Goal: Task Accomplishment & Management: Manage account settings

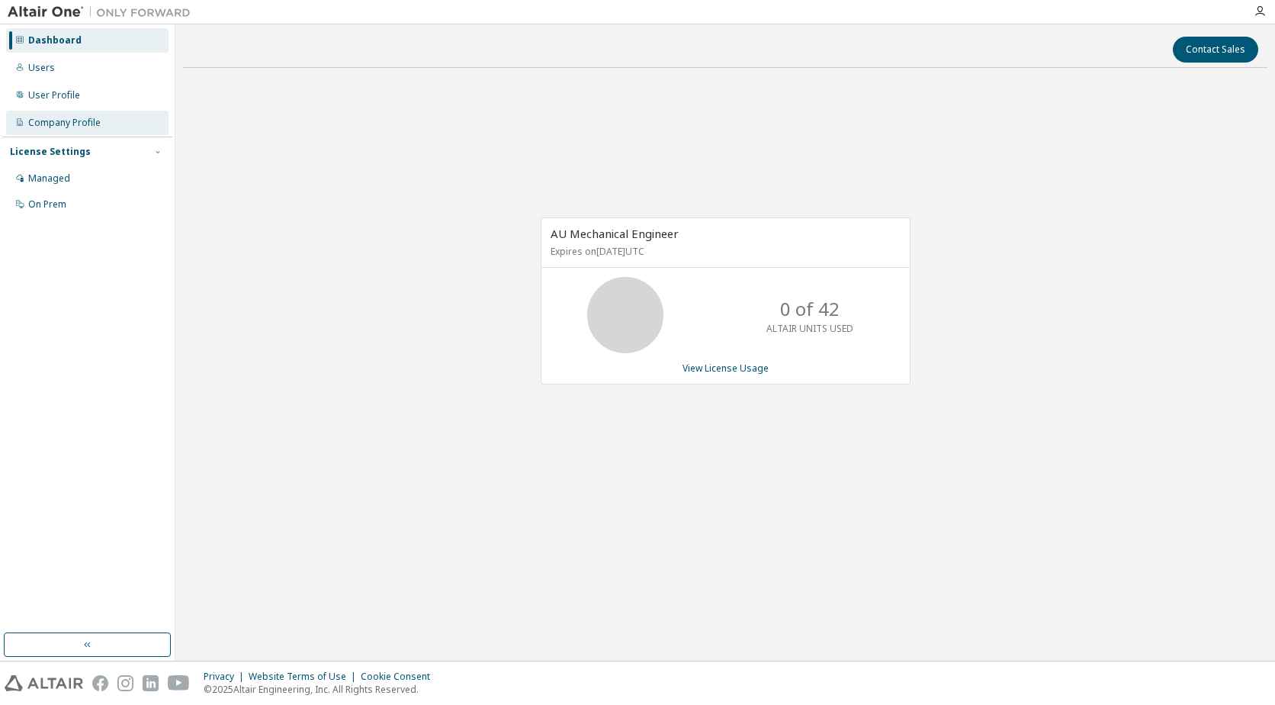
click at [57, 113] on div "Company Profile" at bounding box center [87, 123] width 162 height 24
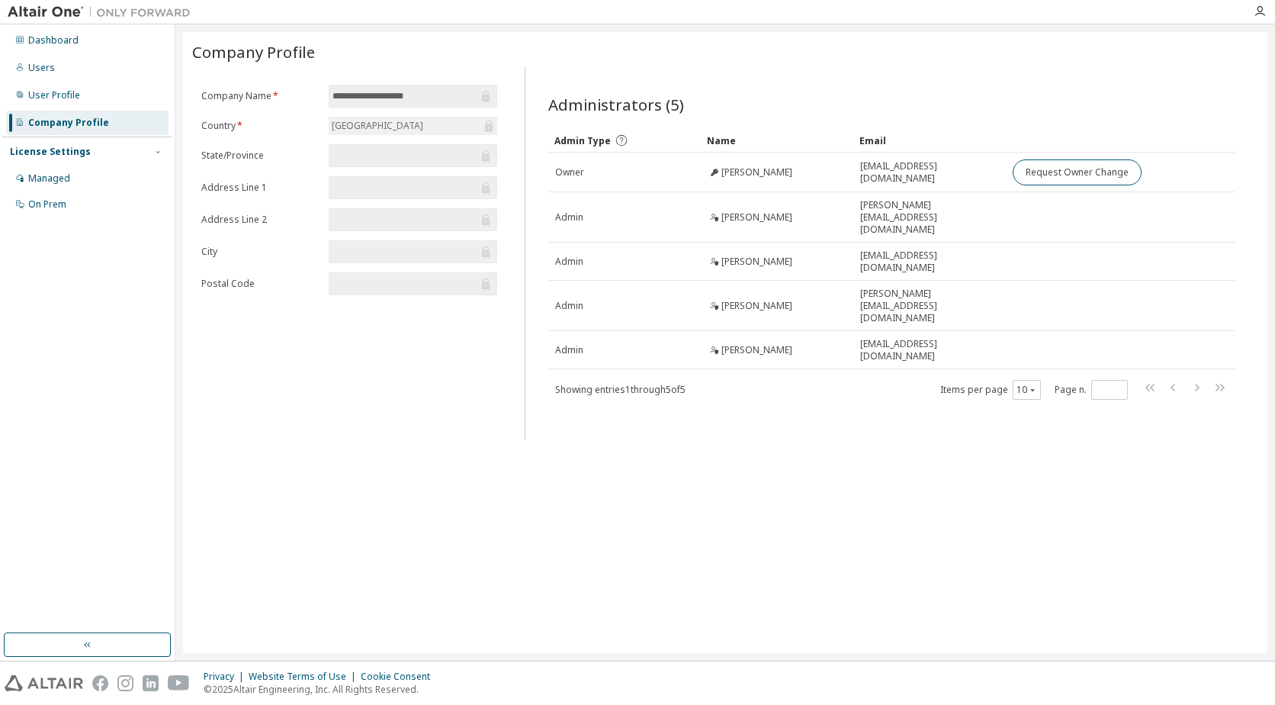
click at [45, 152] on div "License Settings" at bounding box center [50, 152] width 81 height 12
click at [42, 185] on div "Managed" at bounding box center [87, 178] width 162 height 24
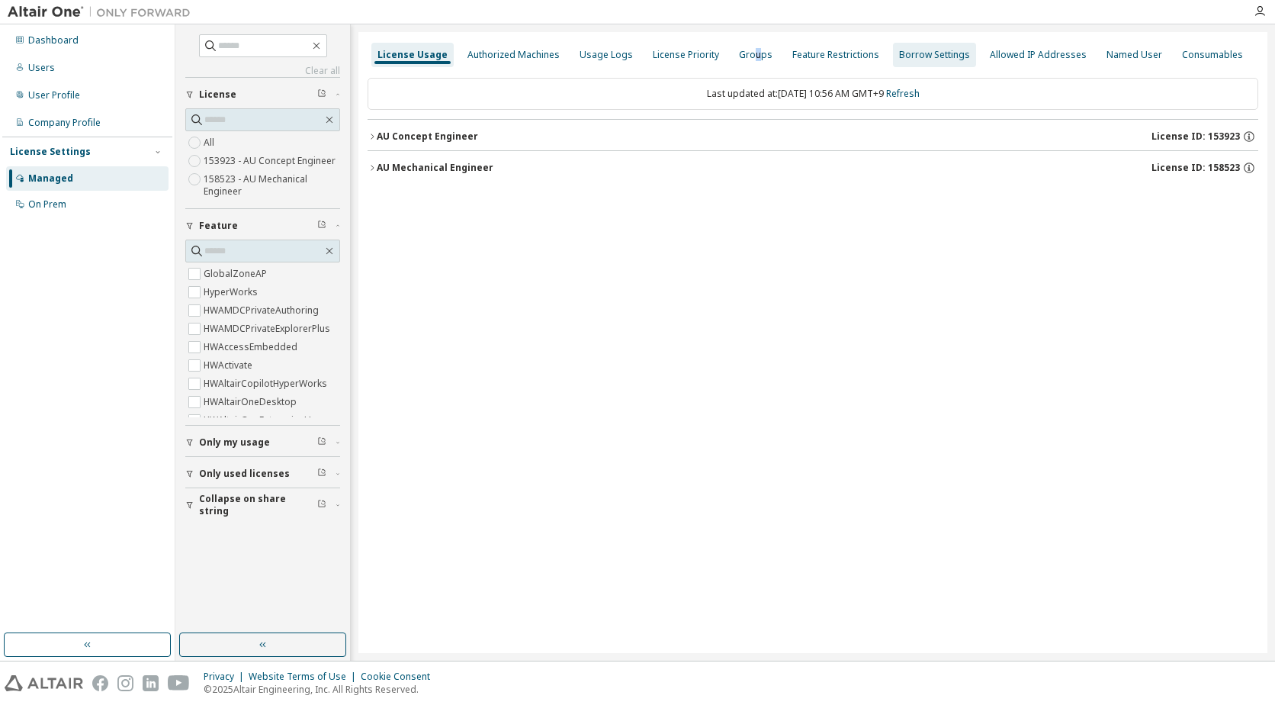
click at [748, 56] on div "Groups" at bounding box center [756, 55] width 34 height 12
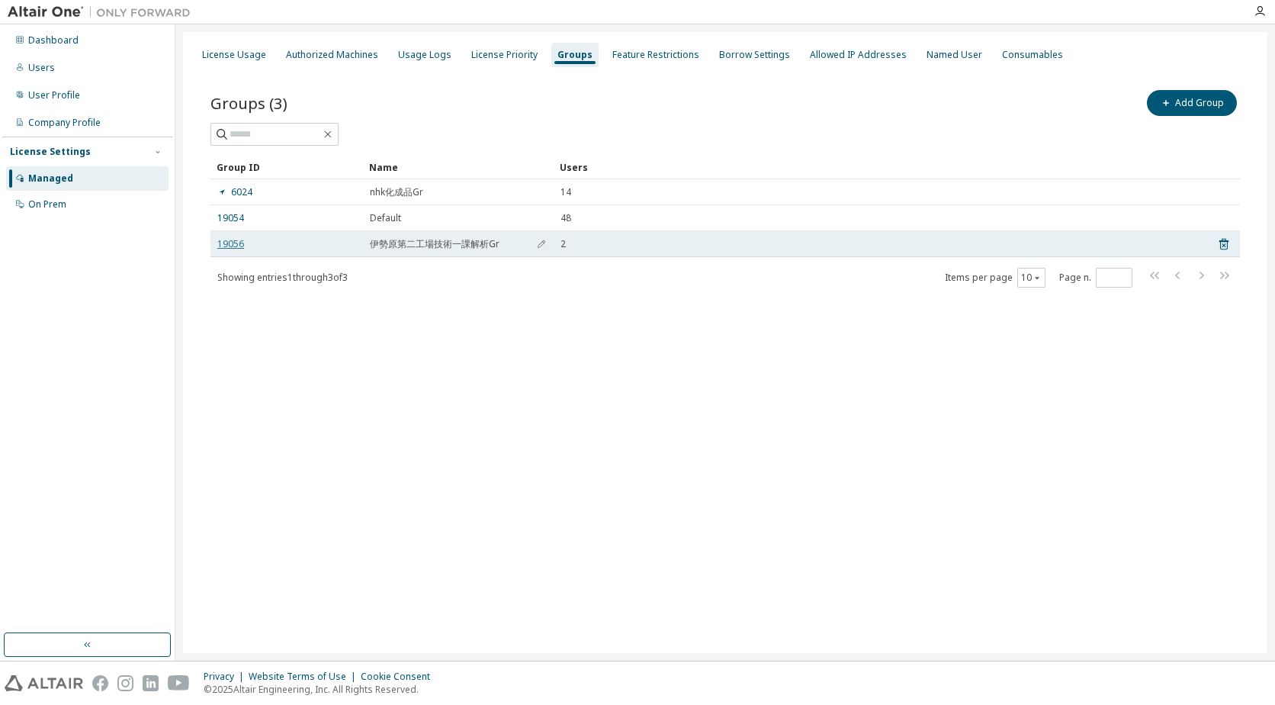
click at [228, 244] on link "19056" at bounding box center [230, 244] width 27 height 12
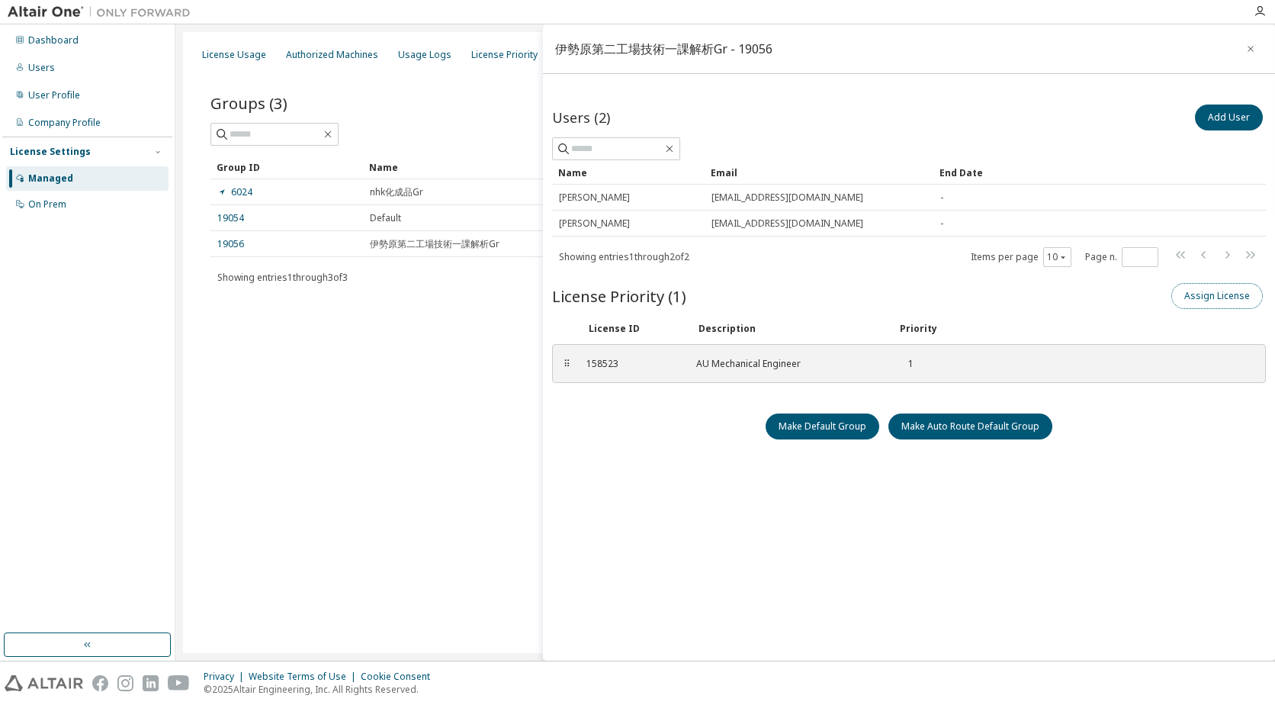
click at [1217, 291] on button "Assign License" at bounding box center [1217, 296] width 92 height 26
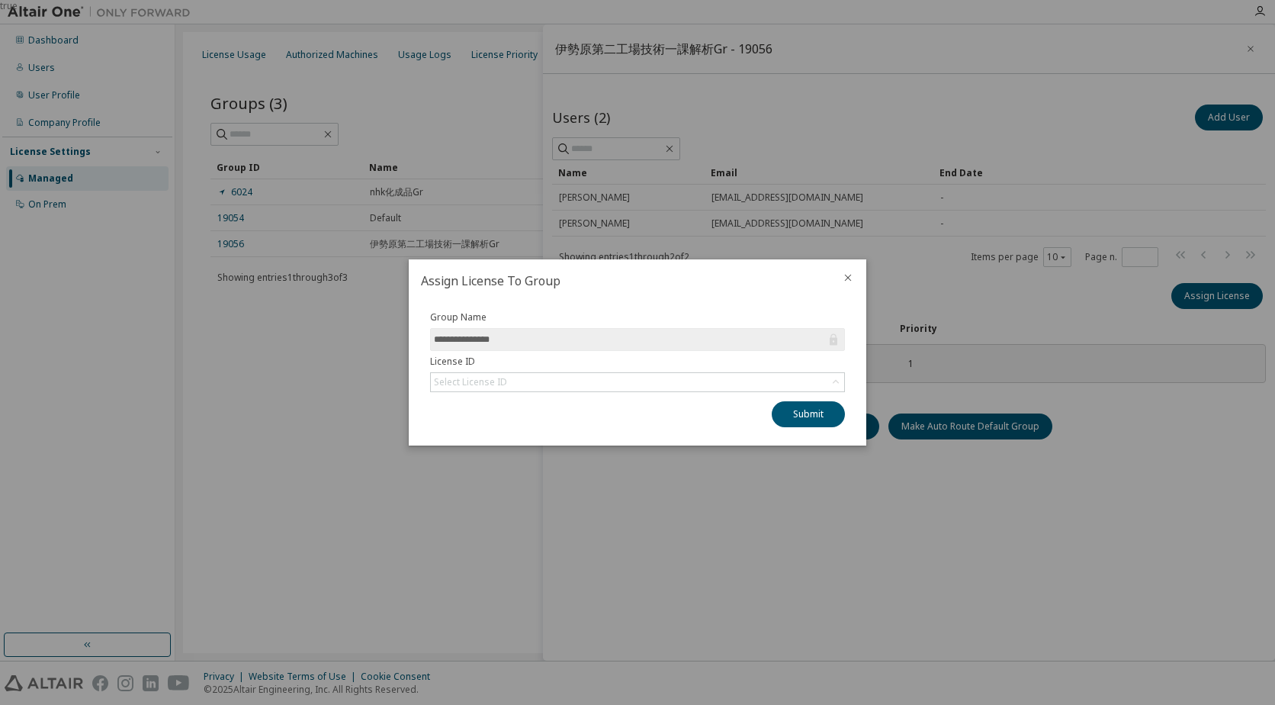
drag, startPoint x: 682, startPoint y: 275, endPoint x: 594, endPoint y: 283, distance: 88.0
click at [594, 283] on h2 "Assign License To Group" at bounding box center [619, 280] width 421 height 43
click at [625, 379] on div "Select License ID" at bounding box center [637, 382] width 413 height 18
click at [468, 381] on div "Select License ID" at bounding box center [470, 382] width 73 height 12
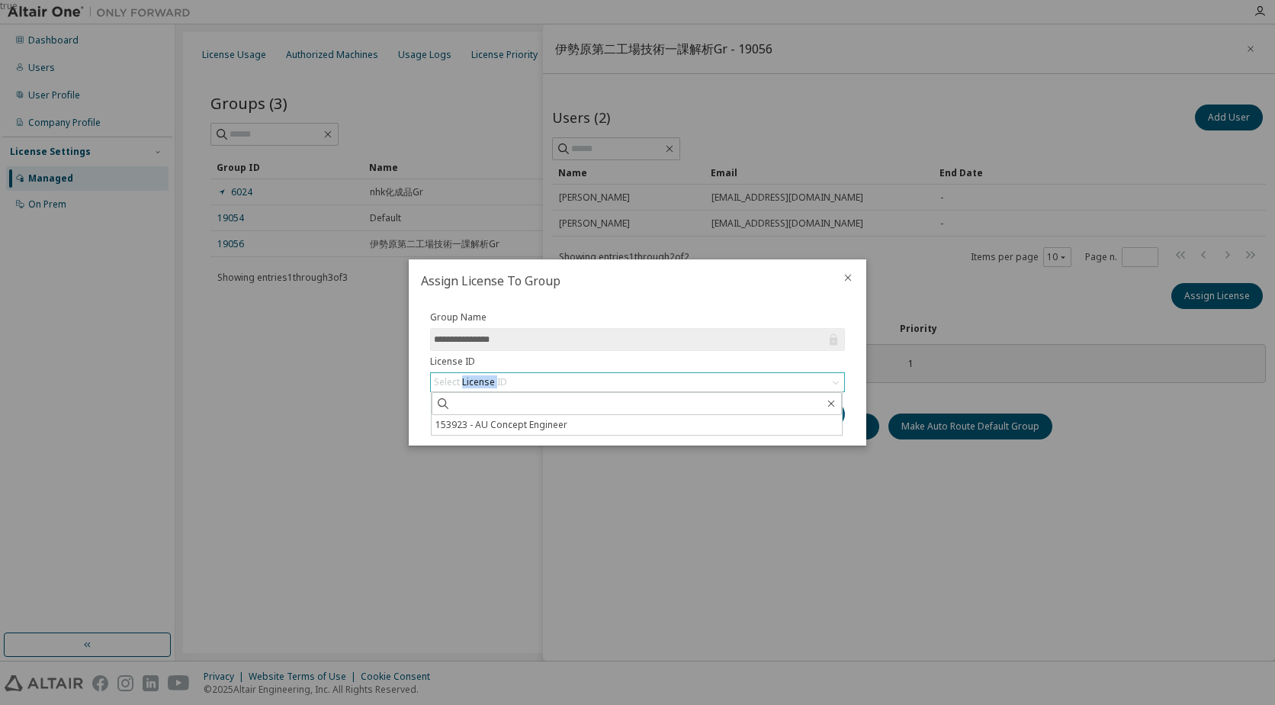
click at [468, 381] on div "Select License ID" at bounding box center [470, 382] width 73 height 12
click at [467, 403] on input "text" at bounding box center [638, 403] width 374 height 15
type input "******"
click at [445, 405] on icon at bounding box center [443, 403] width 11 height 11
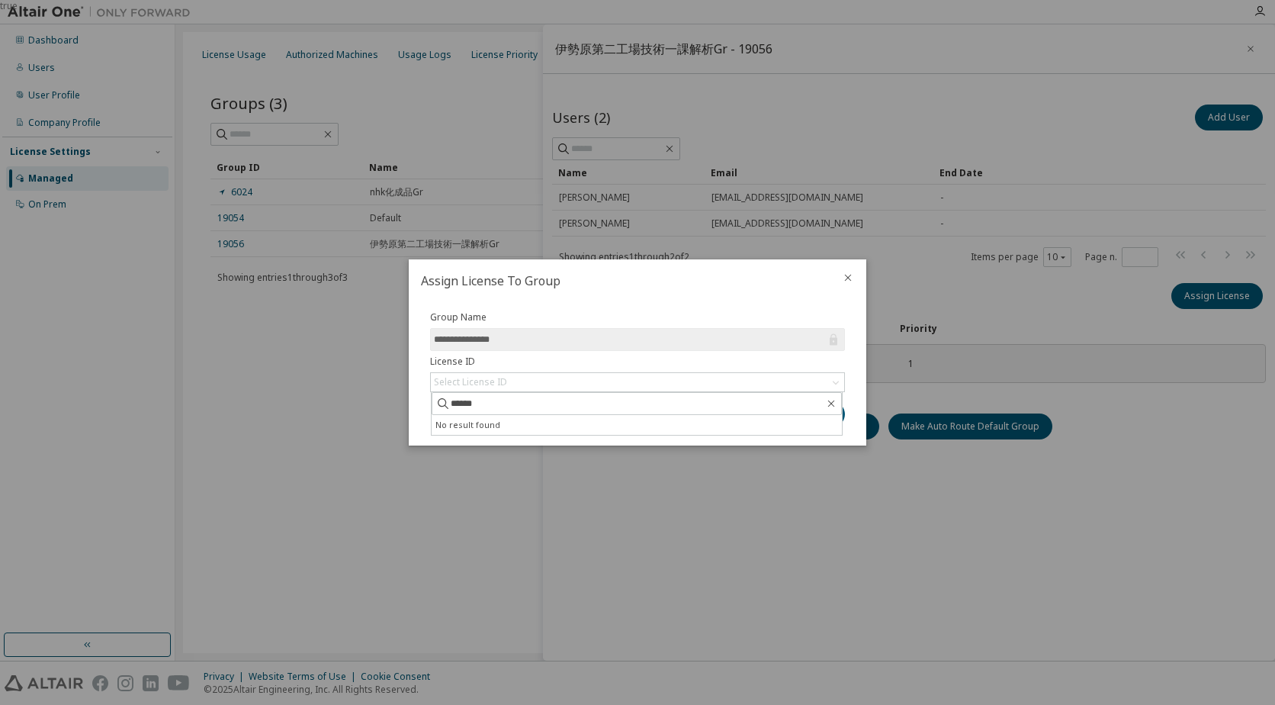
click at [521, 307] on div "**********" at bounding box center [638, 373] width 458 height 143
click at [508, 385] on div "Select License ID" at bounding box center [471, 382] width 78 height 17
click at [512, 384] on div "Select License ID" at bounding box center [637, 382] width 413 height 18
click at [843, 275] on icon "close" at bounding box center [848, 277] width 12 height 12
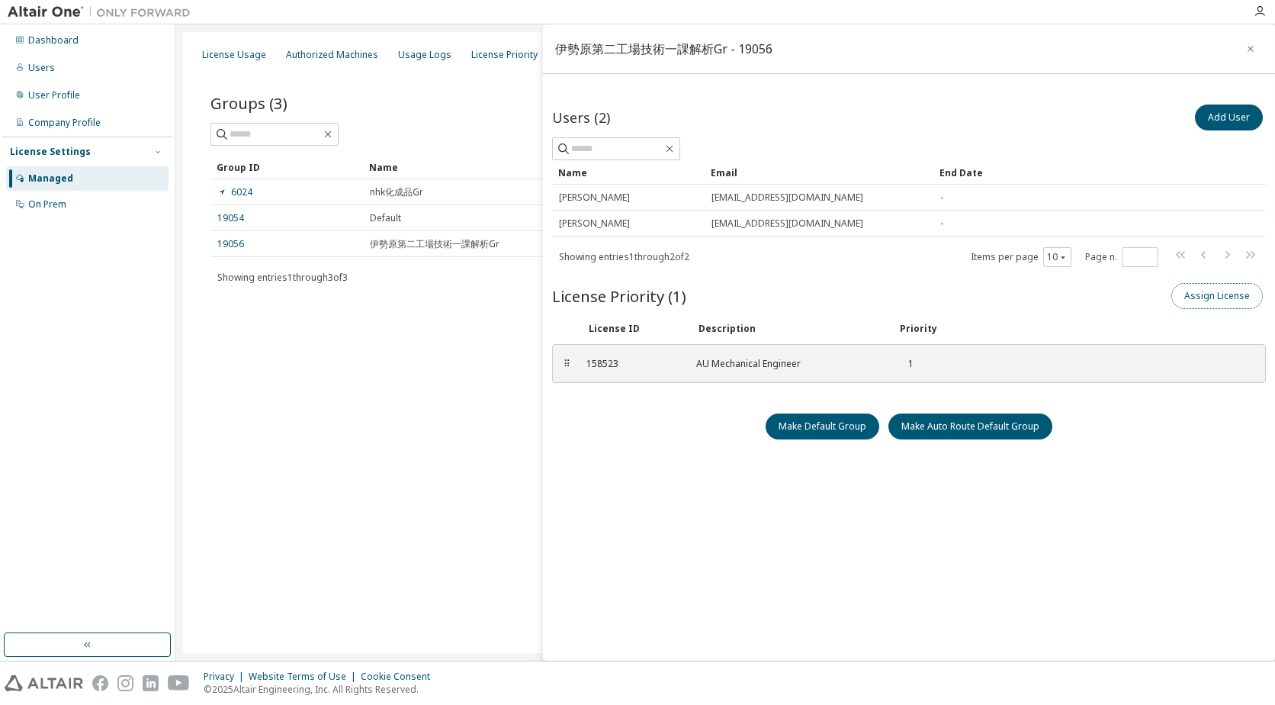
click at [1207, 300] on button "Assign License" at bounding box center [1217, 296] width 92 height 26
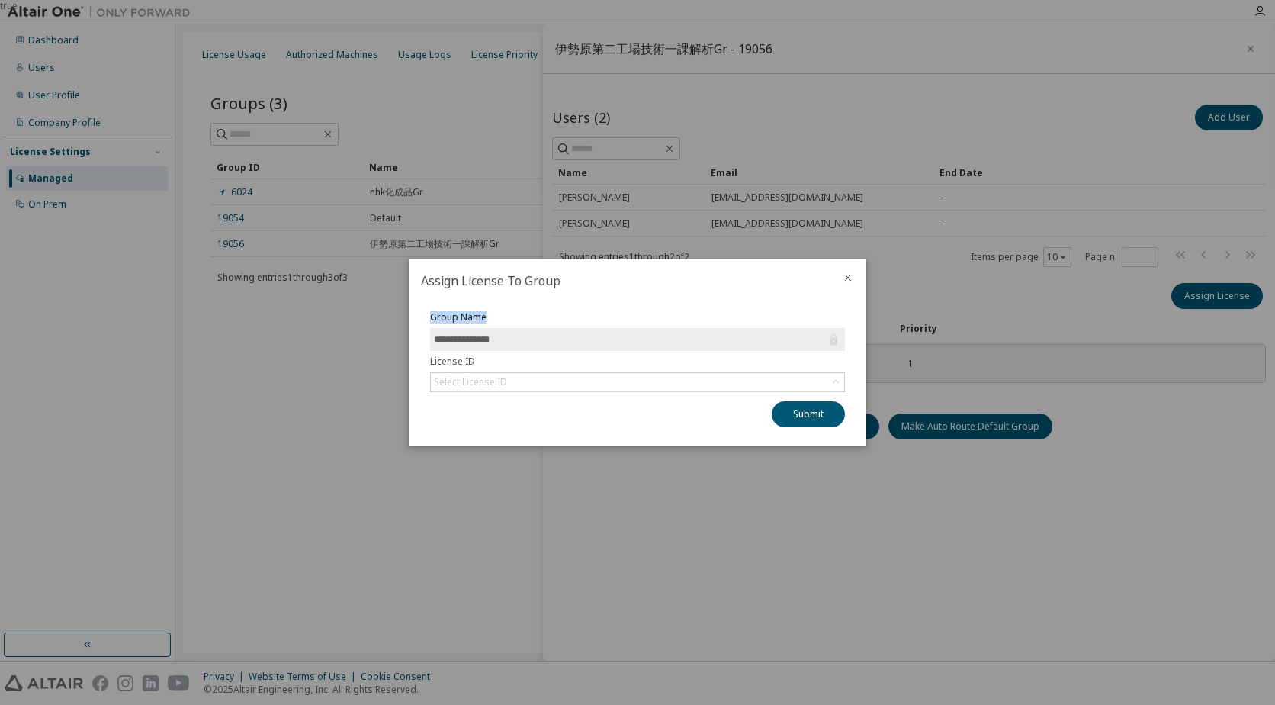
drag, startPoint x: 644, startPoint y: 278, endPoint x: 479, endPoint y: 342, distance: 176.7
click at [479, 342] on div "**********" at bounding box center [638, 352] width 458 height 186
drag, startPoint x: 479, startPoint y: 342, endPoint x: 849, endPoint y: 277, distance: 375.5
click at [849, 277] on icon "close" at bounding box center [848, 277] width 12 height 12
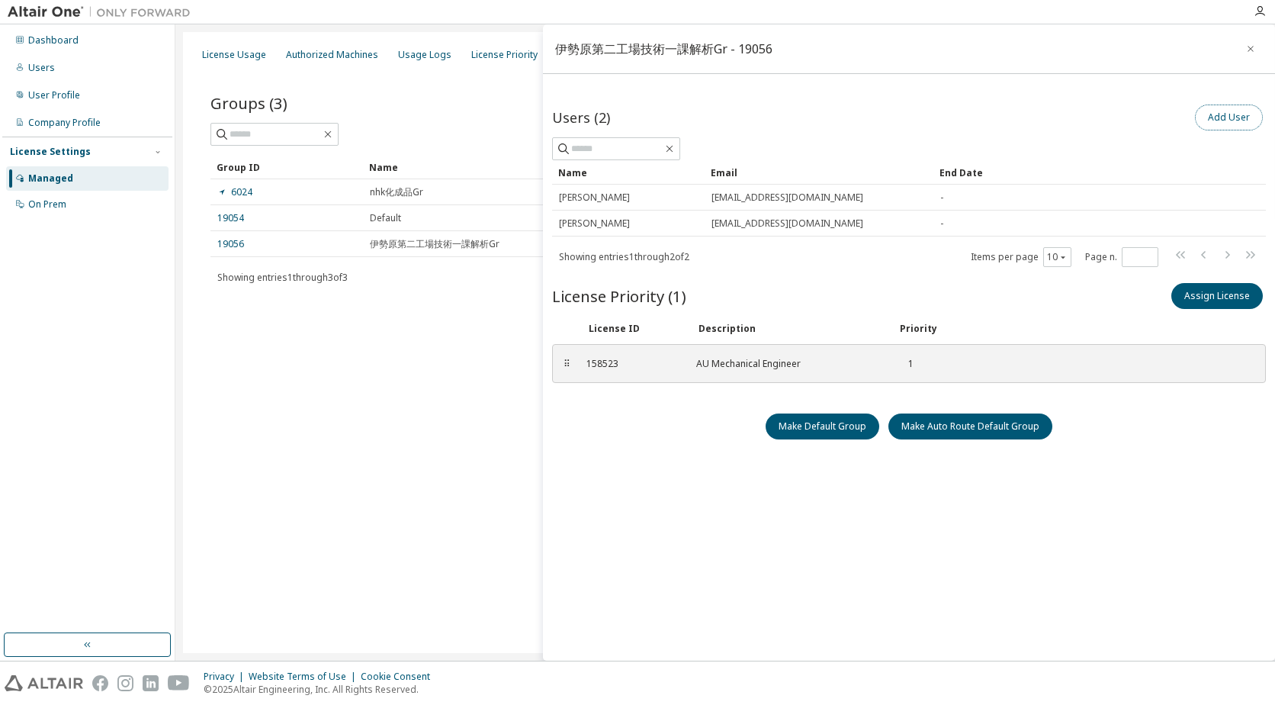
click at [1209, 112] on button "Add User" at bounding box center [1229, 117] width 68 height 26
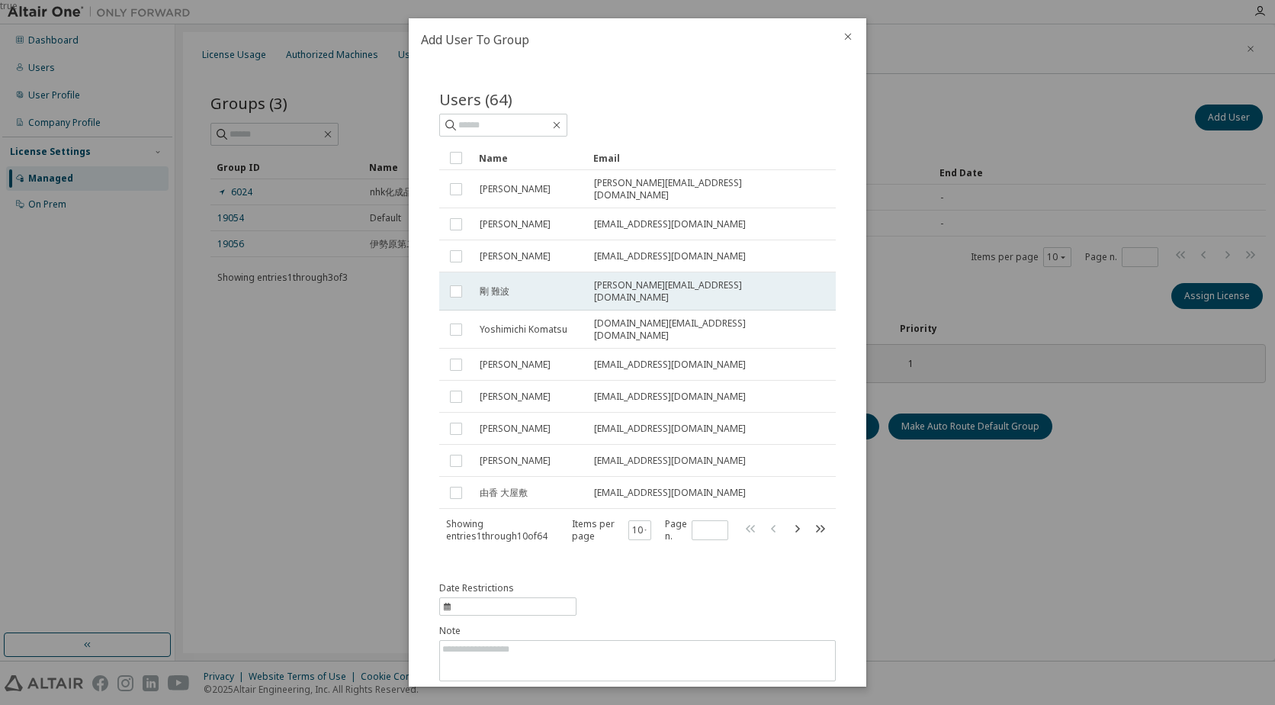
scroll to position [33, 0]
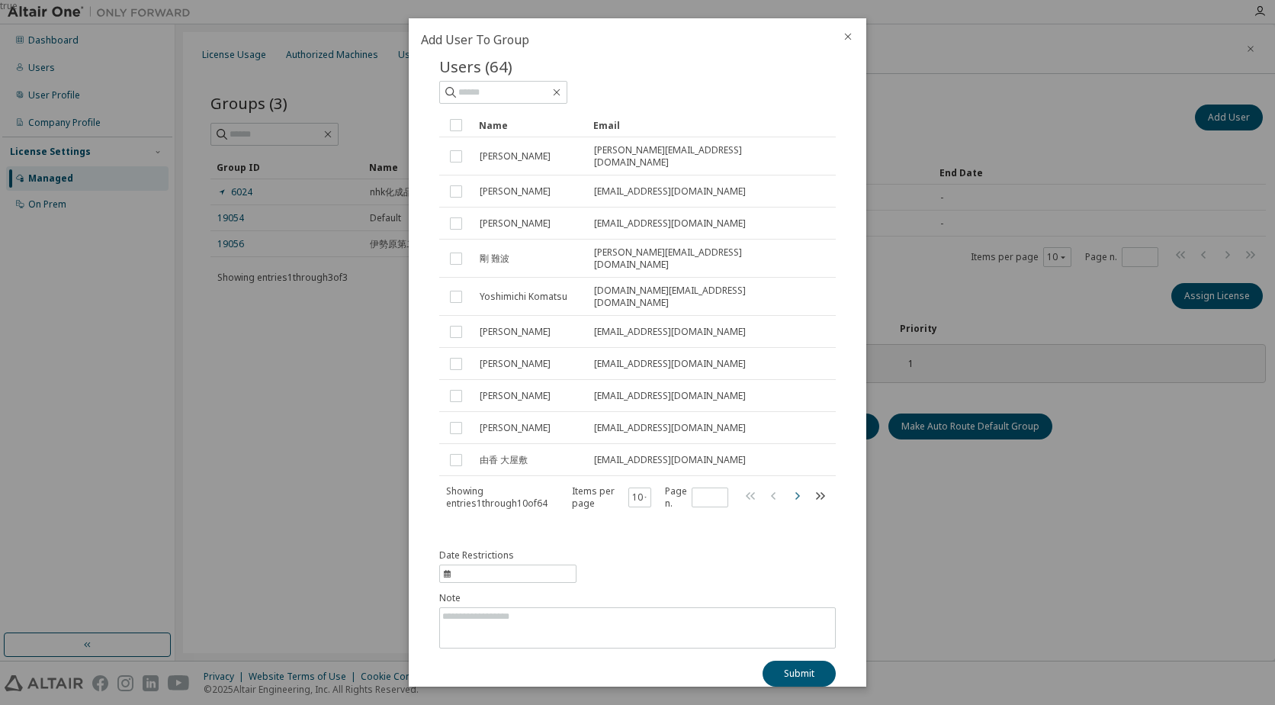
click at [788, 487] on icon "button" at bounding box center [797, 496] width 18 height 18
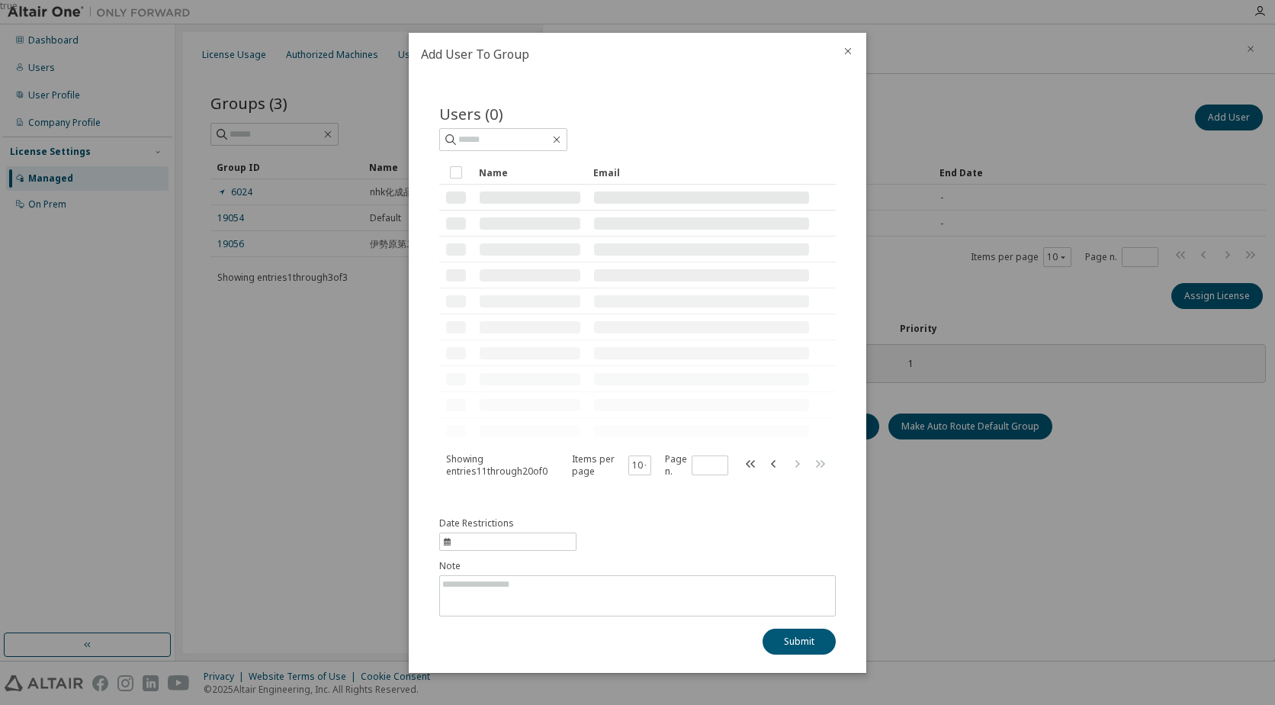
scroll to position [0, 0]
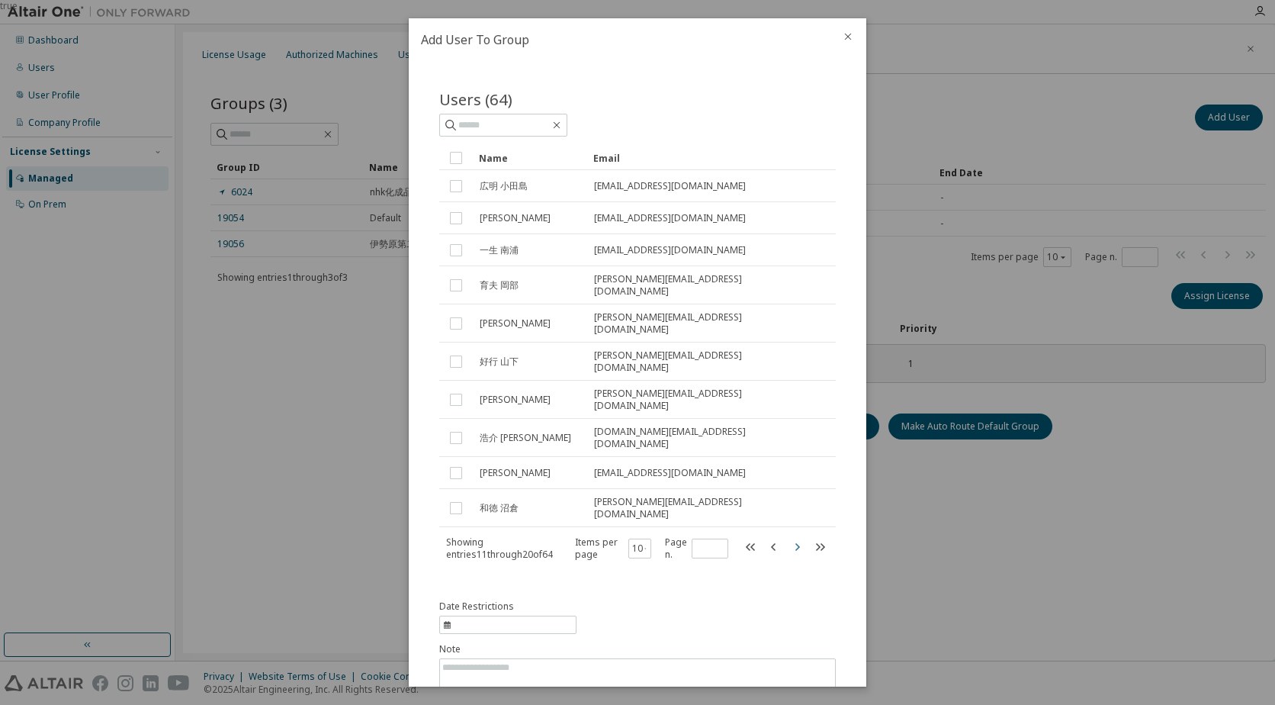
click at [788, 538] on icon "button" at bounding box center [797, 547] width 18 height 18
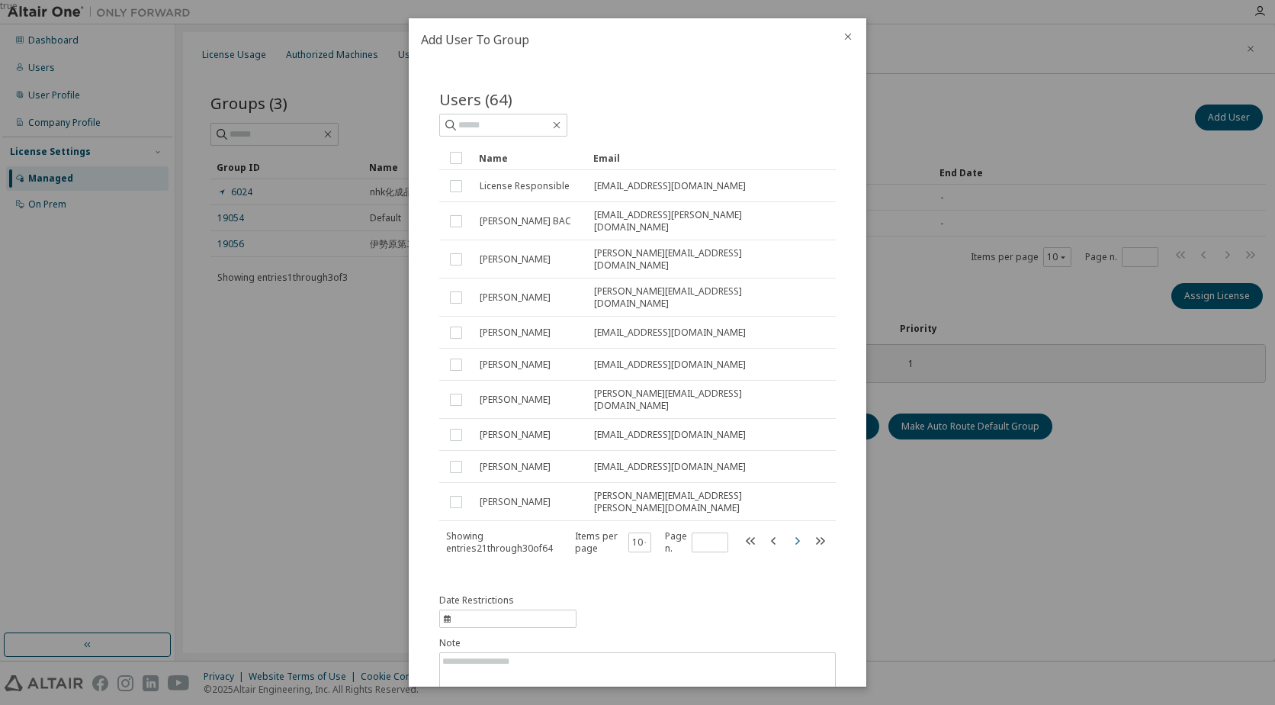
click at [795, 536] on icon "button" at bounding box center [797, 540] width 5 height 8
click at [788, 532] on icon "button" at bounding box center [797, 541] width 18 height 18
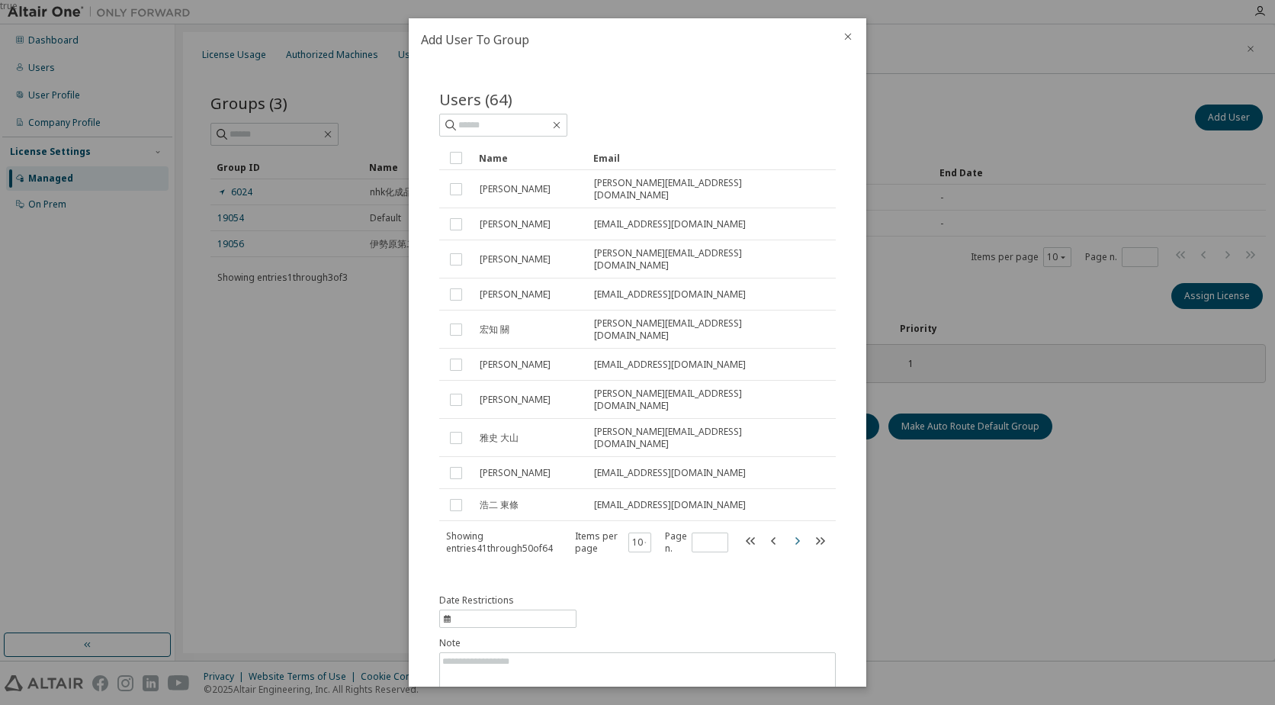
click at [788, 532] on icon "button" at bounding box center [797, 541] width 18 height 18
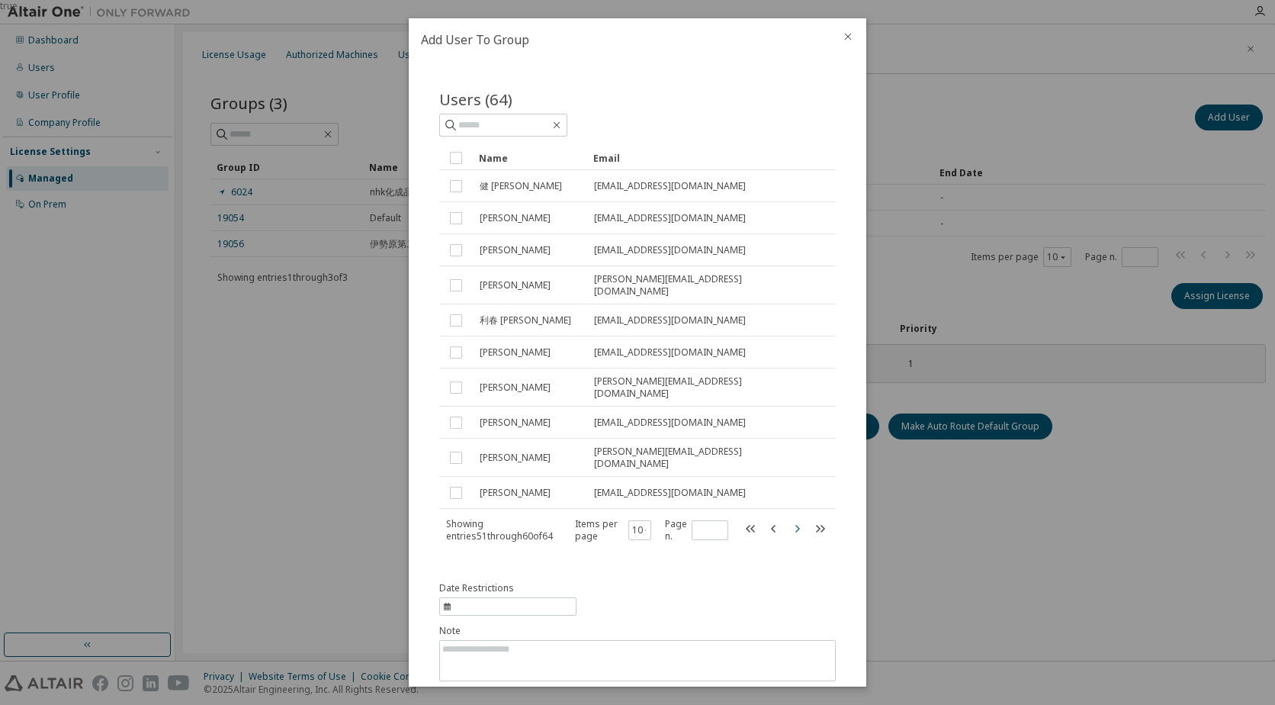
click at [788, 519] on icon "button" at bounding box center [797, 528] width 18 height 18
type input "*"
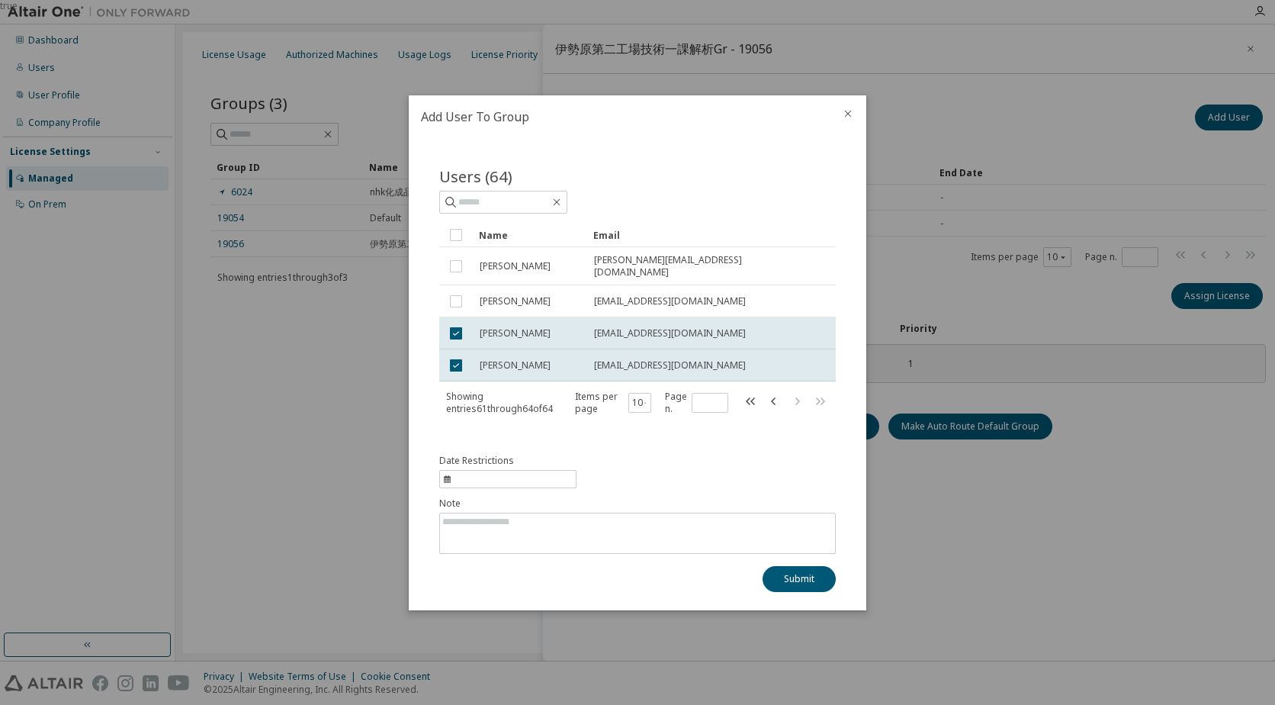
click at [845, 113] on icon "close" at bounding box center [848, 114] width 12 height 12
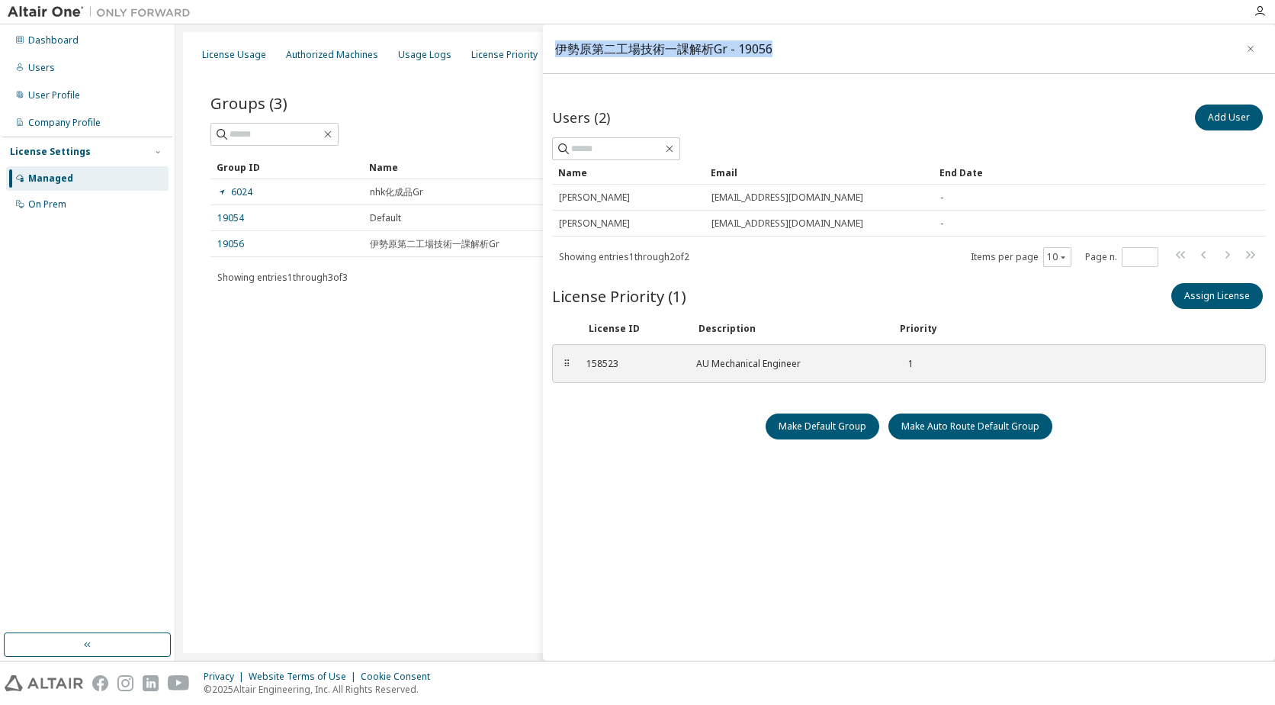
drag, startPoint x: 774, startPoint y: 49, endPoint x: 558, endPoint y: 44, distance: 215.9
click at [558, 44] on div "伊勢原第二工場技術一課解析Gr - 19056" at bounding box center [909, 49] width 732 height 50
copy div "伊勢原第二工場技術一課解析Gr - 19056"
click at [703, 80] on div "伊勢原第二工場技術一課解析Gr - 19056 Users (2) Add User Clear Load Save Save As Field Operat…" at bounding box center [909, 342] width 732 height 636
click at [37, 69] on div "Users" at bounding box center [41, 68] width 27 height 12
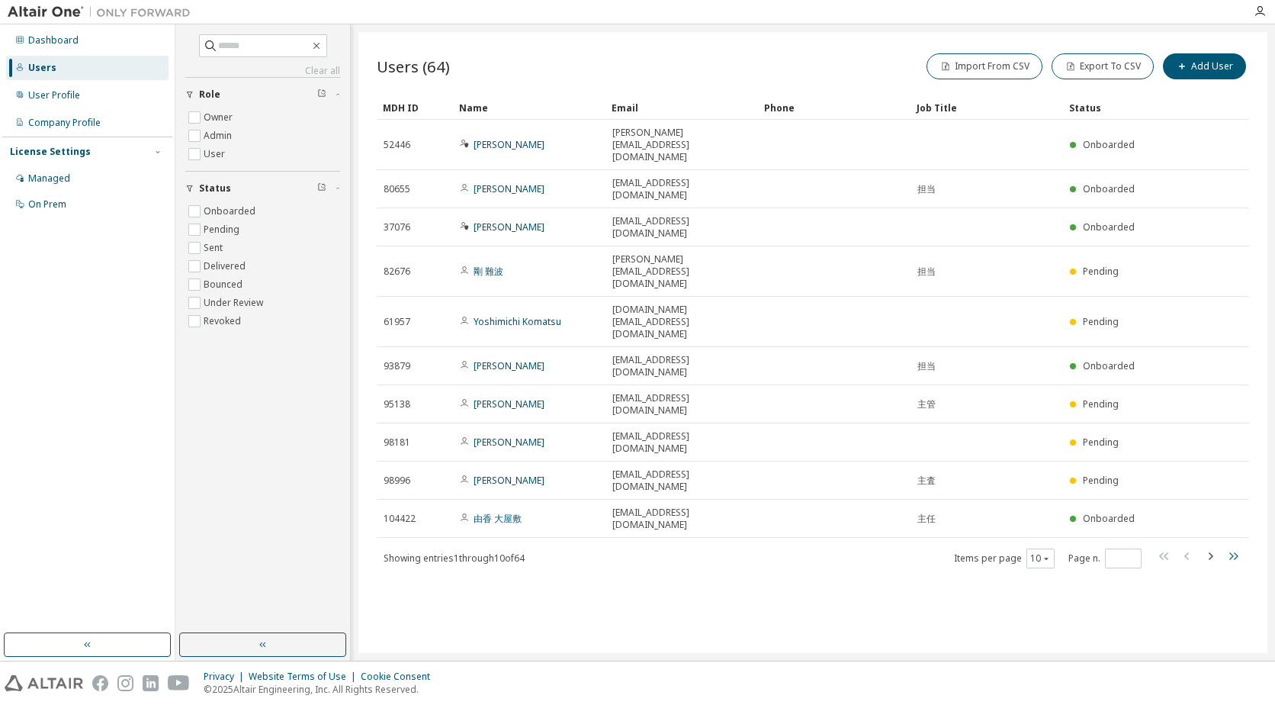
click at [1235, 547] on icon "button" at bounding box center [1233, 556] width 18 height 18
type input "*"
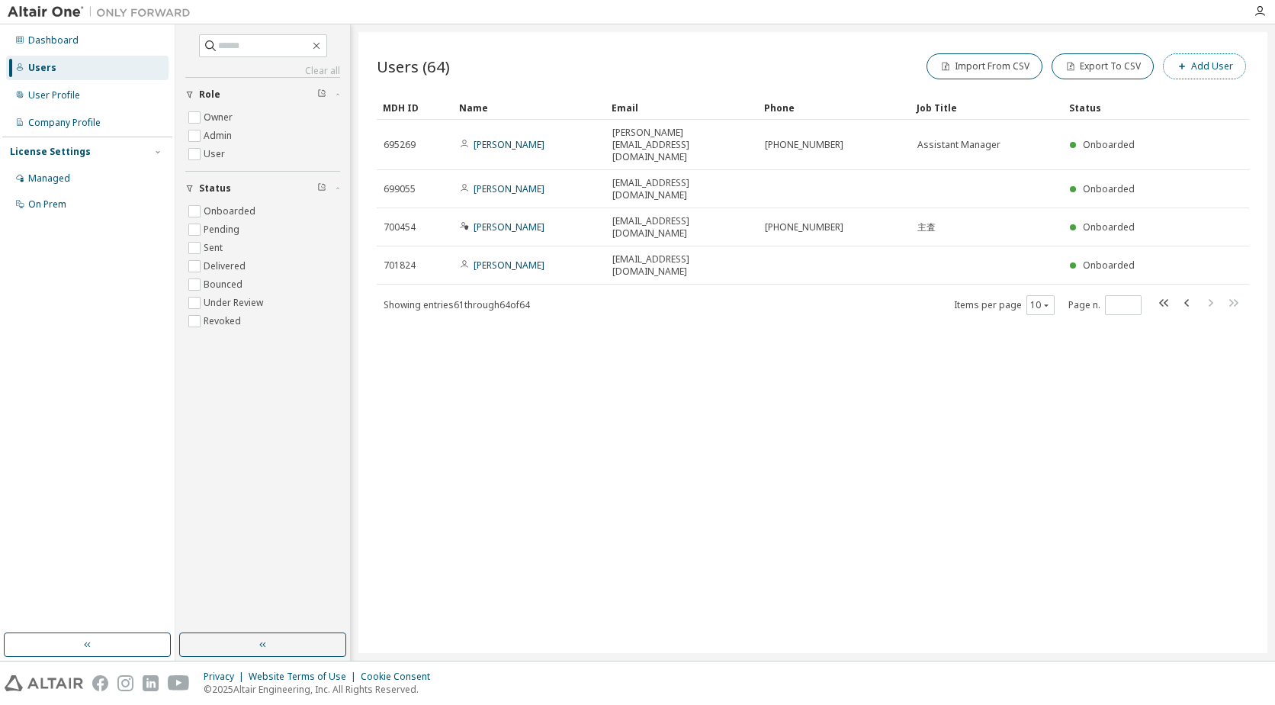
click at [1186, 65] on icon "button" at bounding box center [1181, 66] width 9 height 9
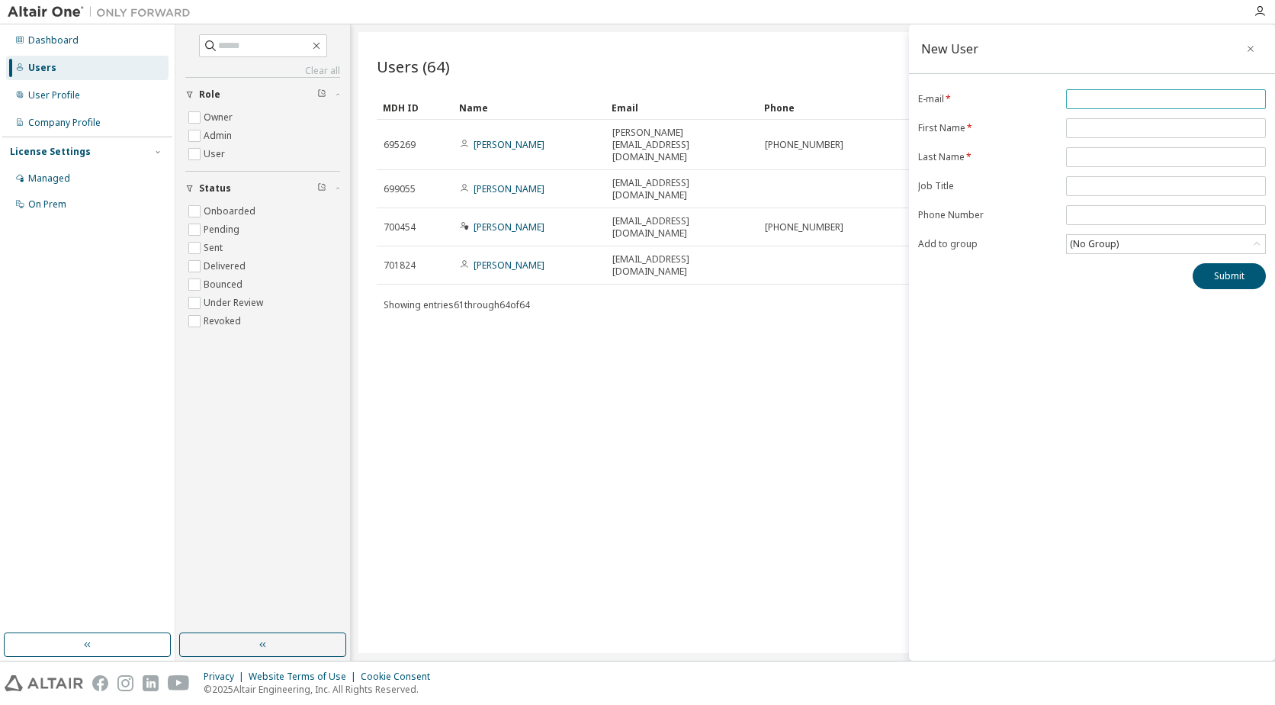
click at [1101, 101] on input "email" at bounding box center [1166, 99] width 192 height 12
paste input "**********"
type input "**********"
click at [1120, 158] on input "text" at bounding box center [1166, 157] width 192 height 12
type input "***"
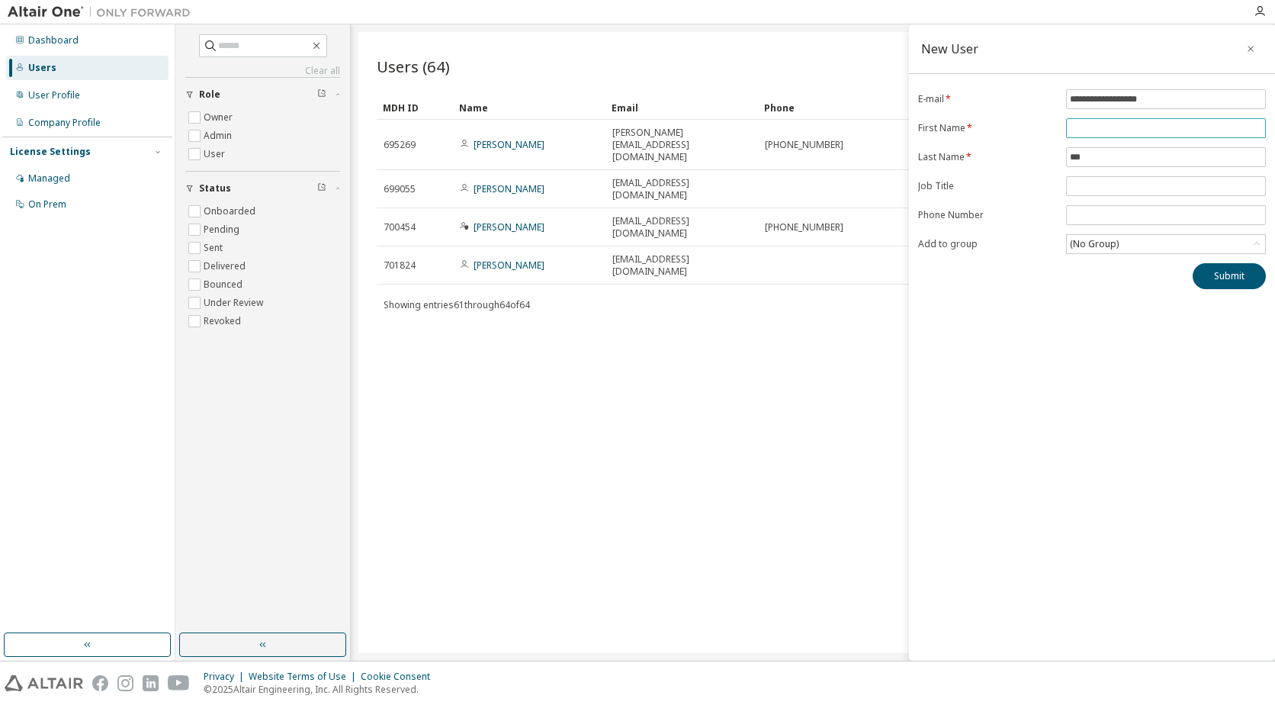
click at [1124, 126] on input "text" at bounding box center [1166, 128] width 192 height 12
type input "********"
click at [1259, 240] on icon at bounding box center [1256, 243] width 15 height 15
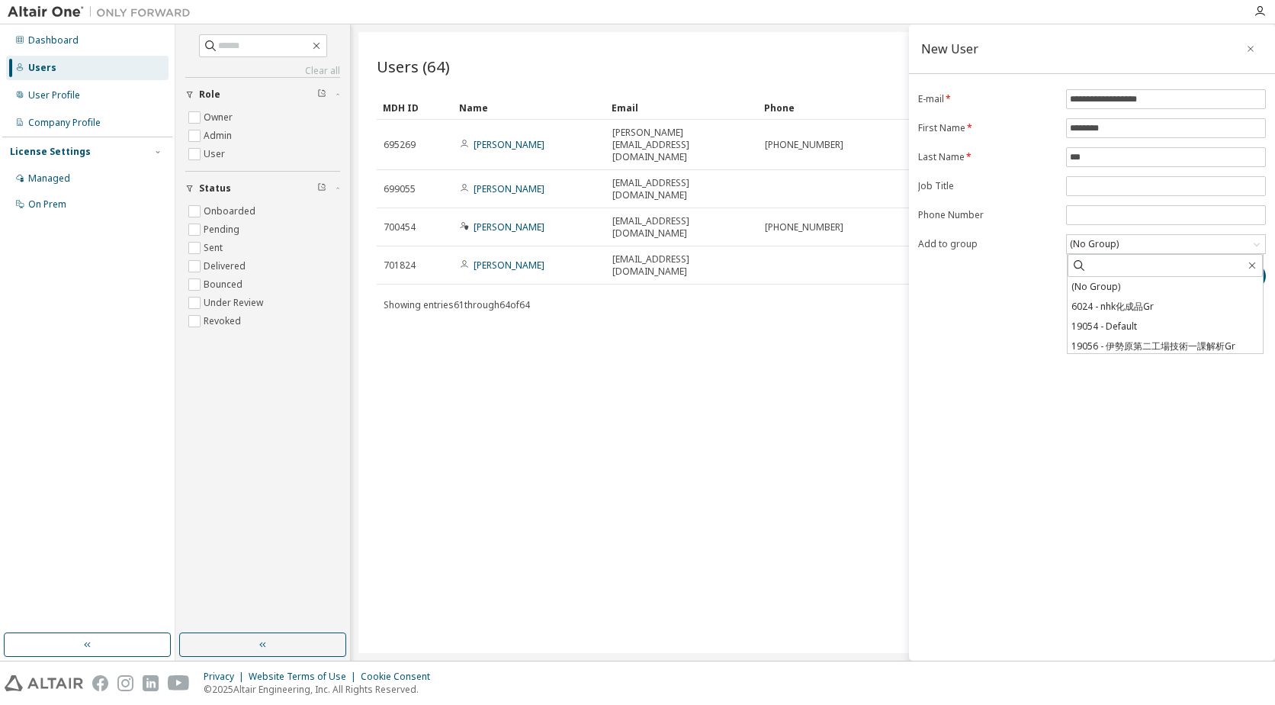
click at [1203, 345] on li "19056 - 伊勢原第二工場技術一課解析Gr" at bounding box center [1165, 346] width 195 height 20
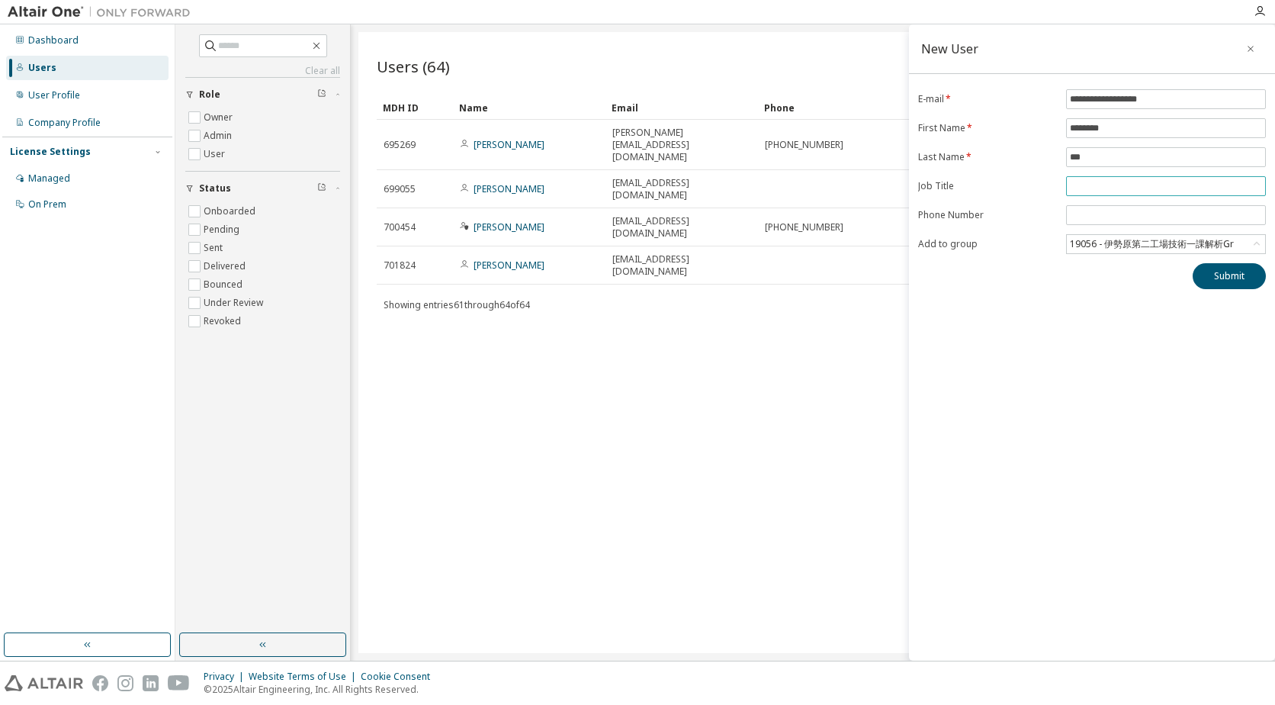
click at [1172, 185] on input "text" at bounding box center [1166, 186] width 192 height 12
type input "**"
click at [1224, 271] on button "Submit" at bounding box center [1229, 276] width 73 height 26
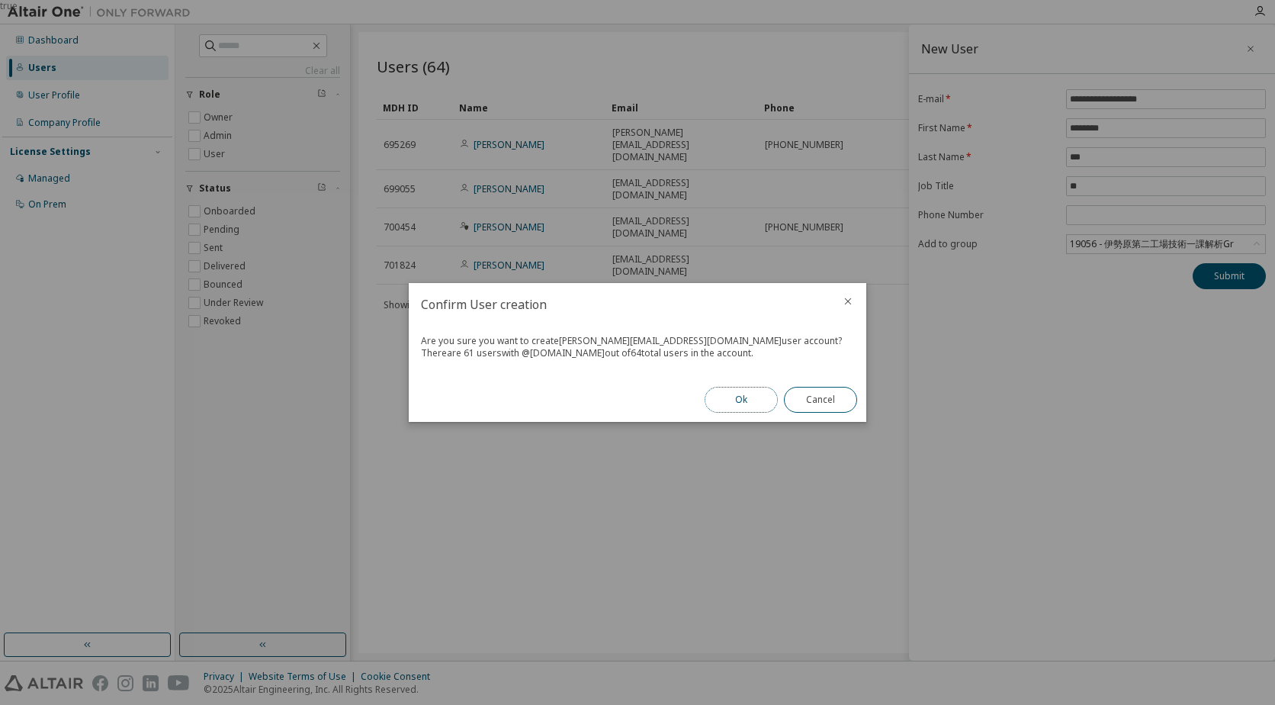
click at [738, 397] on button "Ok" at bounding box center [741, 400] width 73 height 26
click at [805, 396] on button "Close" at bounding box center [820, 400] width 73 height 26
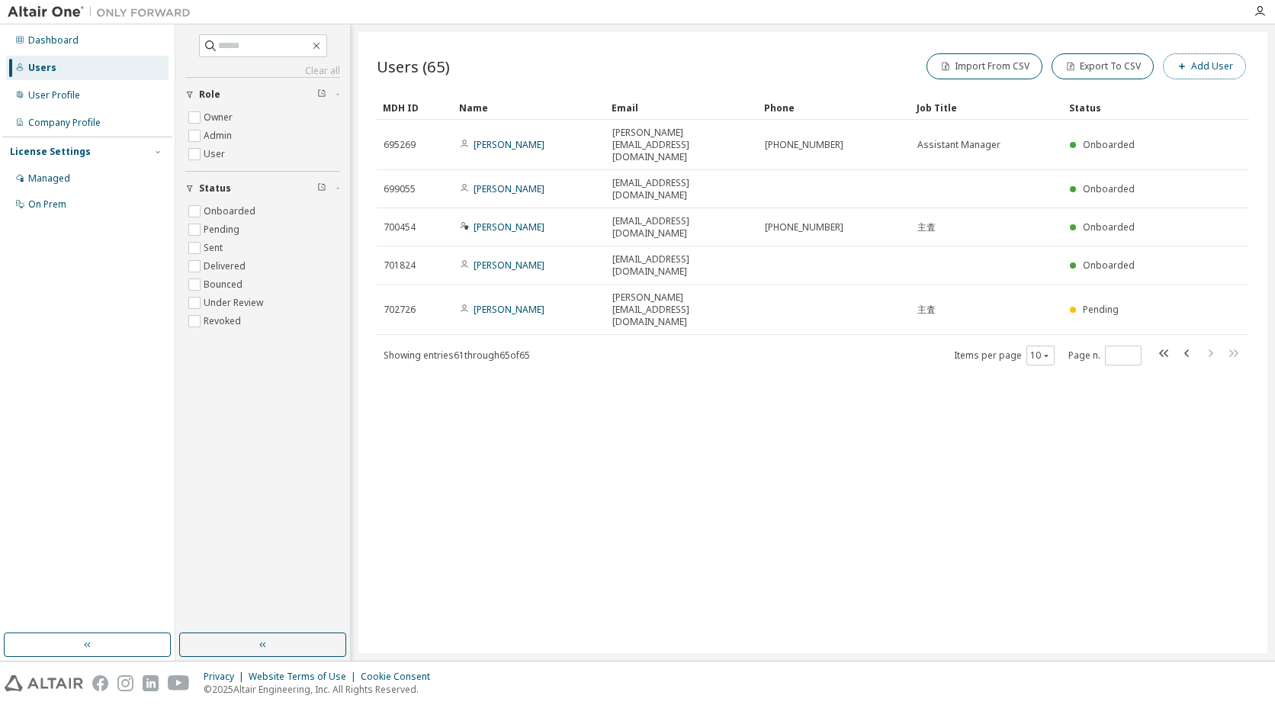
click at [1177, 66] on button "Add User" at bounding box center [1204, 66] width 83 height 26
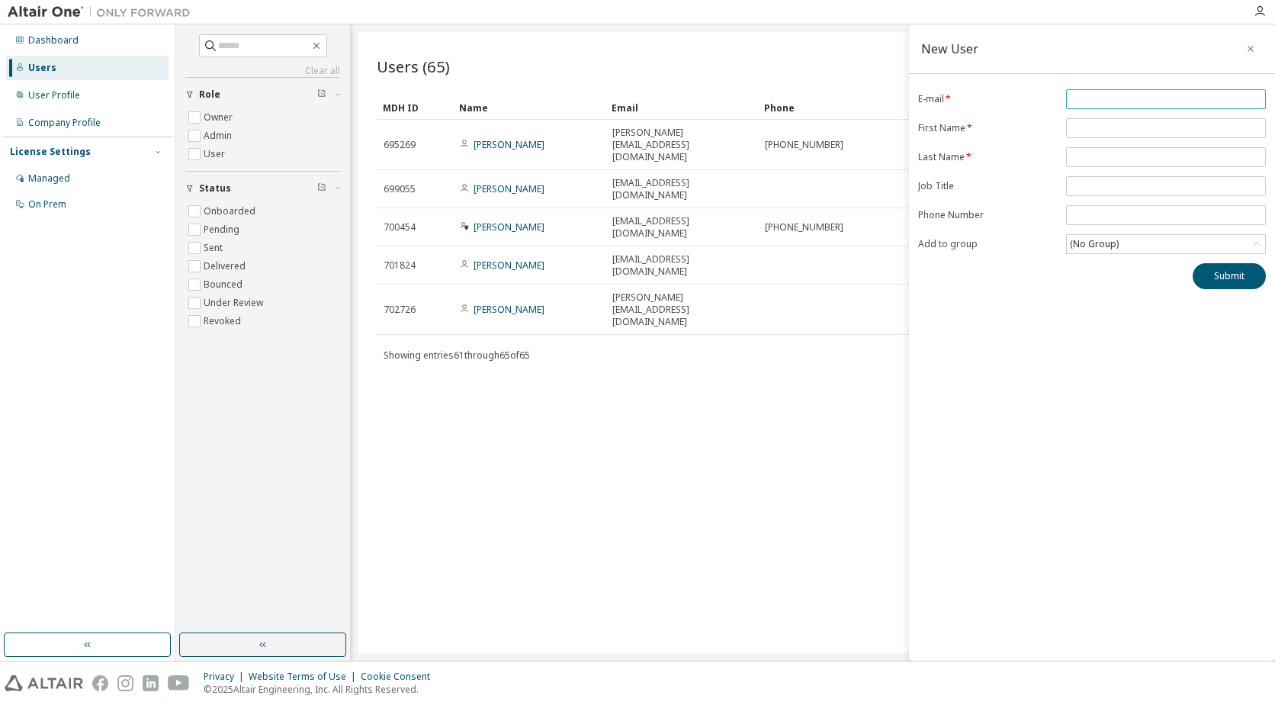
click at [1122, 95] on input "email" at bounding box center [1166, 99] width 192 height 12
paste input "**********"
type input "**********"
click at [1104, 127] on input "text" at bounding box center [1166, 128] width 192 height 12
type input "******"
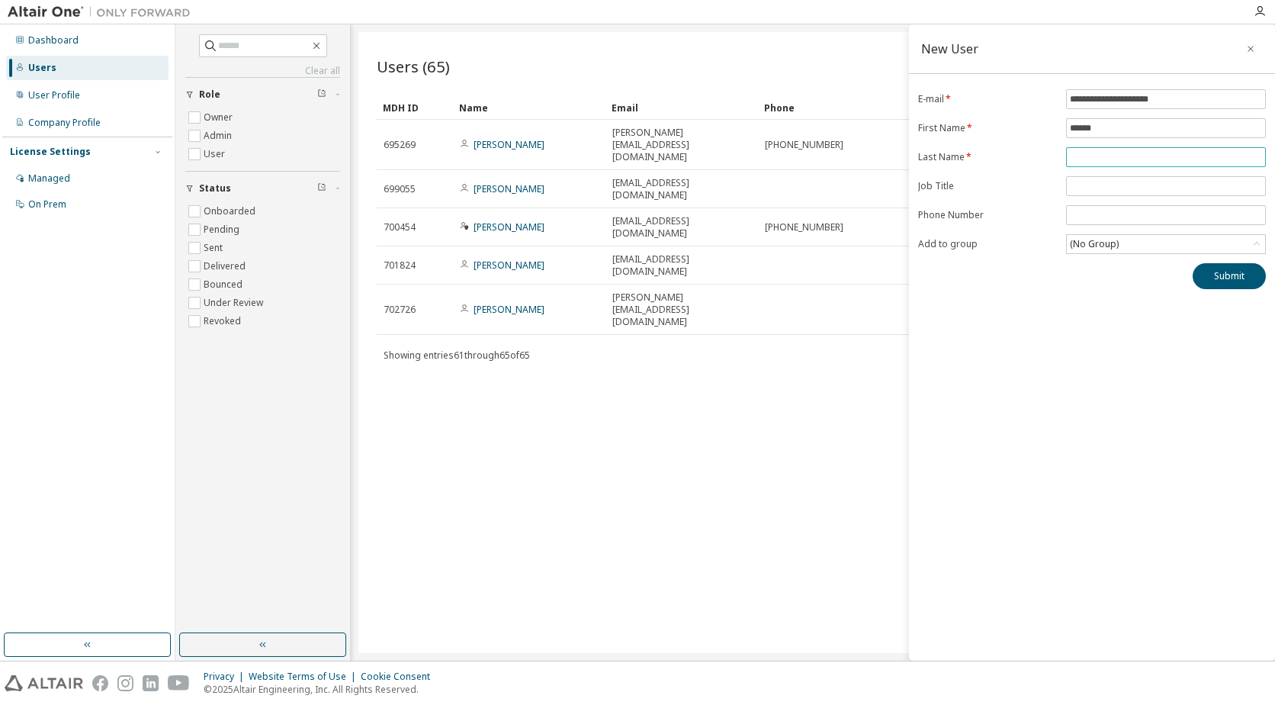
click at [1122, 156] on input "text" at bounding box center [1166, 157] width 192 height 12
type input "******"
click at [1122, 240] on div "(No Group)" at bounding box center [1166, 244] width 198 height 18
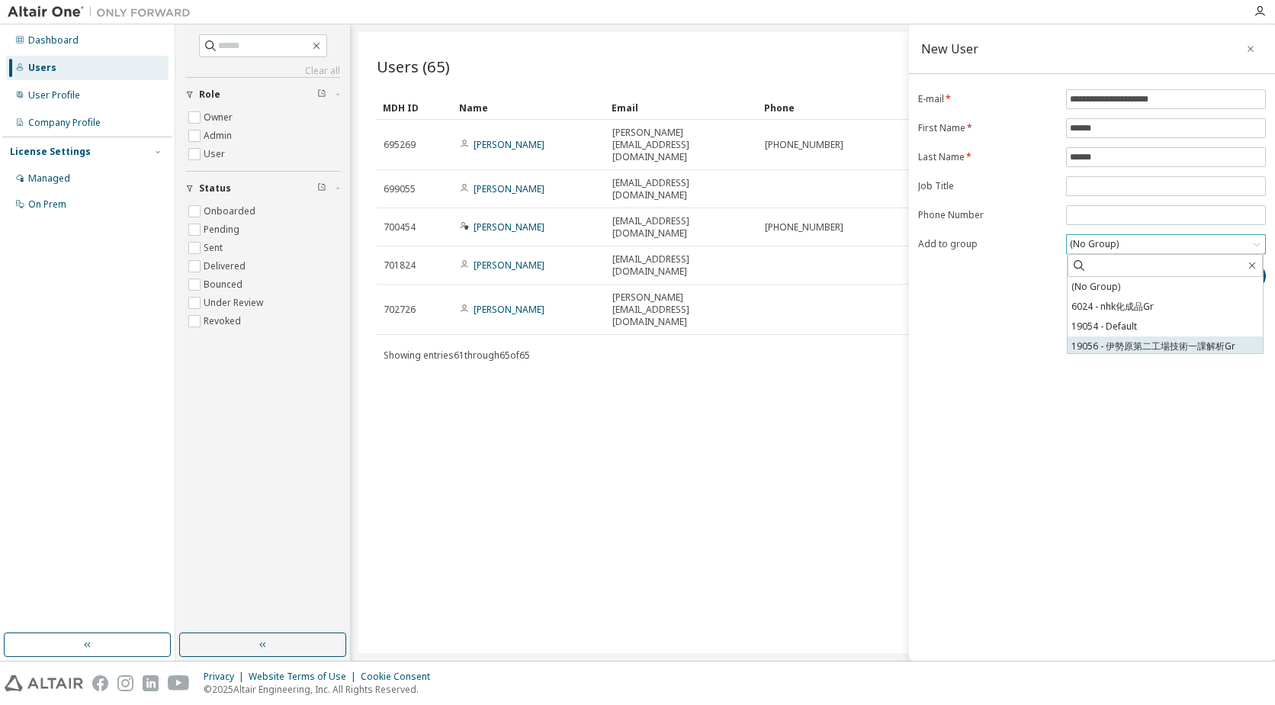
click at [1127, 344] on li "19056 - 伊勢原第二工場技術一課解析Gr" at bounding box center [1165, 346] width 195 height 20
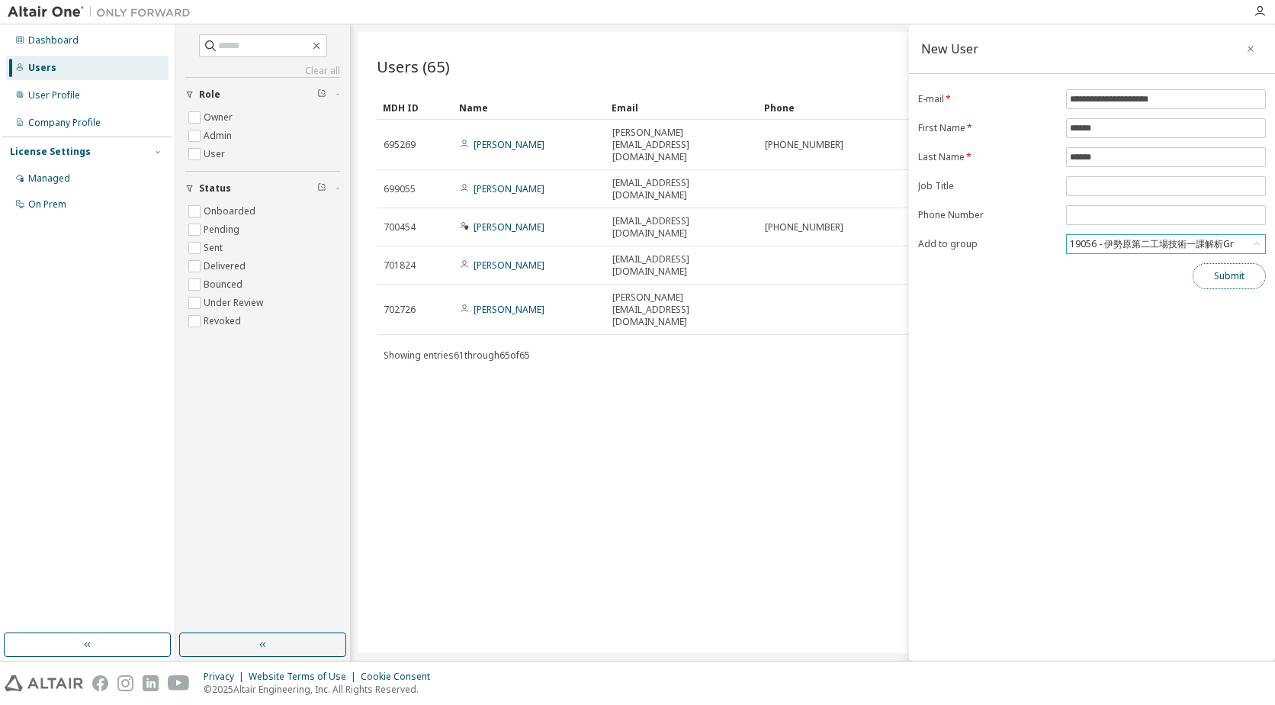
click at [1246, 275] on button "Submit" at bounding box center [1229, 276] width 73 height 26
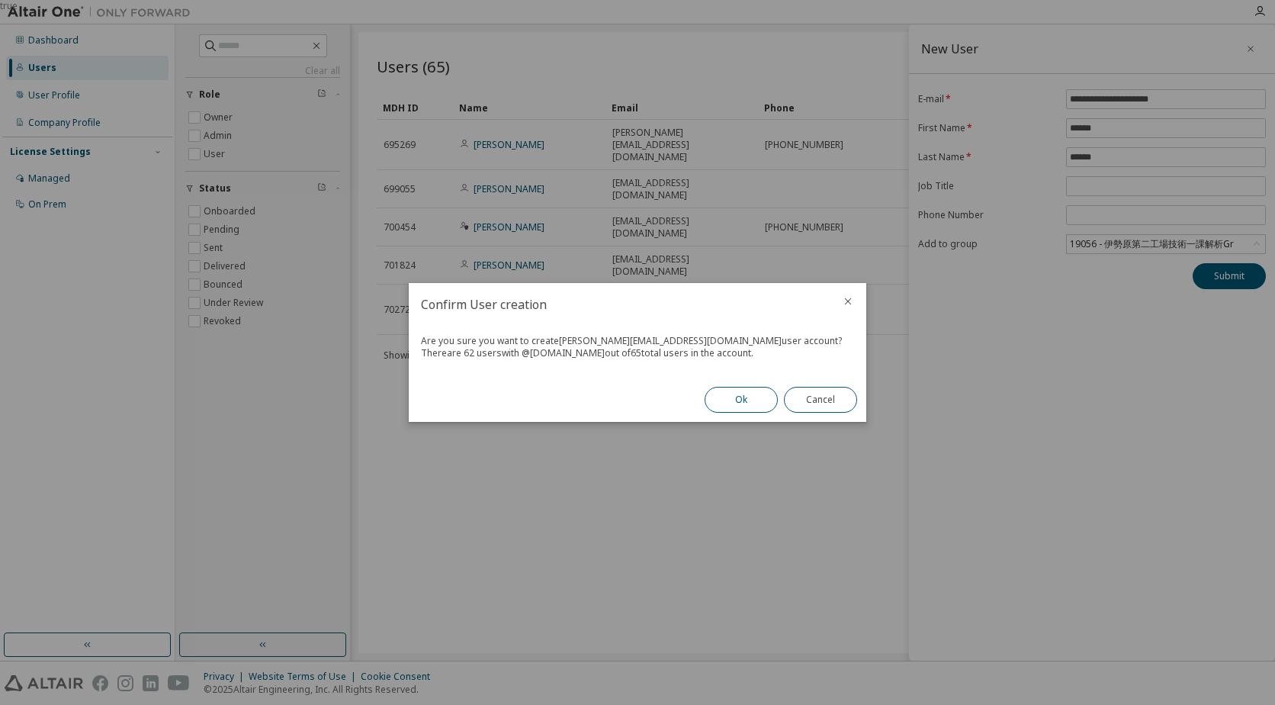
click at [714, 393] on button "Ok" at bounding box center [741, 400] width 73 height 26
click at [813, 400] on button "Close" at bounding box center [820, 400] width 73 height 26
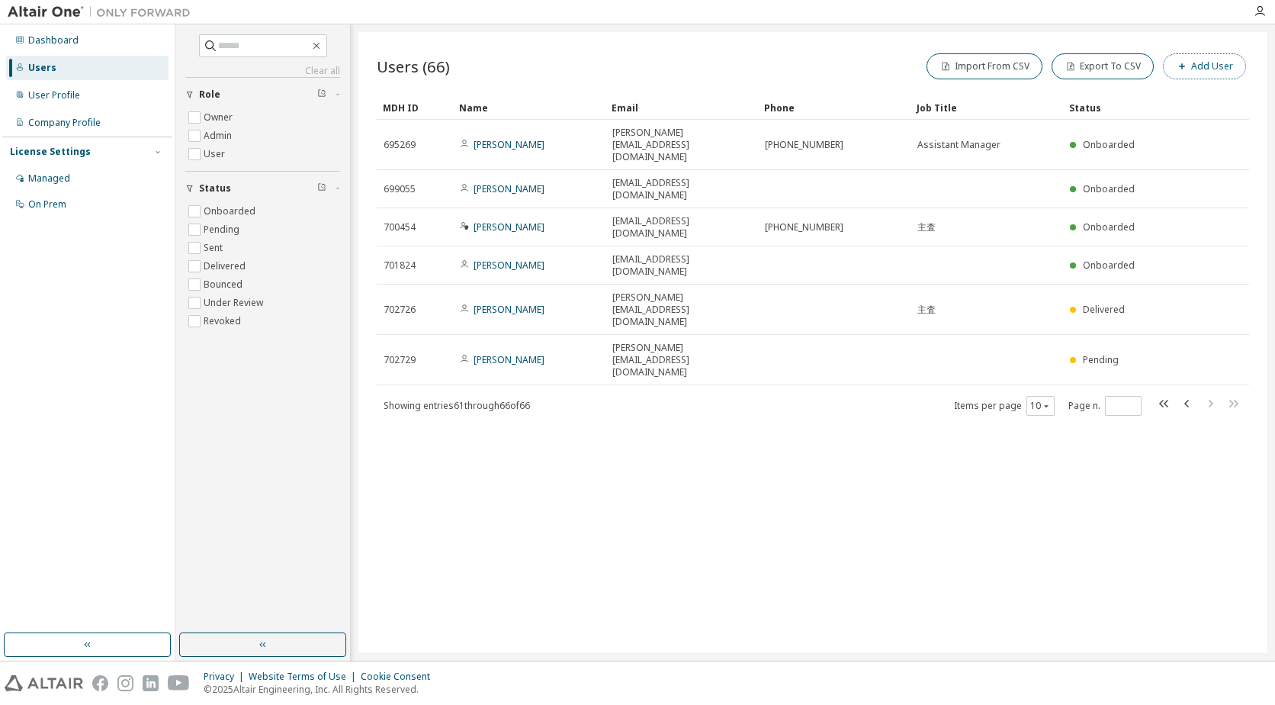
click at [1187, 66] on icon "button" at bounding box center [1181, 66] width 9 height 9
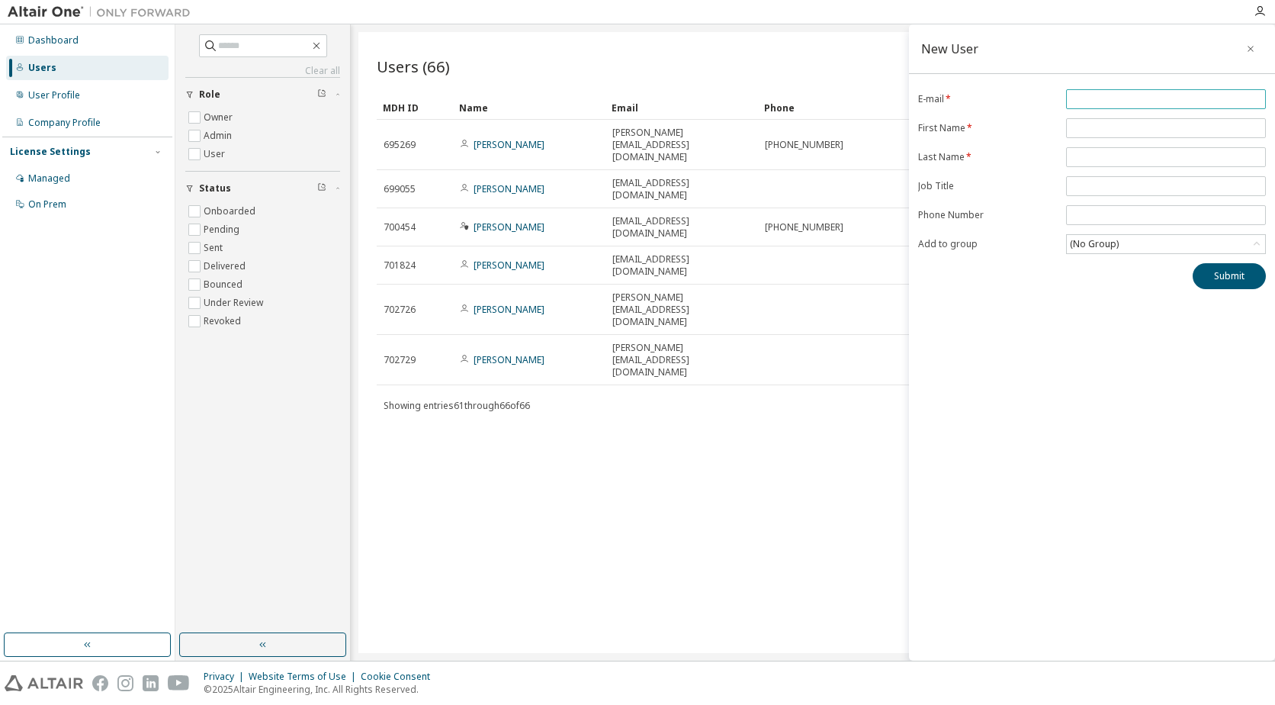
click at [1101, 101] on input "email" at bounding box center [1166, 99] width 192 height 12
paste input "**********"
type input "**********"
click at [1087, 125] on input "text" at bounding box center [1166, 128] width 192 height 12
type input "*****"
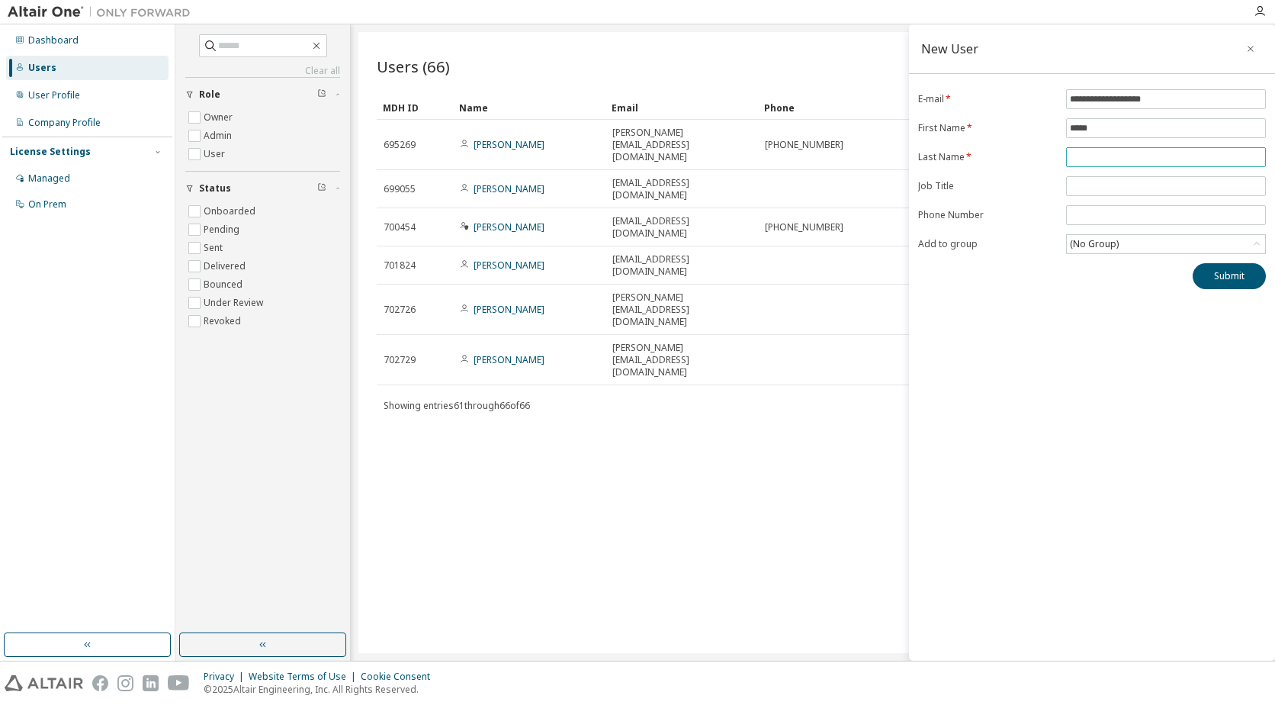
click at [1140, 156] on input "text" at bounding box center [1166, 157] width 192 height 12
type input "****"
click at [1138, 249] on div "(No Group)" at bounding box center [1166, 244] width 198 height 18
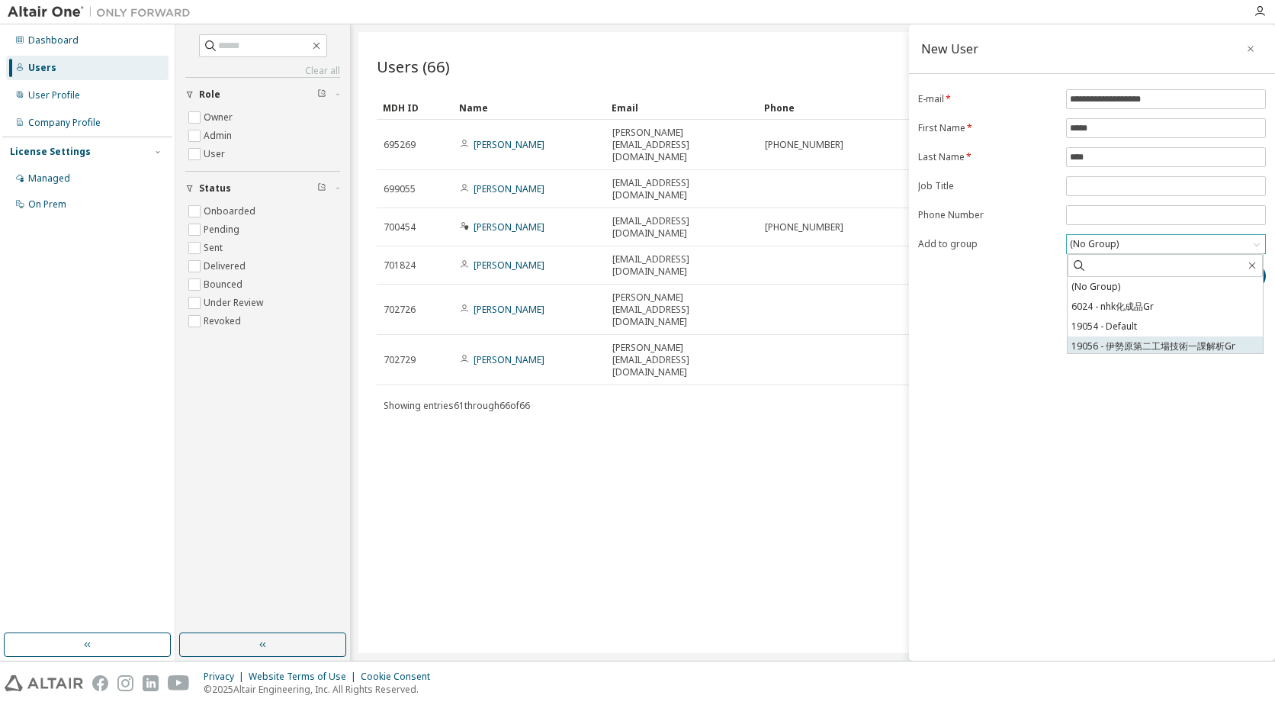
click at [1139, 341] on li "19056 - 伊勢原第二工場技術一課解析Gr" at bounding box center [1165, 346] width 195 height 20
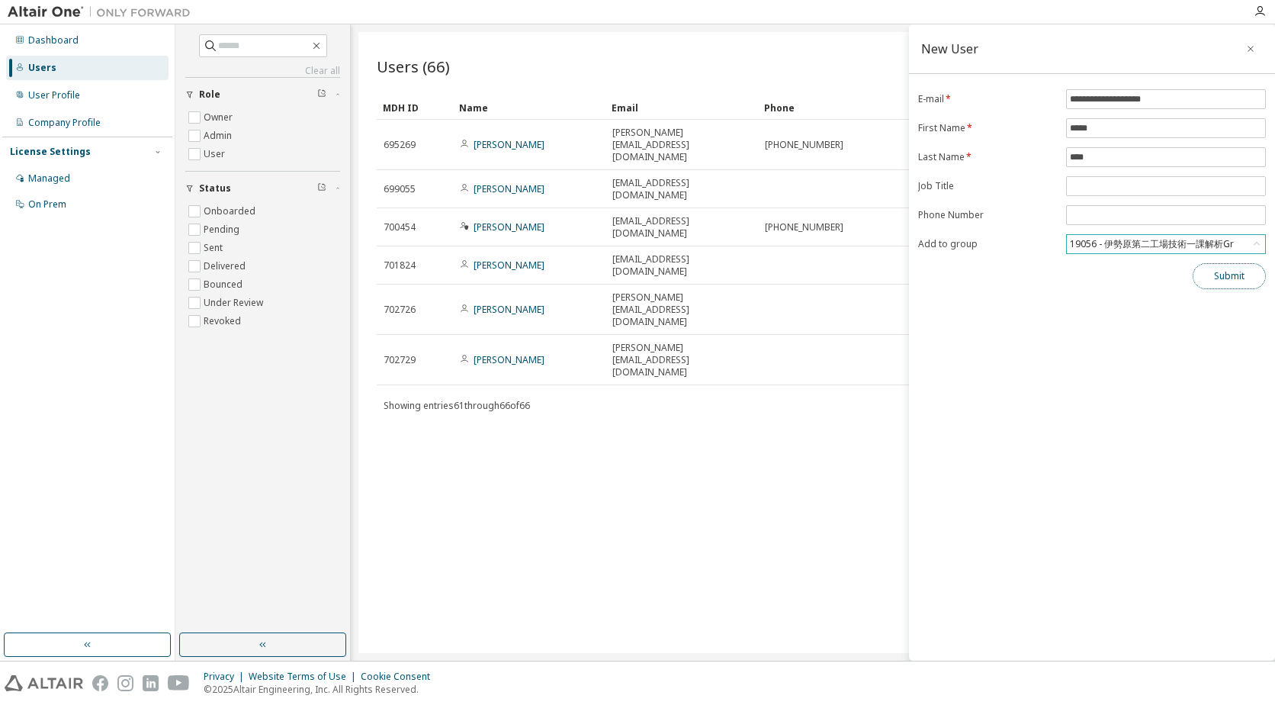
click at [1215, 278] on button "Submit" at bounding box center [1229, 276] width 73 height 26
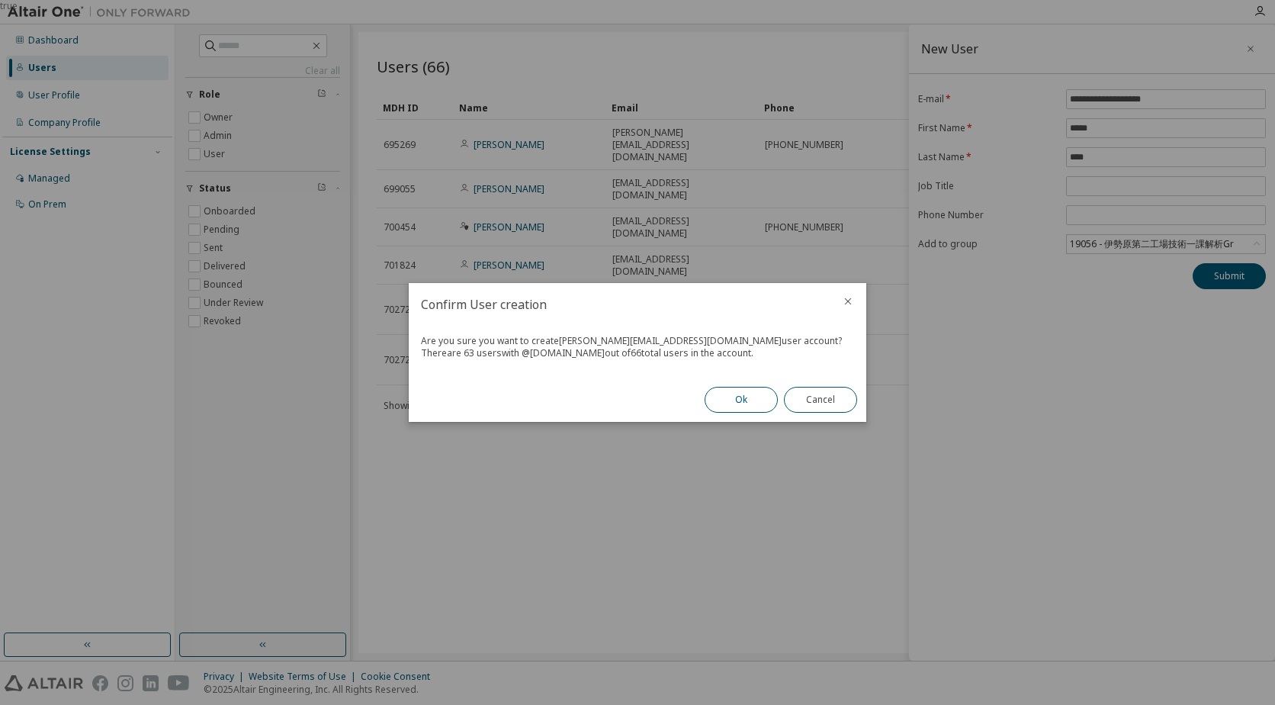
click at [729, 393] on button "Ok" at bounding box center [741, 400] width 73 height 26
click at [795, 405] on button "Close" at bounding box center [820, 400] width 73 height 26
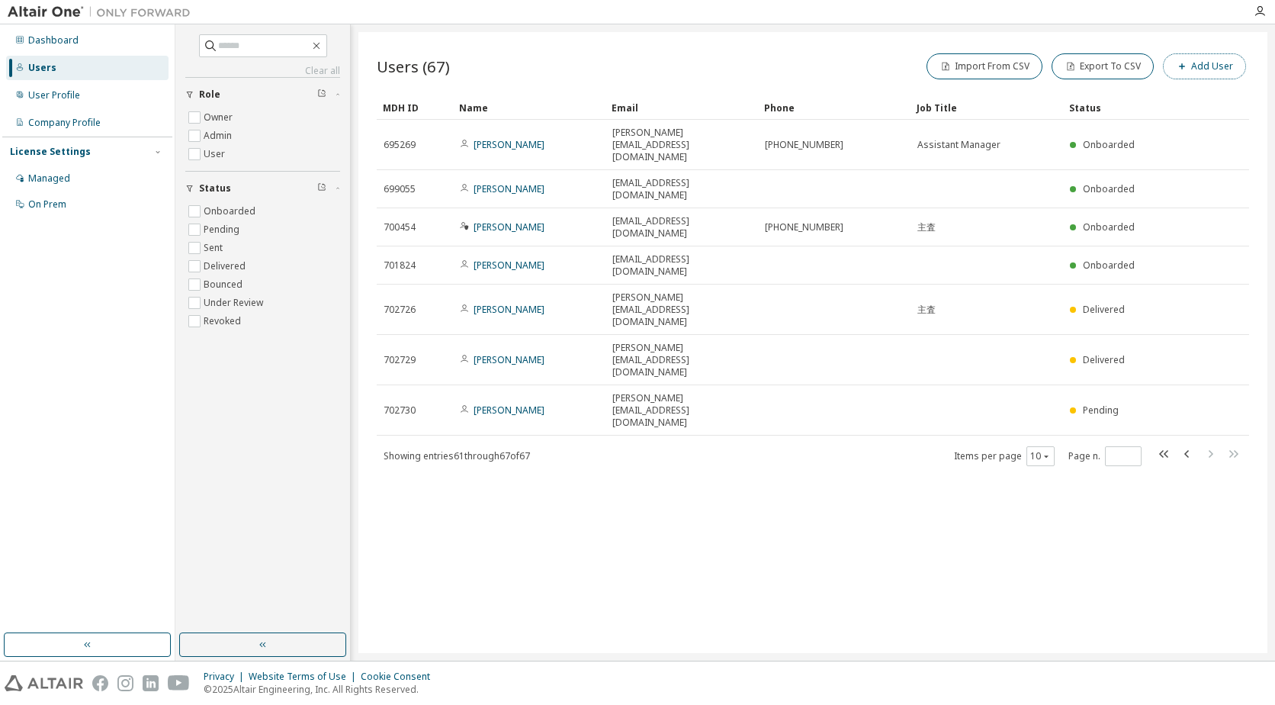
click at [1184, 63] on icon "button" at bounding box center [1181, 66] width 9 height 9
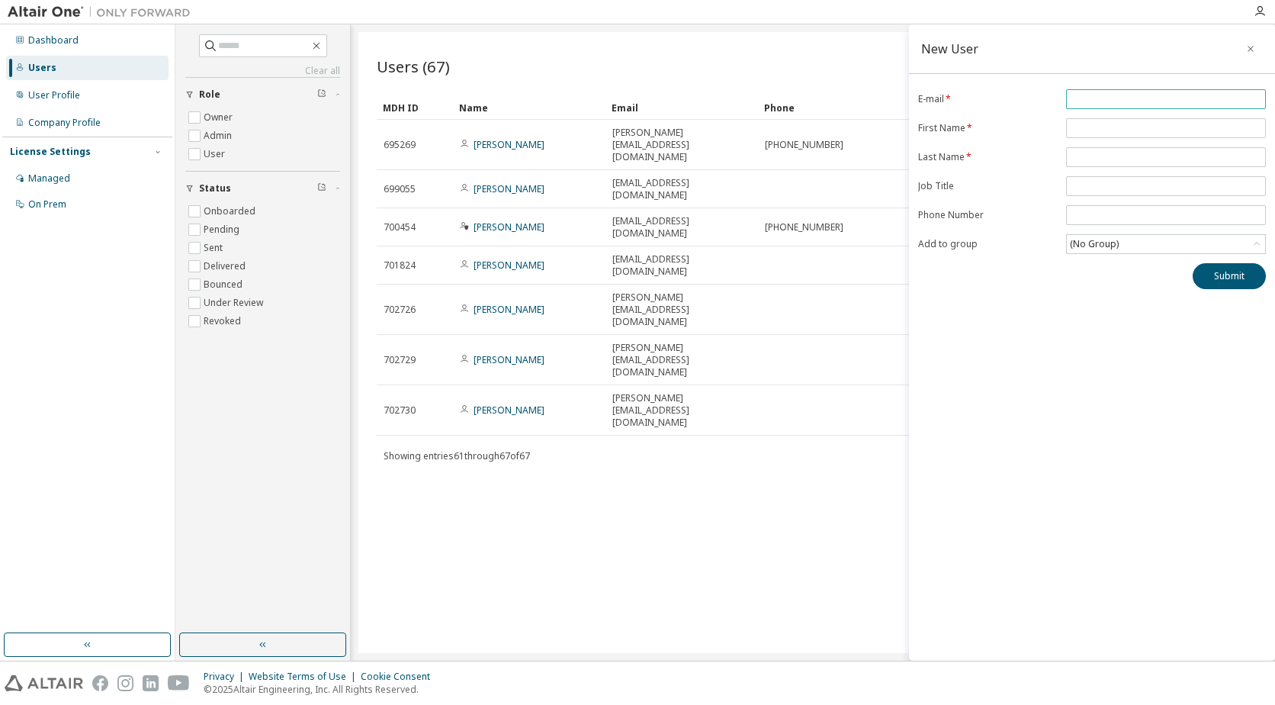
click at [1102, 99] on input "email" at bounding box center [1166, 99] width 192 height 12
paste input "**********"
type input "**********"
click at [1132, 130] on input "text" at bounding box center [1166, 128] width 192 height 12
type input "***"
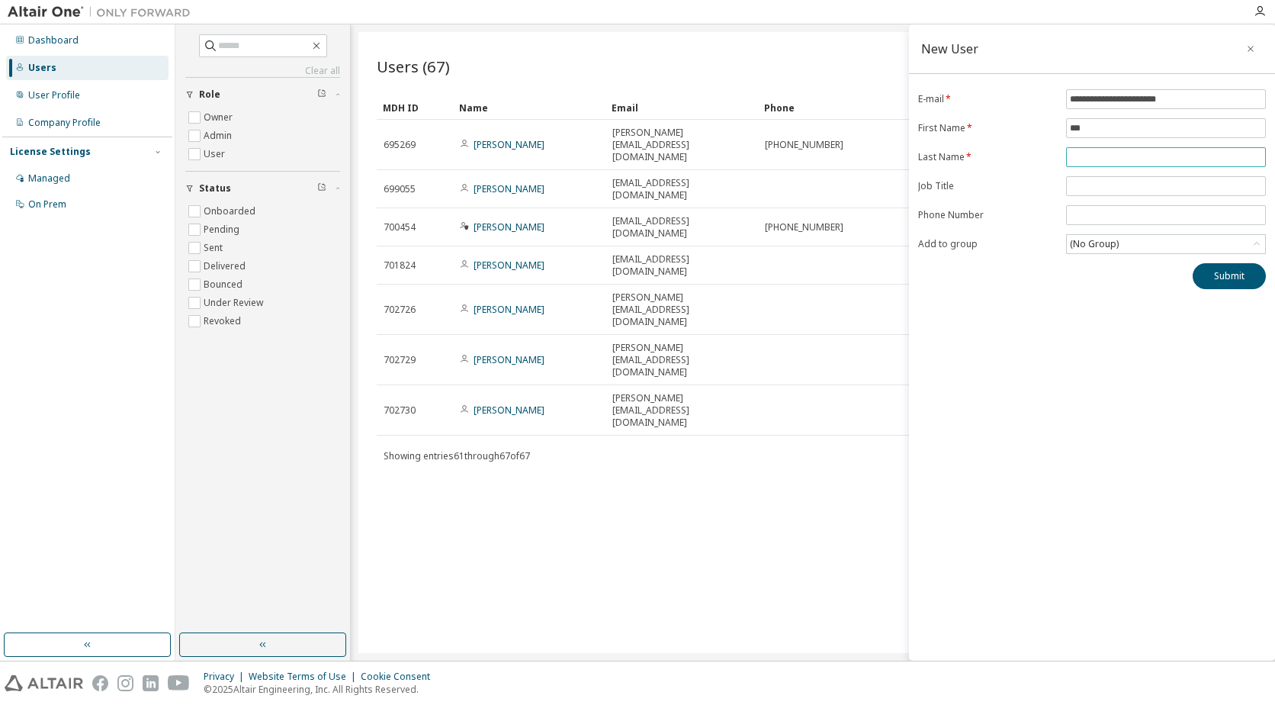
click at [1174, 154] on input "text" at bounding box center [1166, 157] width 192 height 12
type input "******"
click at [1164, 244] on div "(No Group)" at bounding box center [1166, 244] width 198 height 18
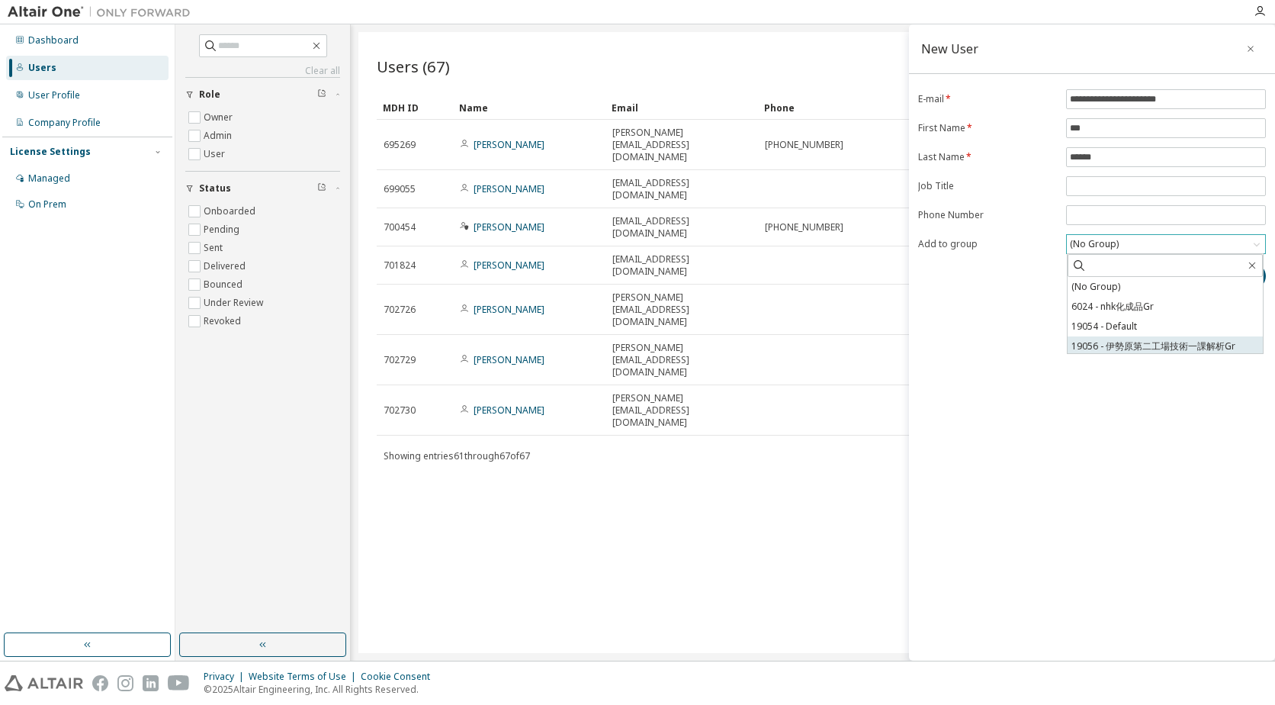
click at [1148, 341] on li "19056 - 伊勢原第二工場技術一課解析Gr" at bounding box center [1165, 346] width 195 height 20
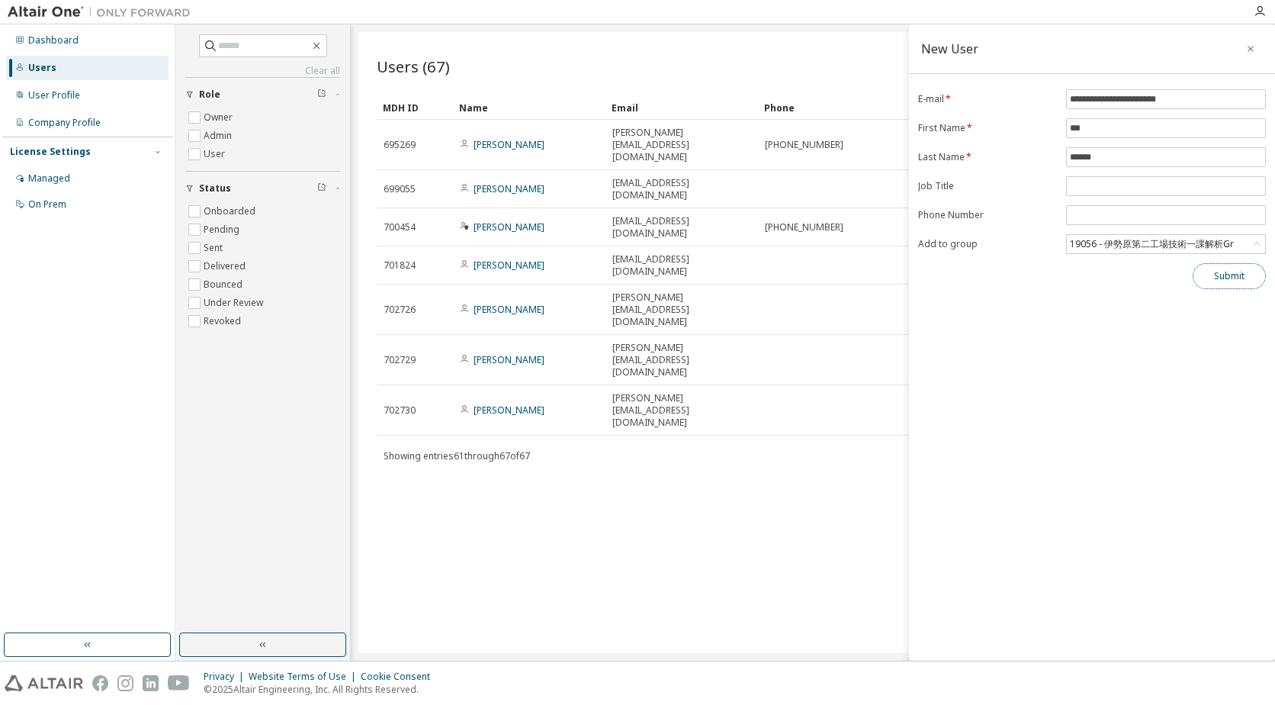
click at [1215, 276] on button "Submit" at bounding box center [1229, 276] width 73 height 26
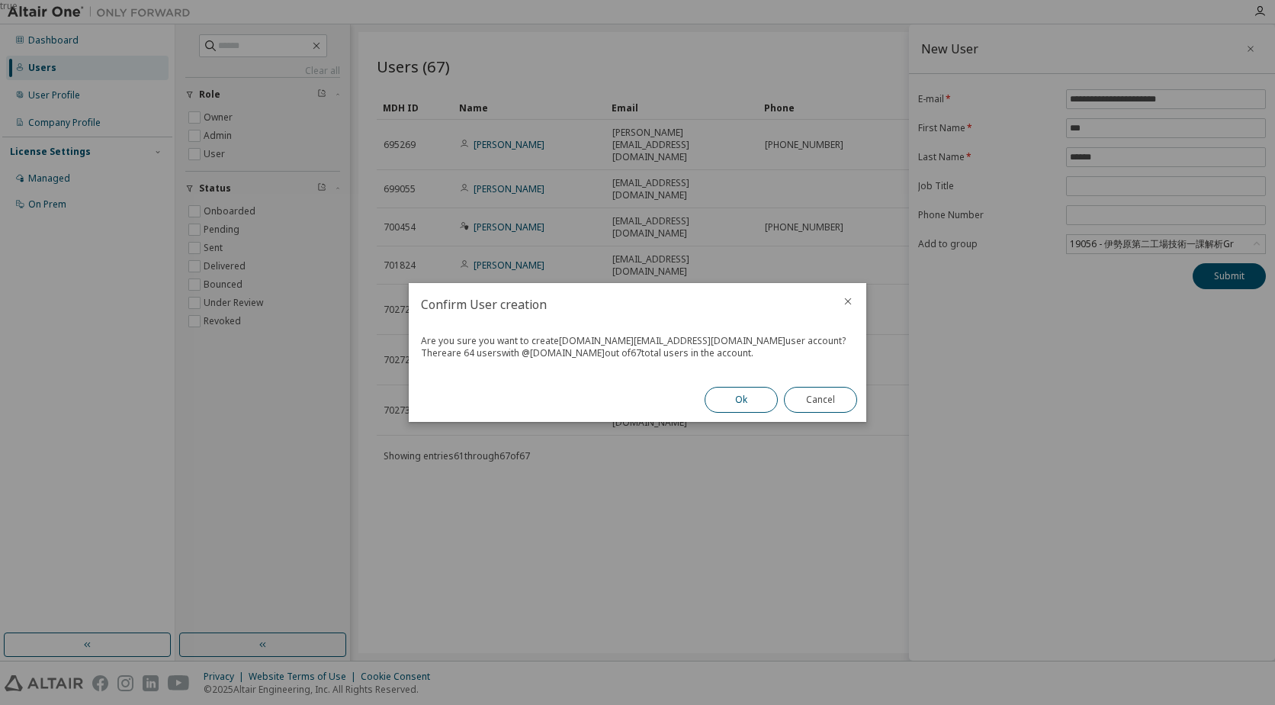
click at [760, 396] on button "Ok" at bounding box center [741, 400] width 73 height 26
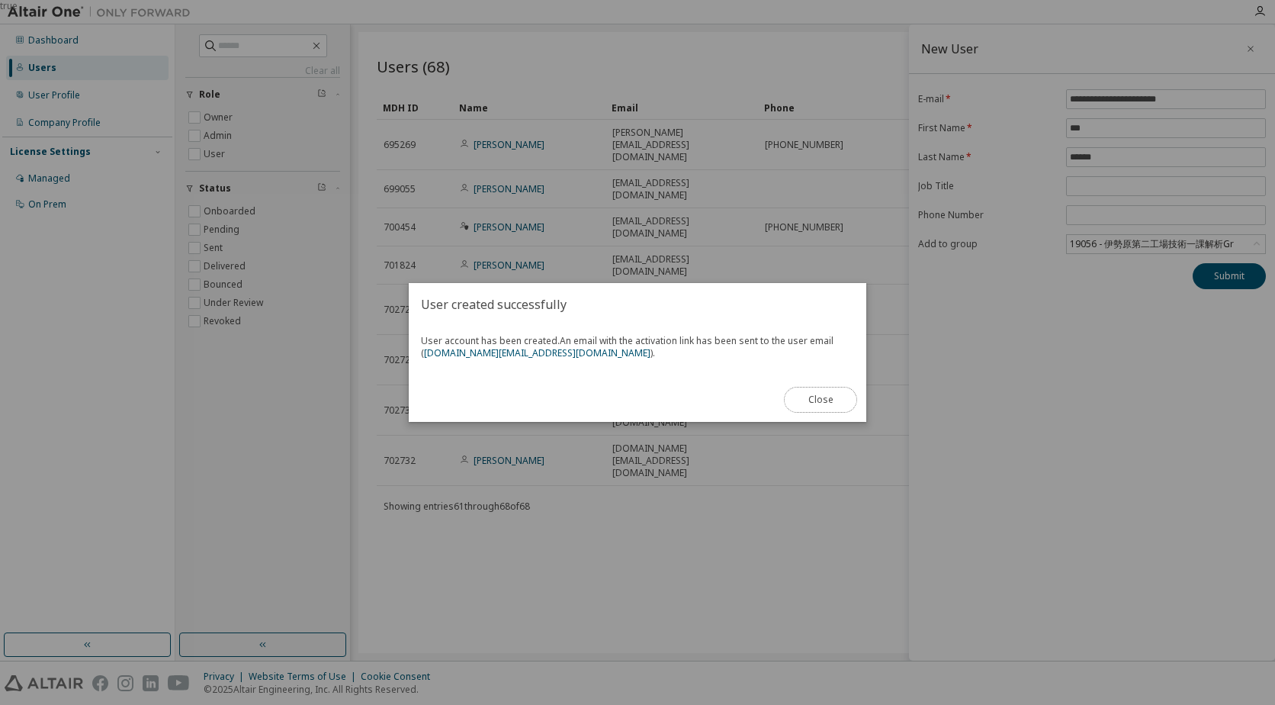
click at [830, 403] on button "Close" at bounding box center [820, 400] width 73 height 26
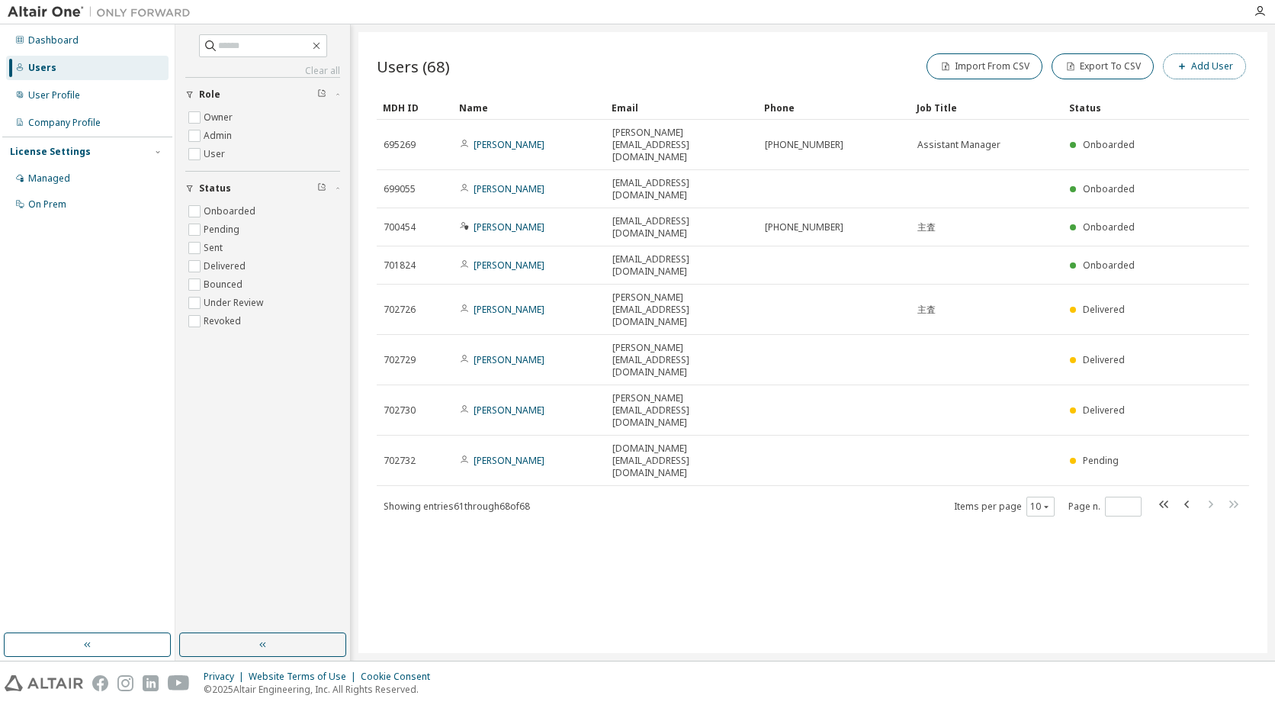
click at [1180, 68] on icon "button" at bounding box center [1181, 66] width 9 height 9
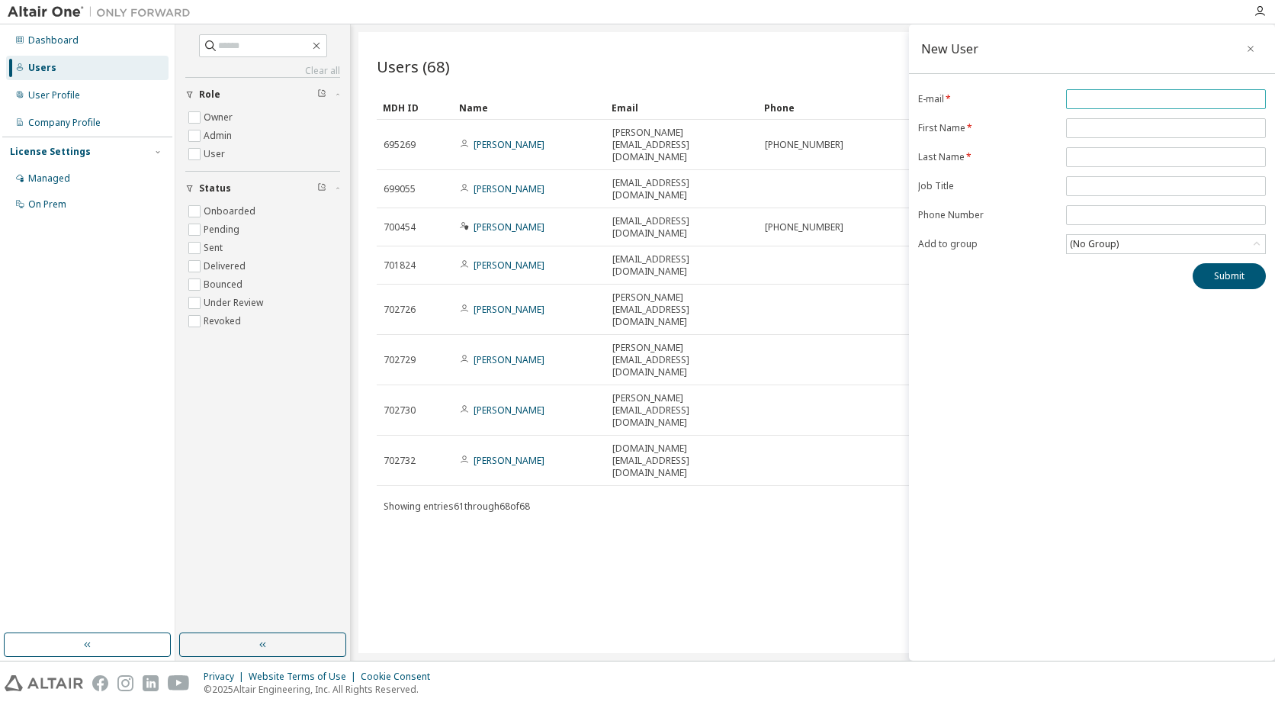
click at [1083, 96] on input "email" at bounding box center [1166, 99] width 192 height 12
paste input "**********"
type input "**********"
click at [1090, 124] on input "text" at bounding box center [1166, 128] width 192 height 12
type input "*"
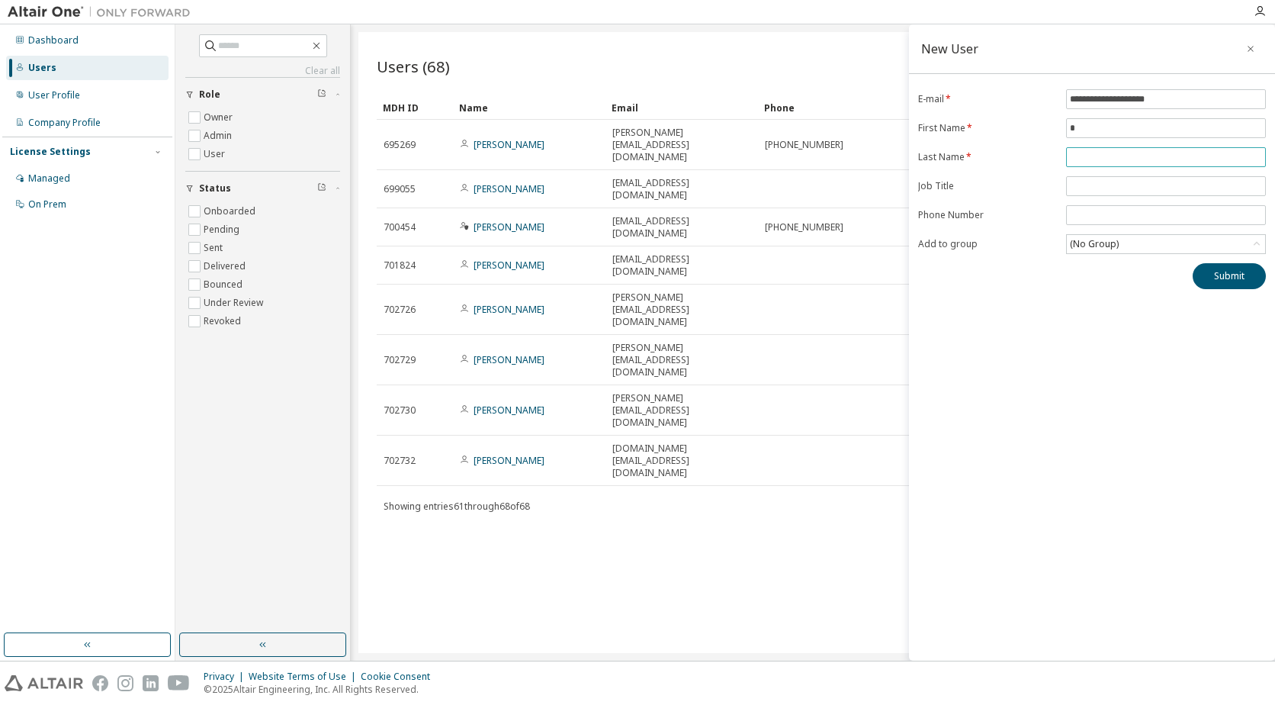
click at [1084, 153] on input "text" at bounding box center [1166, 157] width 192 height 12
type input "*****"
click at [1136, 246] on div "(No Group)" at bounding box center [1166, 244] width 198 height 18
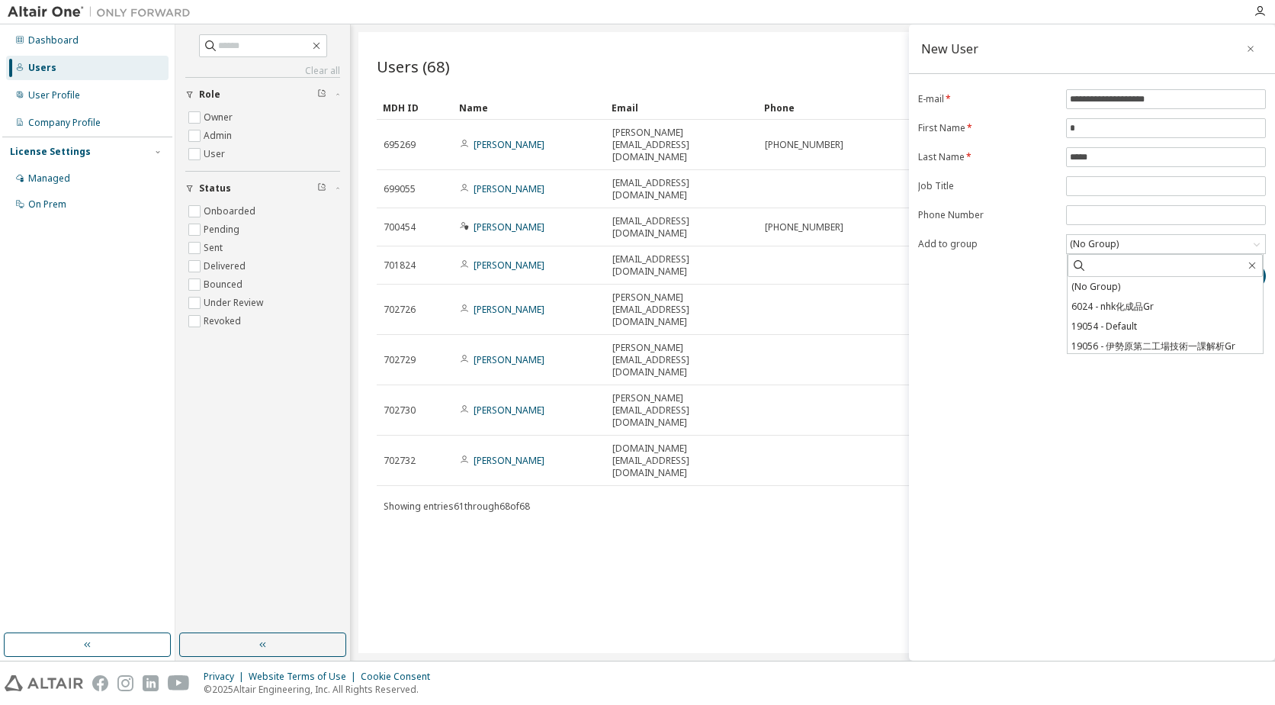
click at [1136, 342] on li "19056 - 伊勢原第二工場技術一課解析Gr" at bounding box center [1165, 346] width 195 height 20
click at [1218, 278] on button "Submit" at bounding box center [1229, 276] width 73 height 26
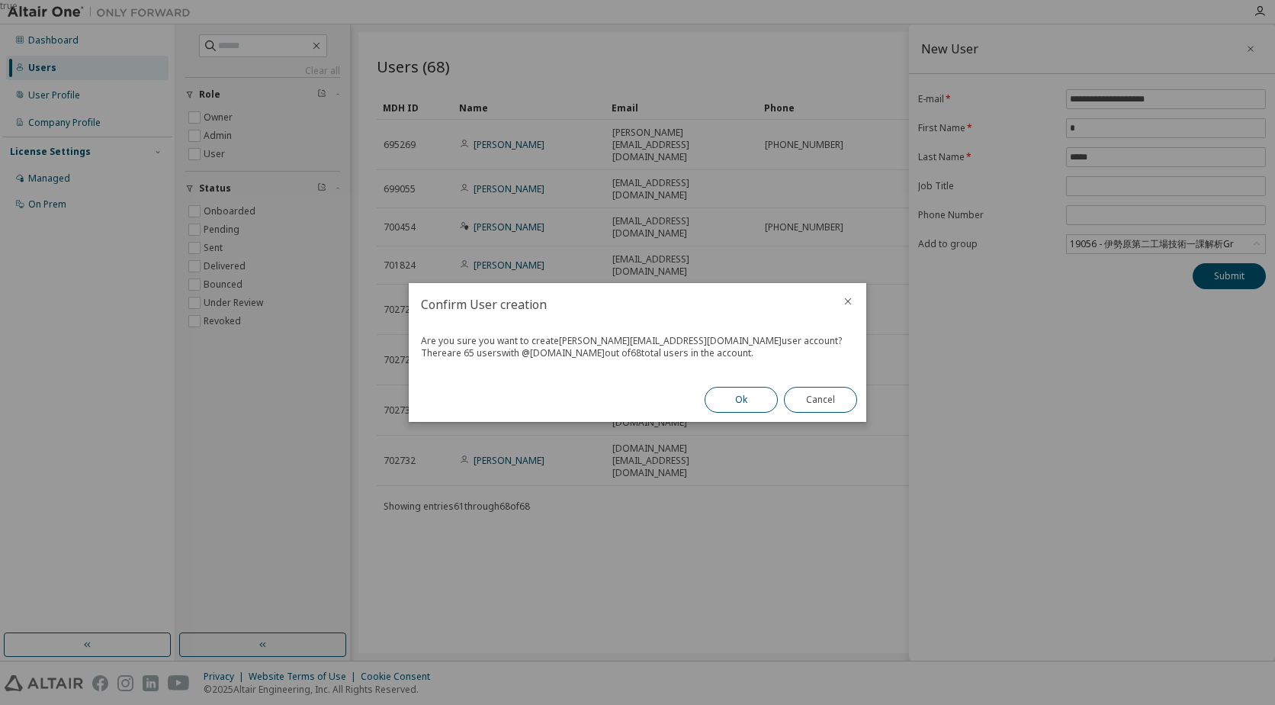
click at [724, 400] on button "Ok" at bounding box center [741, 400] width 73 height 26
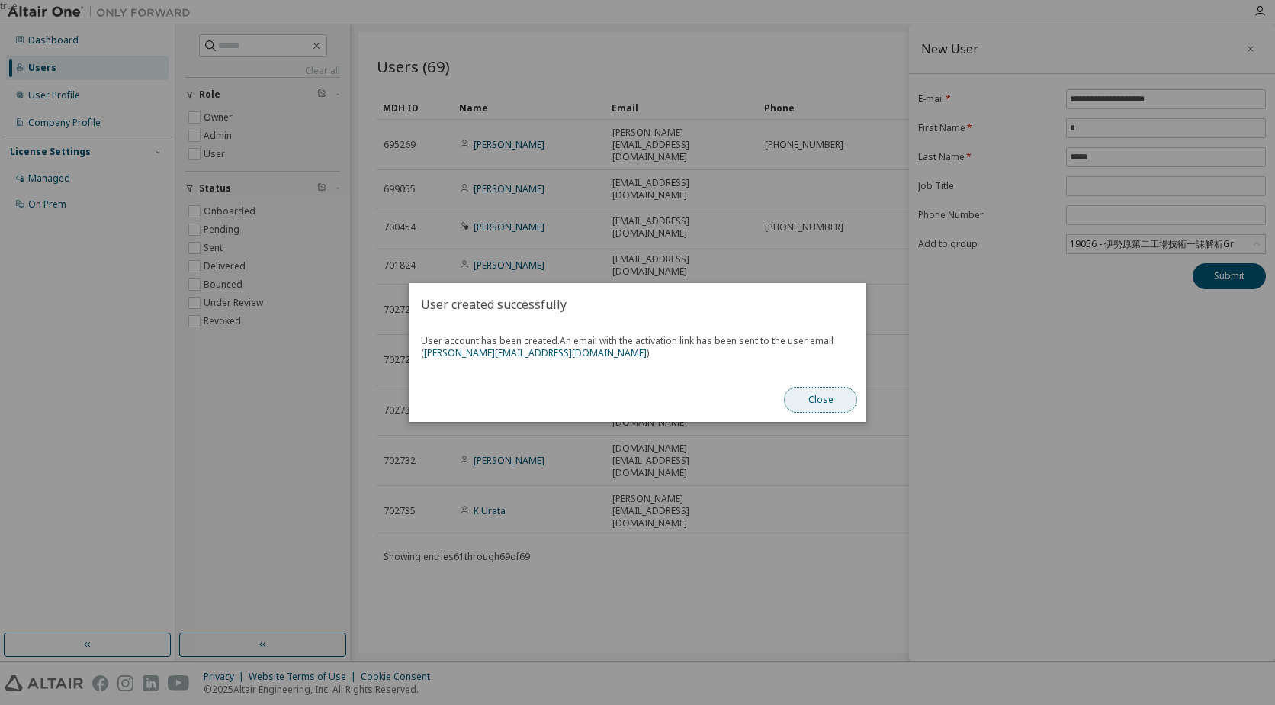
click at [826, 400] on button "Close" at bounding box center [820, 400] width 73 height 26
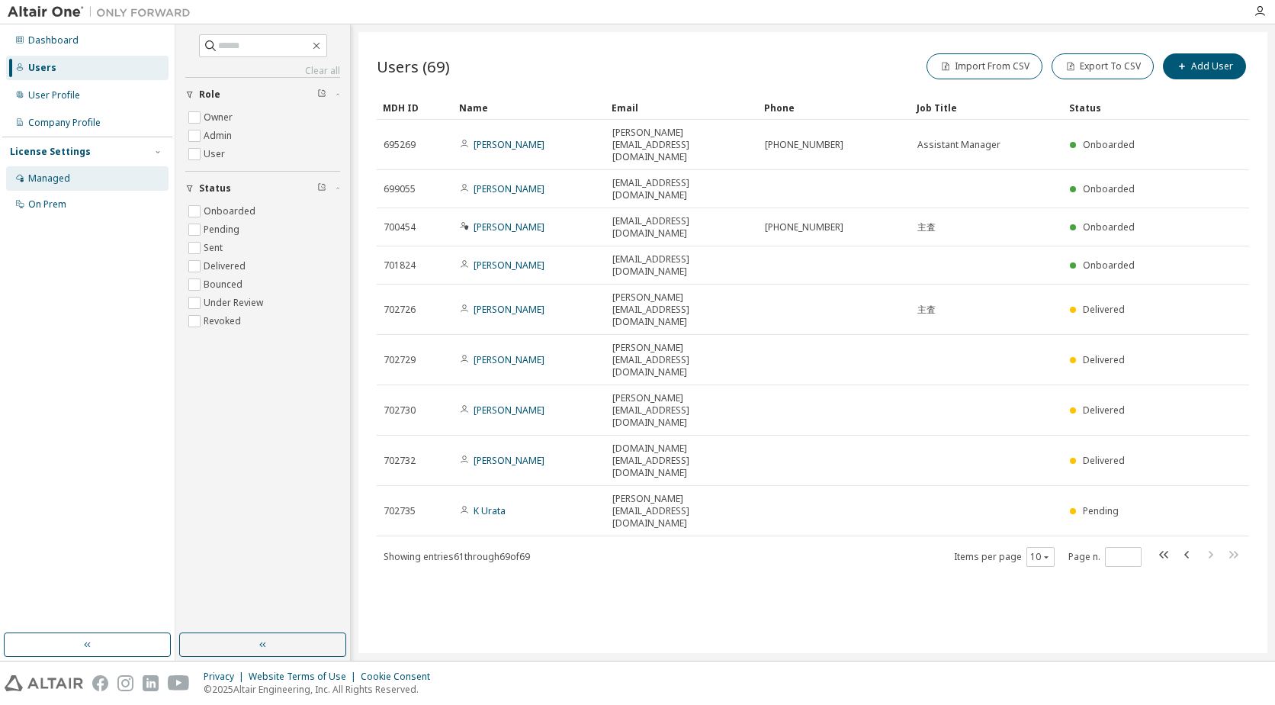
click at [47, 176] on div "Managed" at bounding box center [49, 178] width 42 height 12
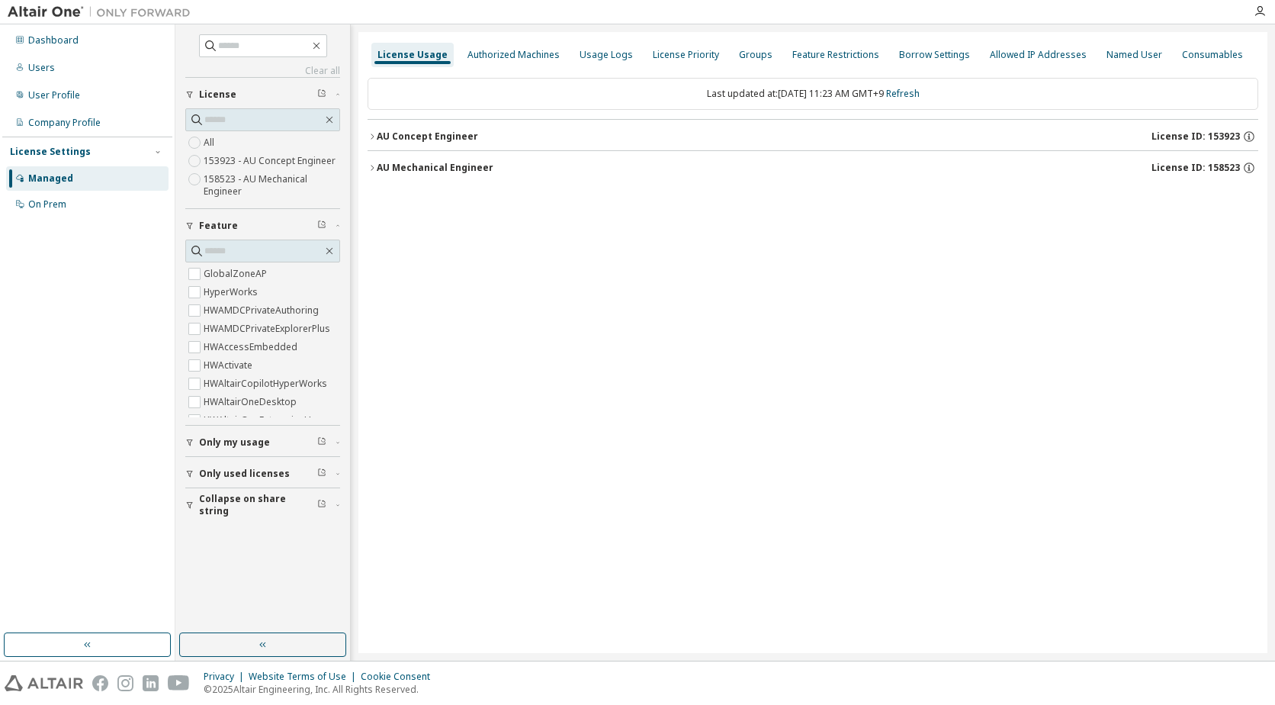
click at [226, 182] on label "158523 - AU Mechanical Engineer" at bounding box center [272, 185] width 136 height 31
click at [739, 58] on div "Groups" at bounding box center [756, 55] width 34 height 12
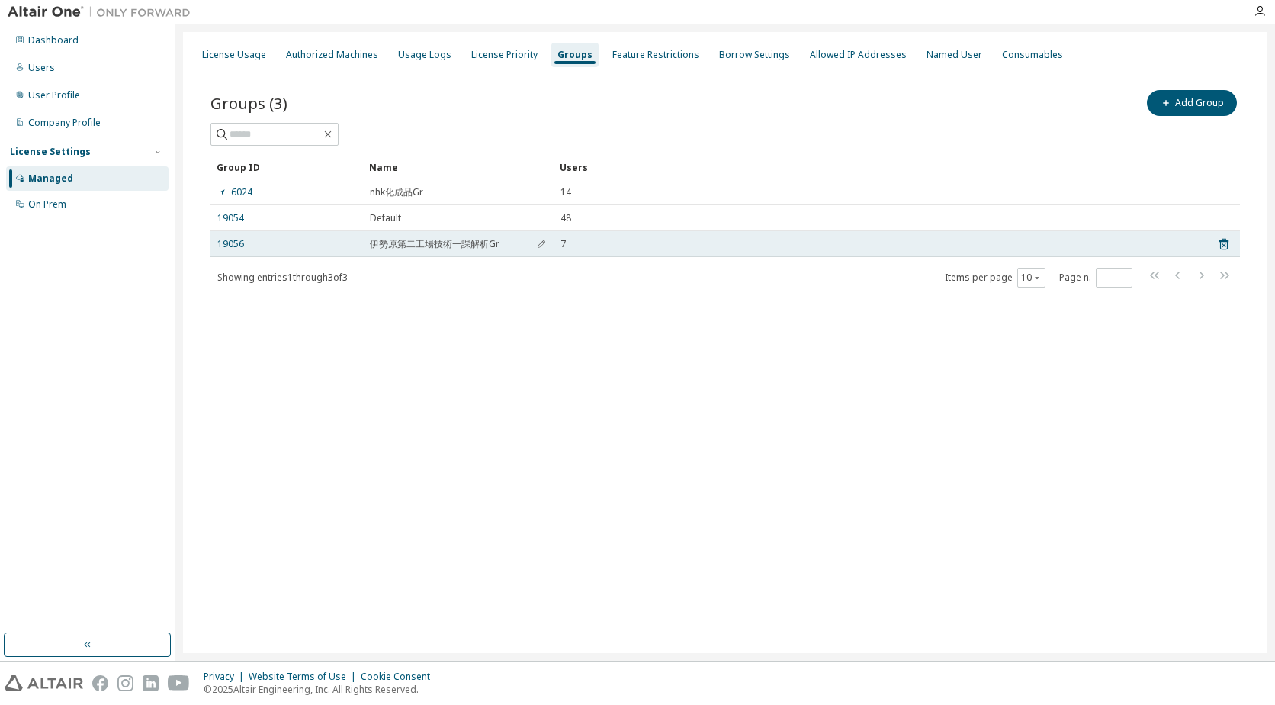
click at [580, 241] on div "7" at bounding box center [878, 244] width 636 height 12
click at [227, 246] on link "19056" at bounding box center [230, 244] width 27 height 12
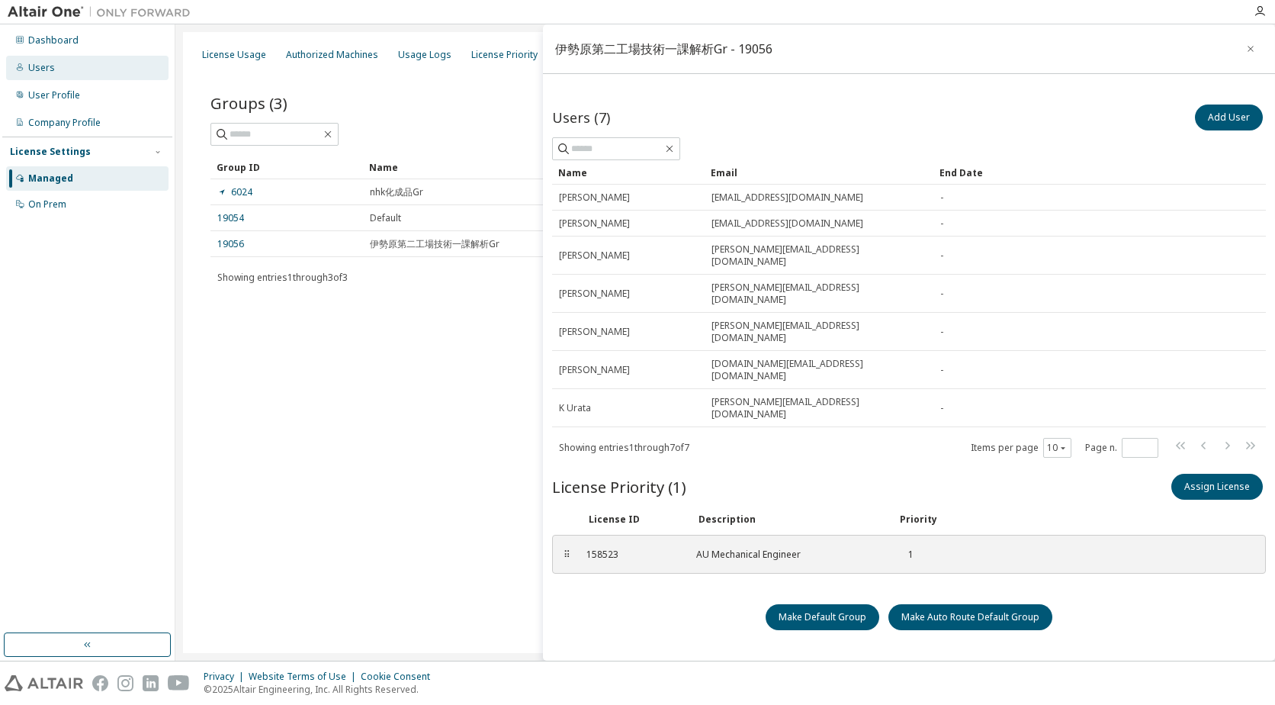
click at [31, 71] on div "Users" at bounding box center [41, 68] width 27 height 12
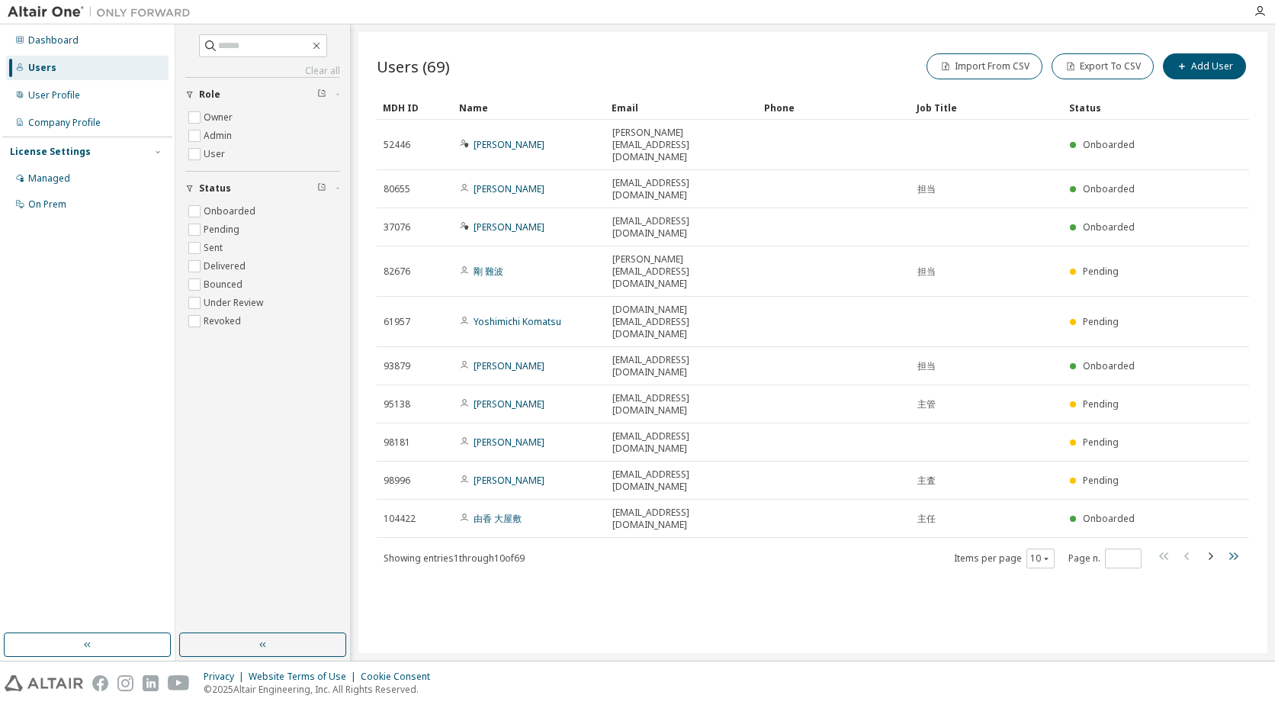
click at [1235, 552] on icon "button" at bounding box center [1233, 556] width 9 height 8
type input "*"
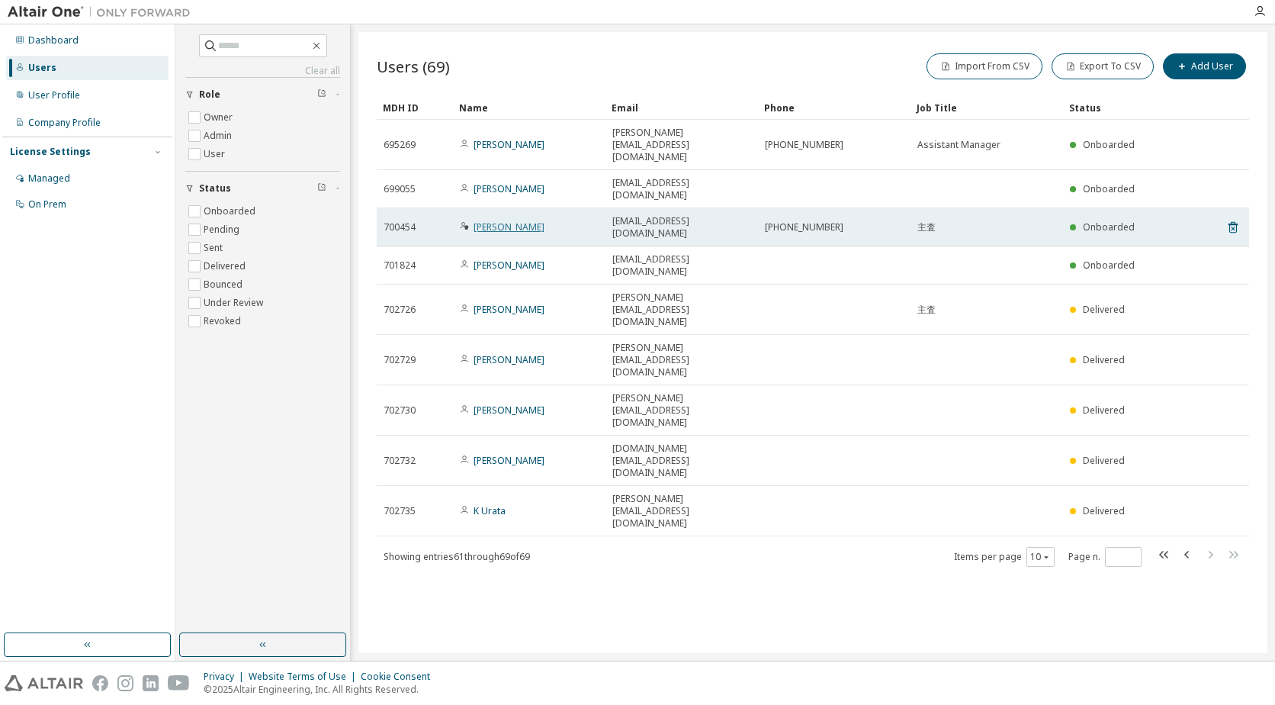
click at [515, 220] on link "Daisuke Hashimoto" at bounding box center [509, 226] width 71 height 13
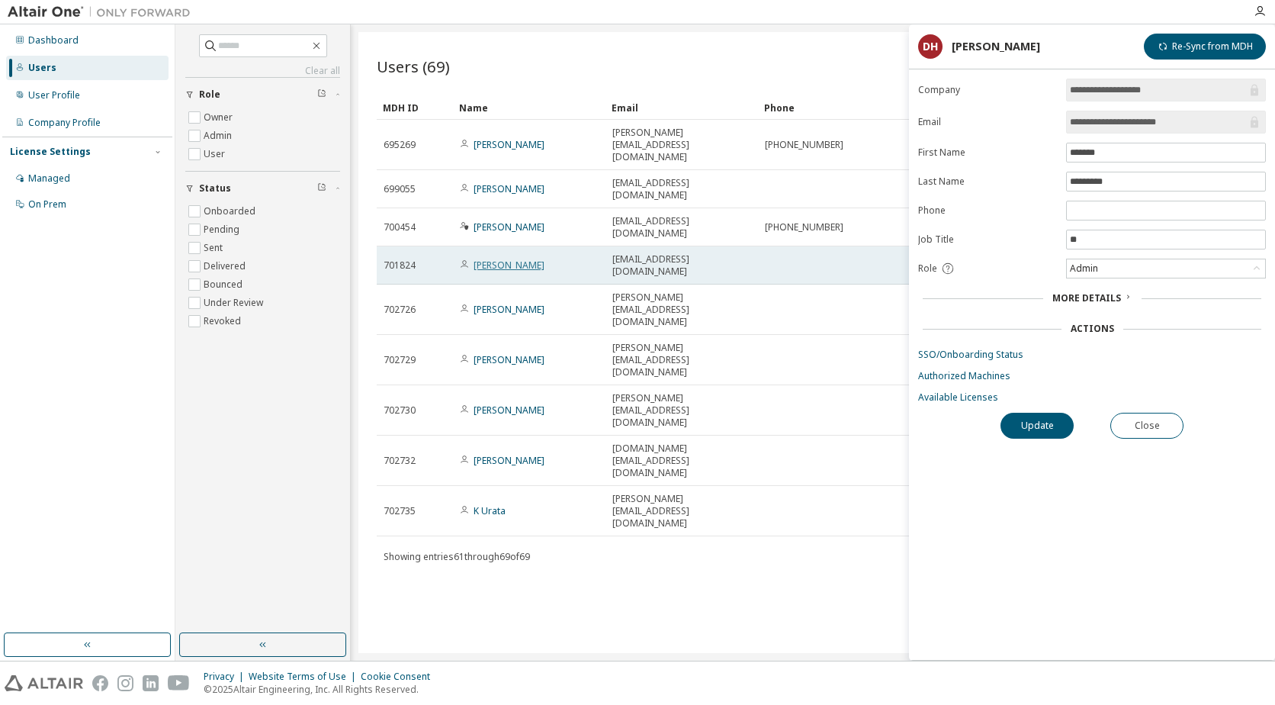
click at [508, 259] on link "Hiroaki Okada" at bounding box center [509, 265] width 71 height 13
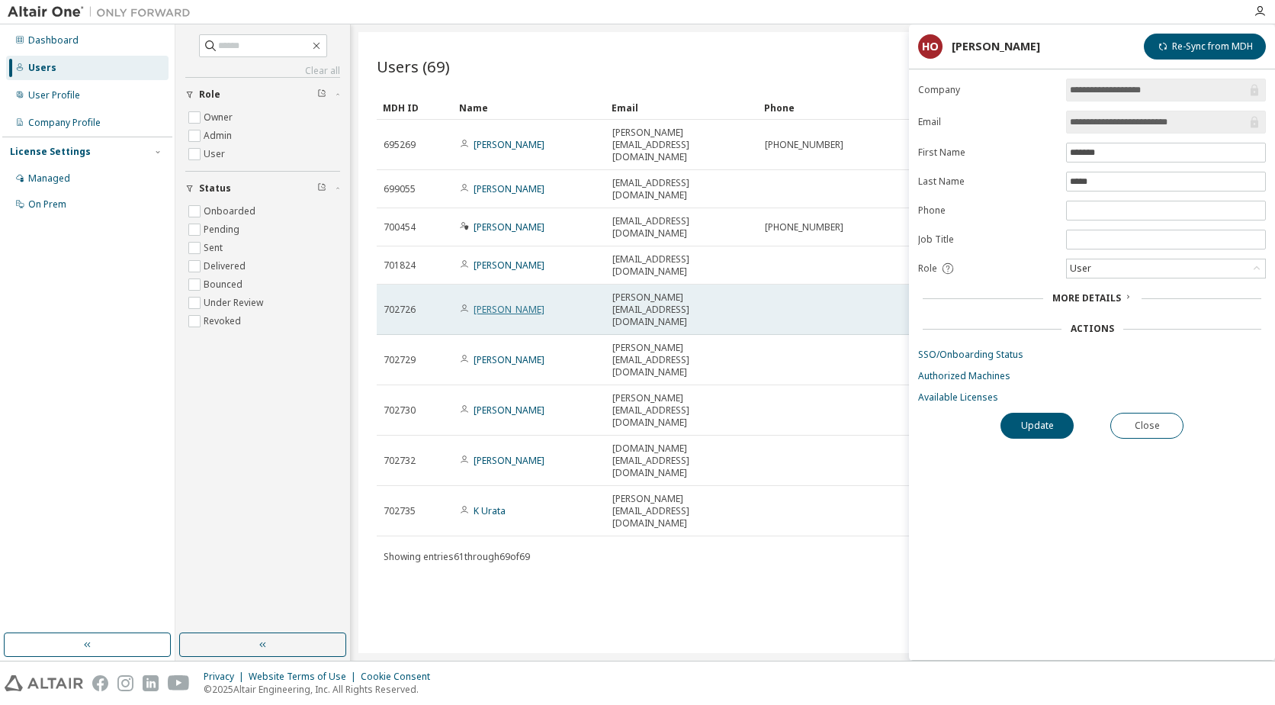
click at [504, 303] on link "Tomohiro Abe" at bounding box center [509, 309] width 71 height 13
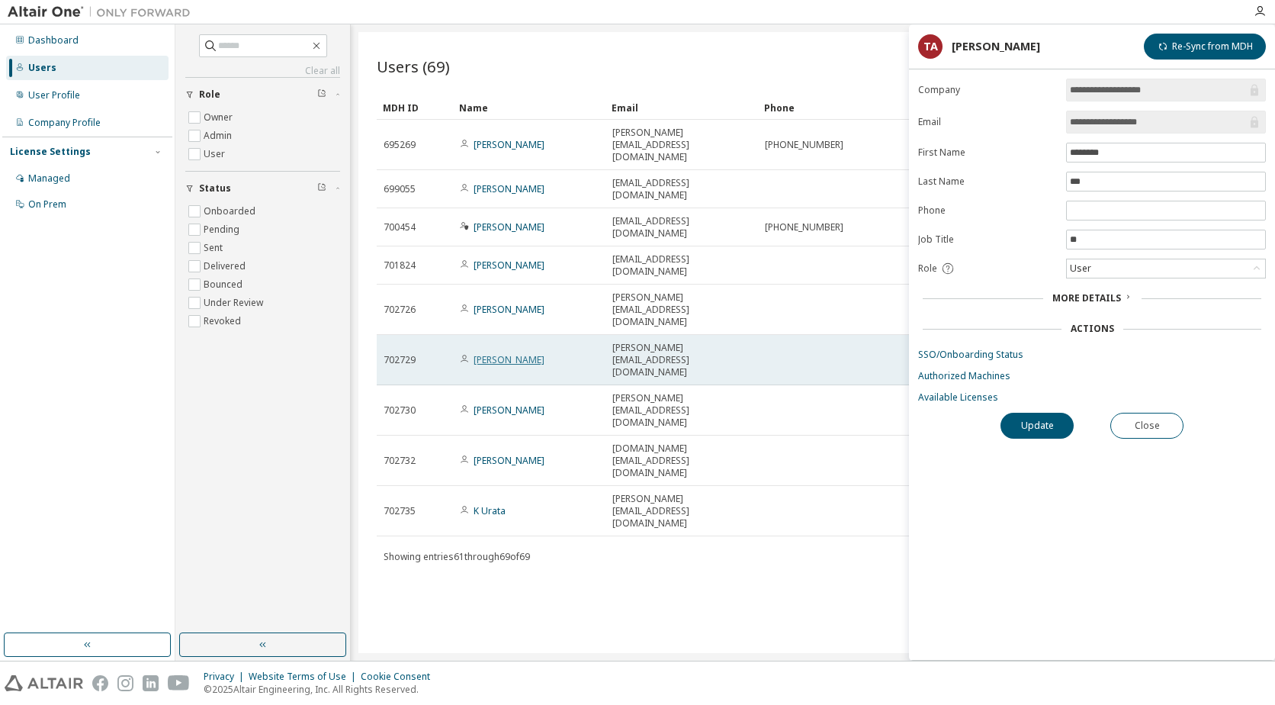
click at [507, 353] on link "Yosuke Tajiri" at bounding box center [509, 359] width 71 height 13
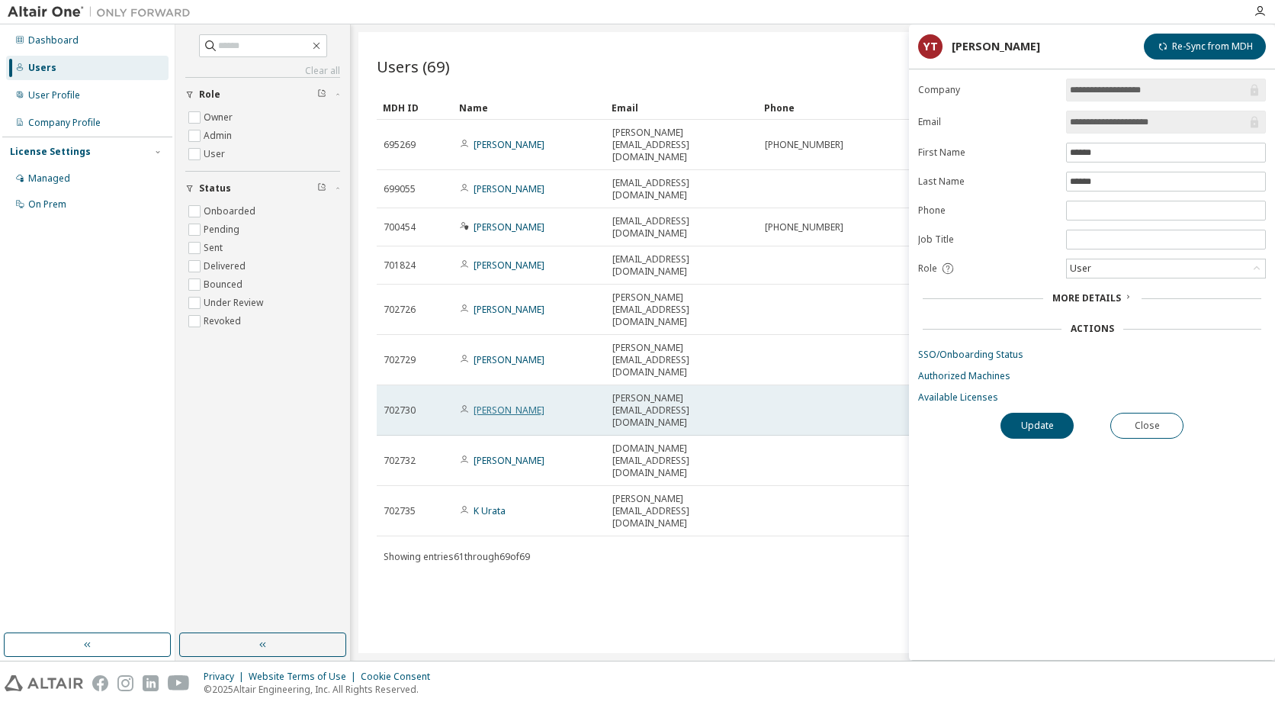
click at [499, 403] on link "Yuhei Hori" at bounding box center [509, 409] width 71 height 13
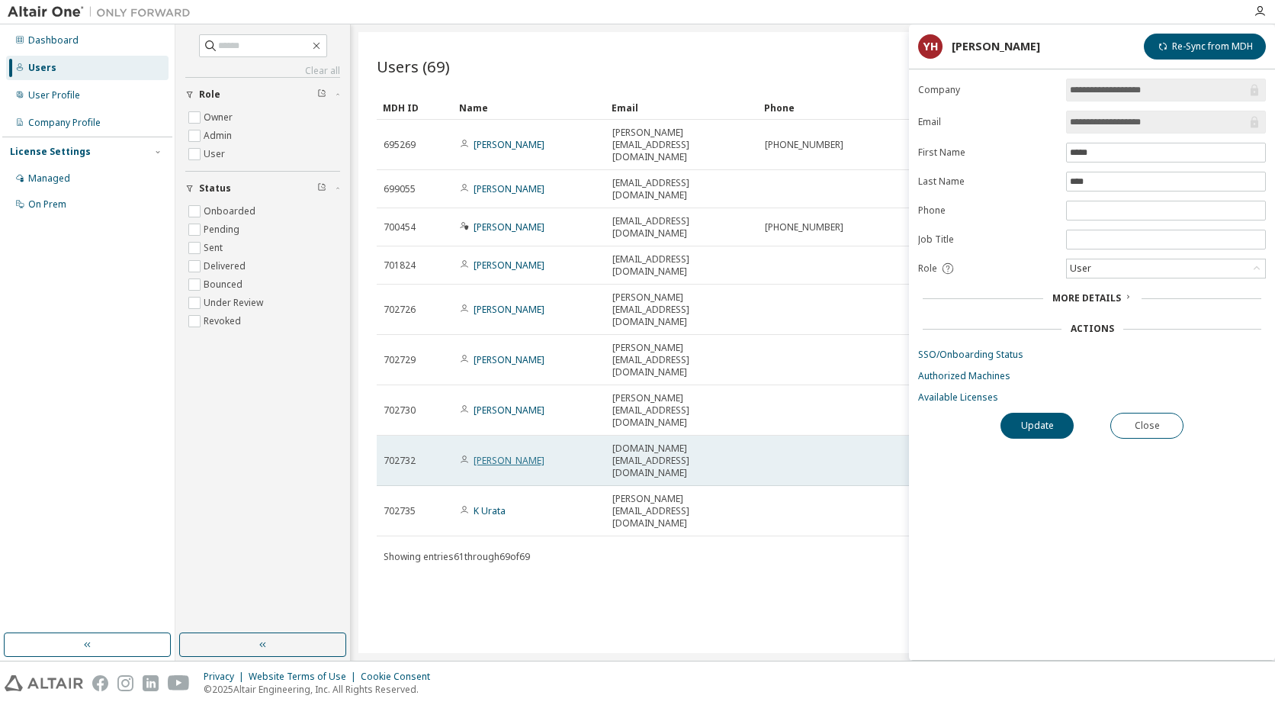
click at [496, 454] on link "Toi Suzuki" at bounding box center [509, 460] width 71 height 13
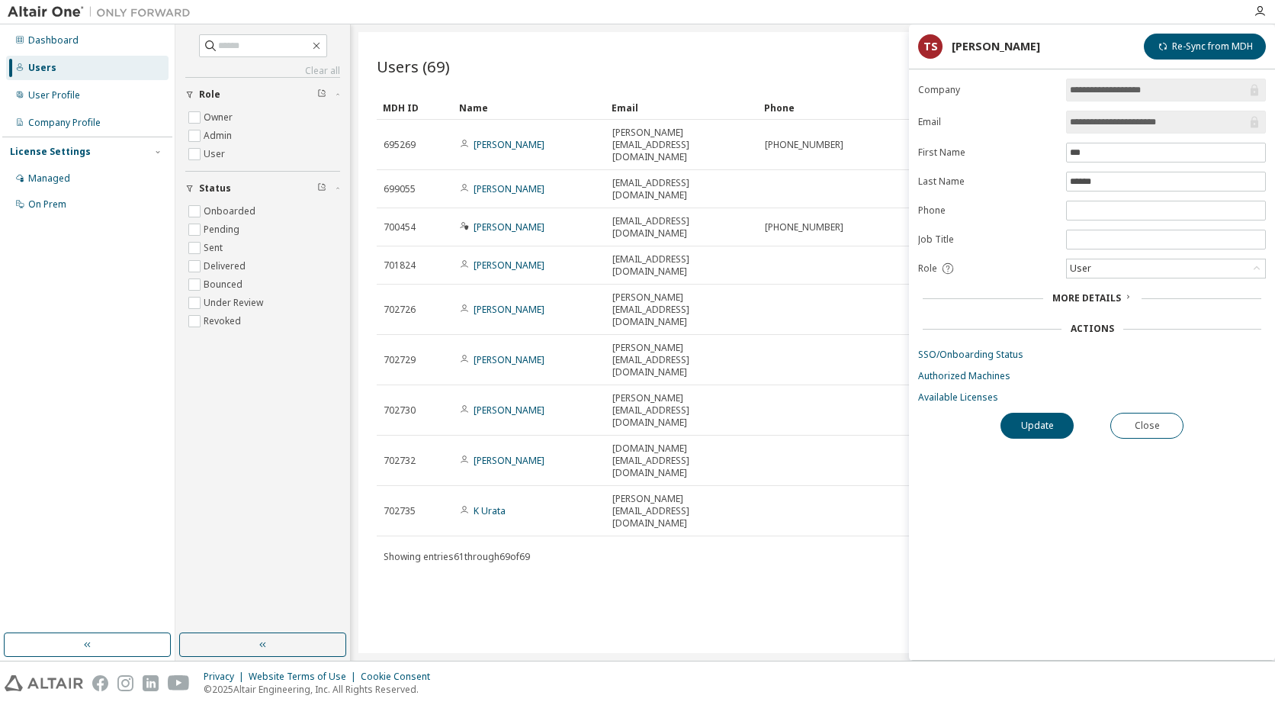
click at [490, 504] on link "K Urata" at bounding box center [490, 510] width 32 height 13
click at [30, 182] on div "Managed" at bounding box center [49, 178] width 42 height 12
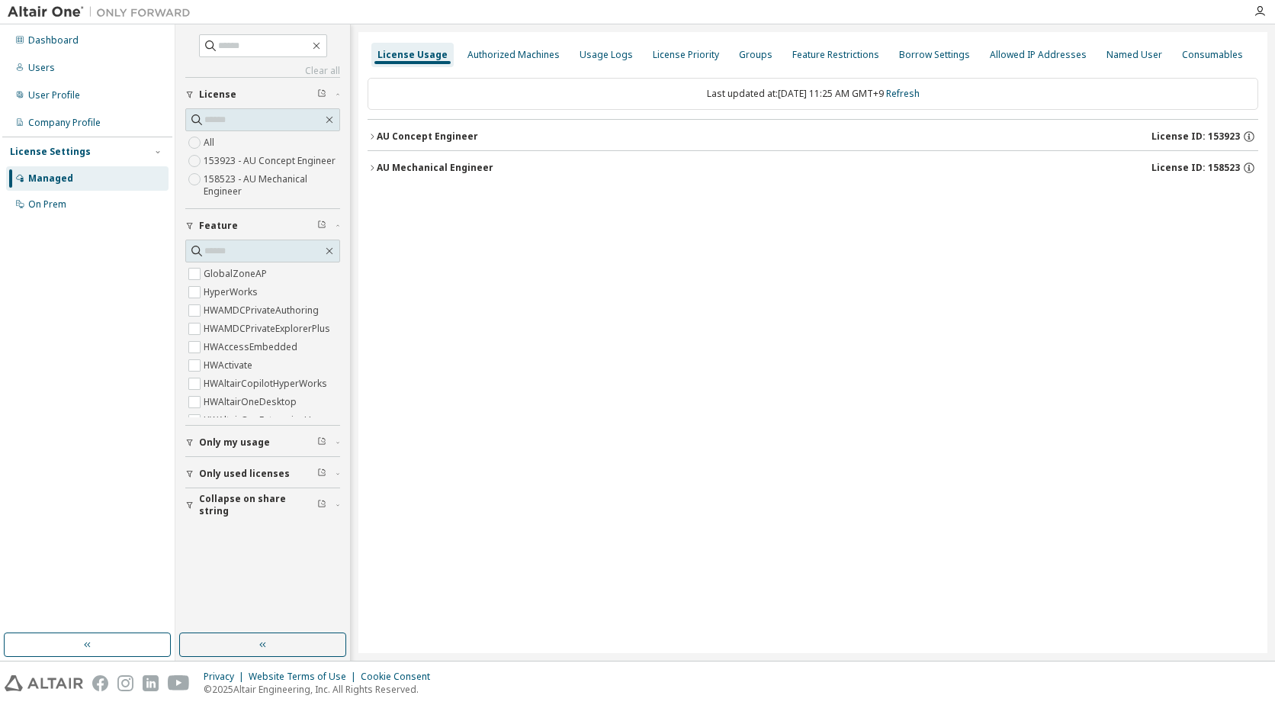
click at [373, 165] on icon "button" at bounding box center [372, 167] width 9 height 9
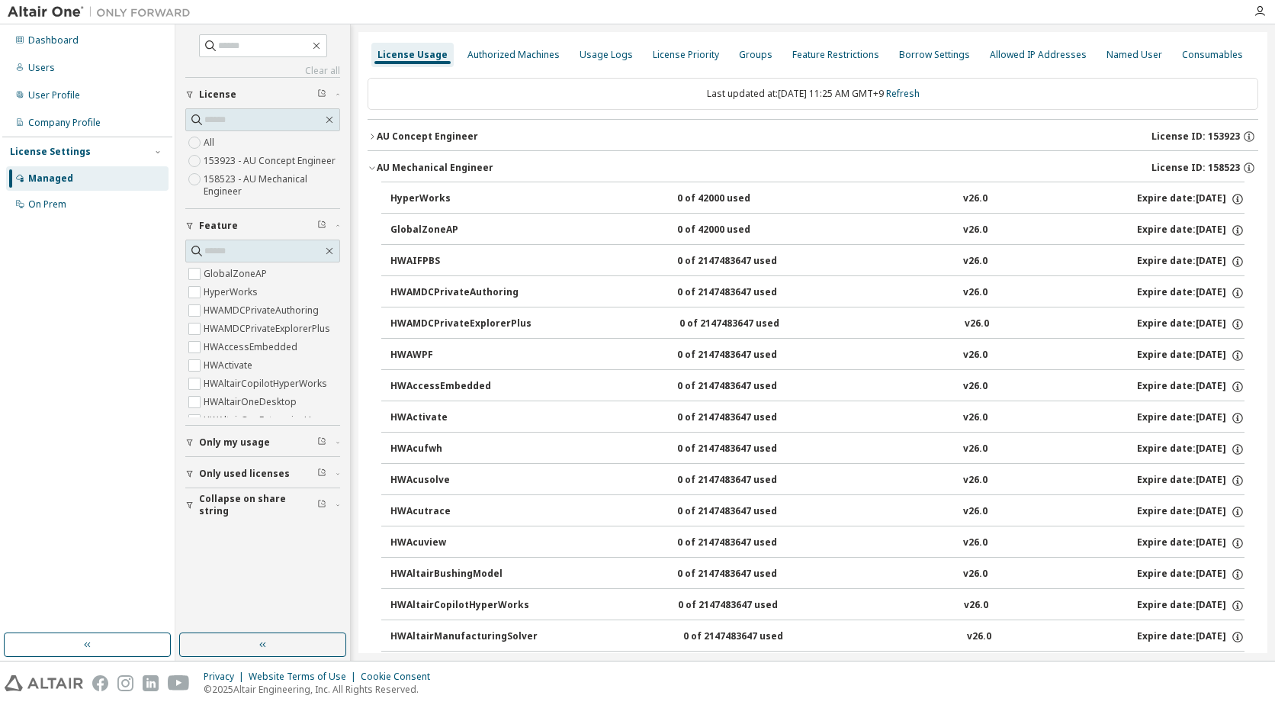
click at [55, 178] on div "Managed" at bounding box center [50, 178] width 45 height 12
click at [750, 49] on div "Groups" at bounding box center [756, 55] width 34 height 12
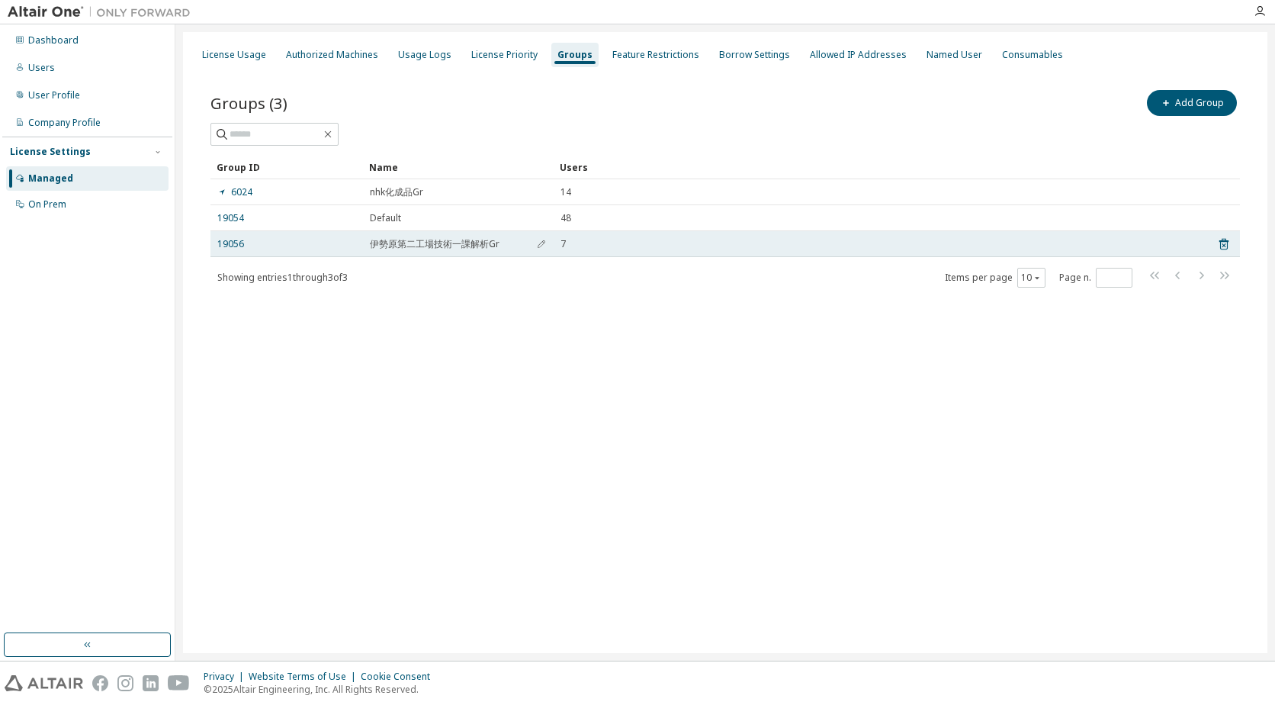
click at [477, 243] on span "伊勢原第二工場技術一課解析Gr" at bounding box center [435, 244] width 130 height 12
click at [234, 240] on link "19056" at bounding box center [230, 244] width 27 height 12
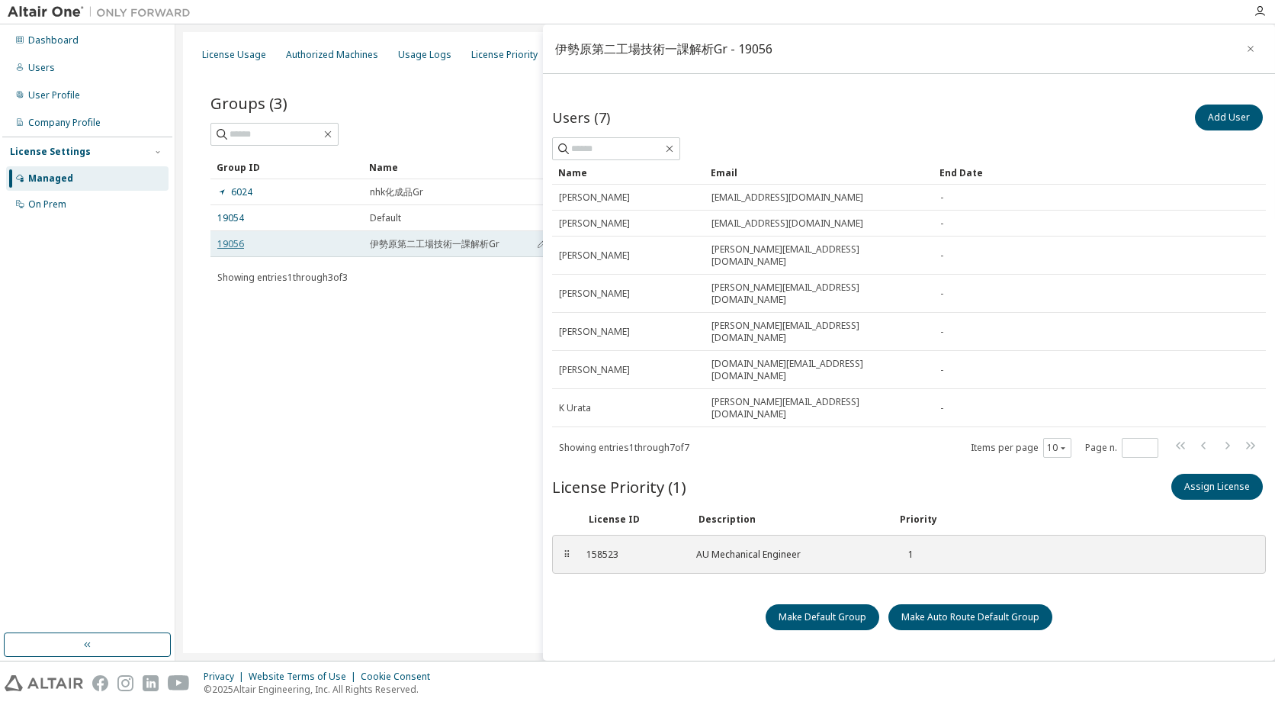
click at [229, 244] on link "19056" at bounding box center [230, 244] width 27 height 12
click at [594, 548] on div "158523" at bounding box center [632, 554] width 92 height 12
click at [747, 548] on div "AU Mechanical Engineer" at bounding box center [787, 554] width 183 height 12
click at [603, 548] on div "158523" at bounding box center [632, 554] width 92 height 12
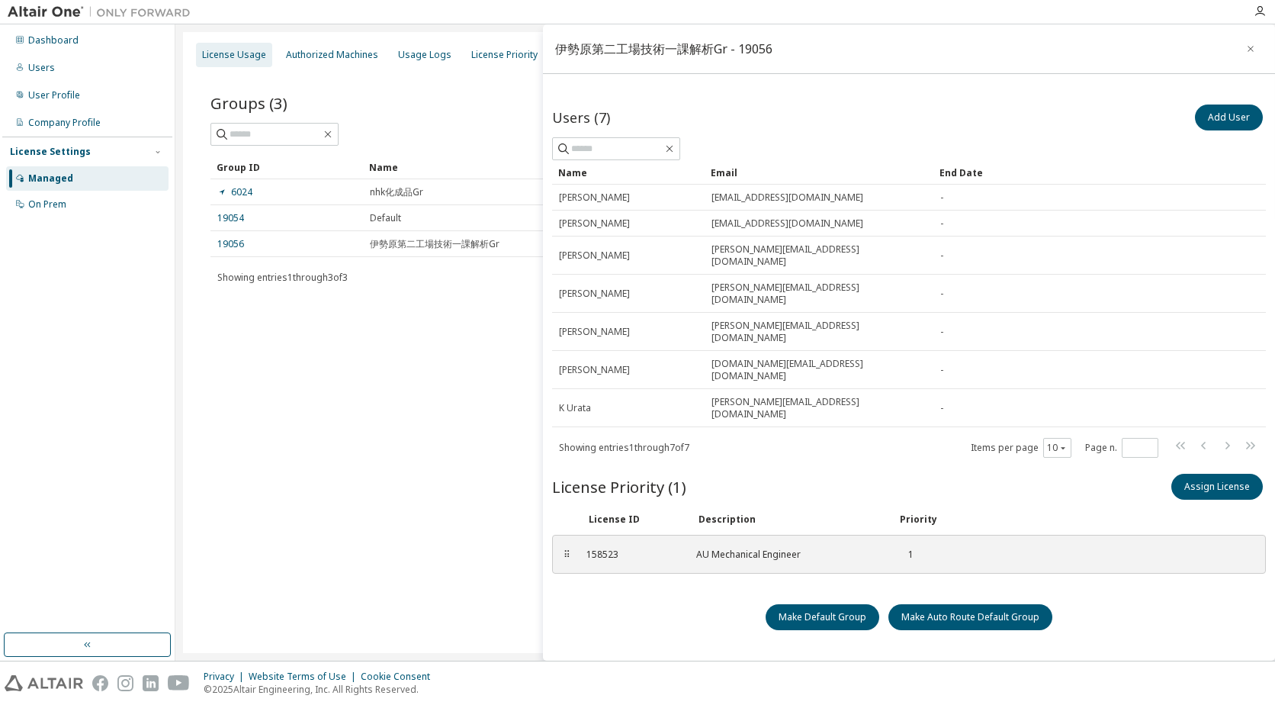
click at [239, 55] on div "License Usage" at bounding box center [234, 55] width 64 height 12
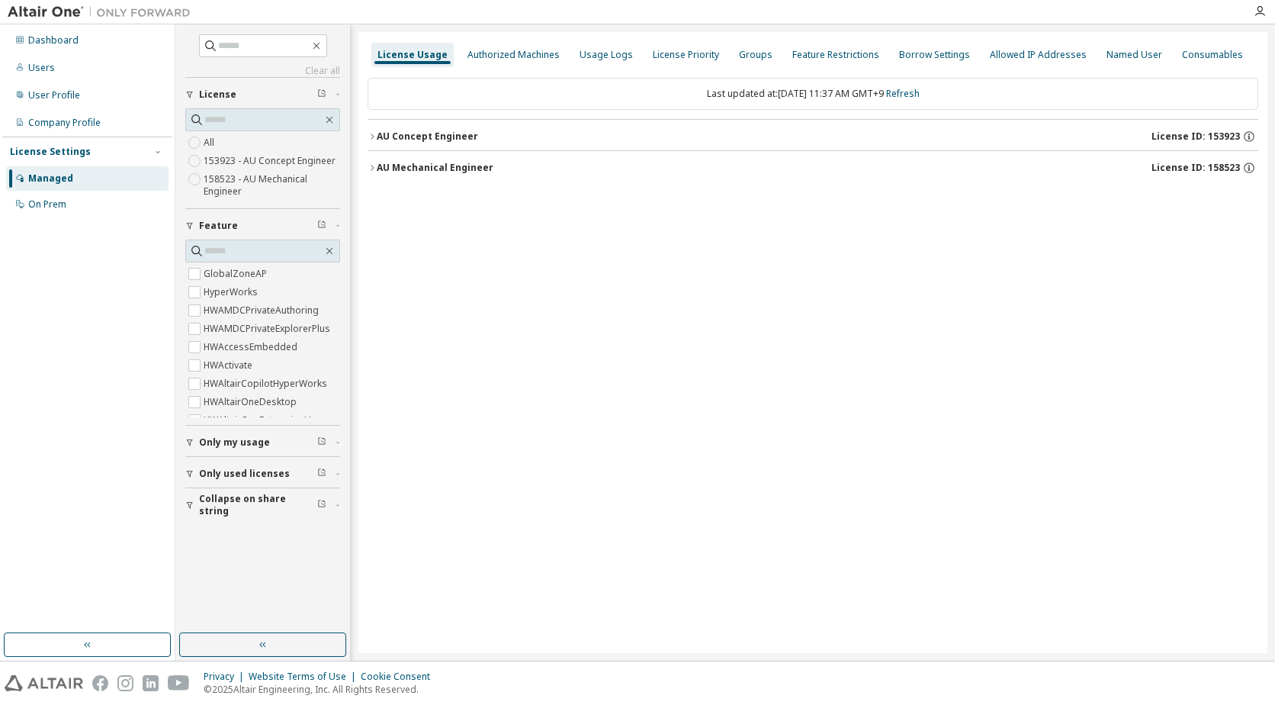
click at [230, 180] on label "158523 - AU Mechanical Engineer" at bounding box center [272, 185] width 136 height 31
click at [1224, 132] on span "License ID: 158523" at bounding box center [1195, 136] width 88 height 12
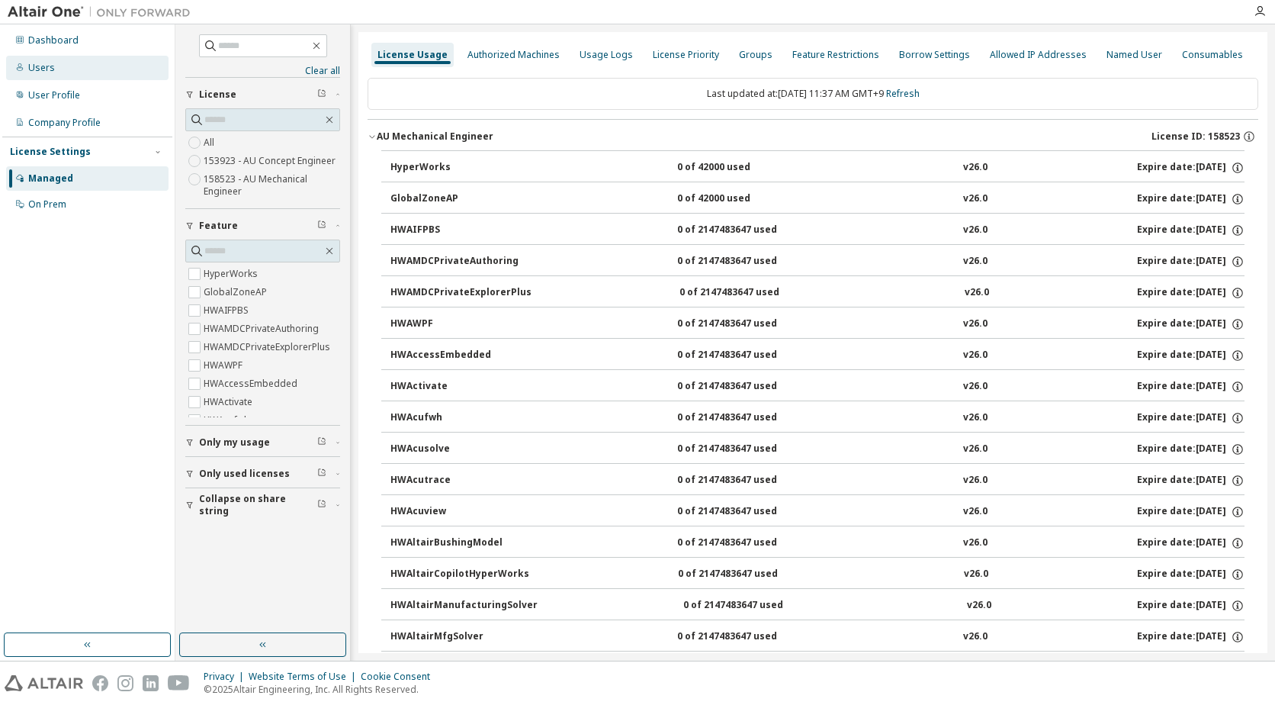
click at [34, 69] on div "Users" at bounding box center [41, 68] width 27 height 12
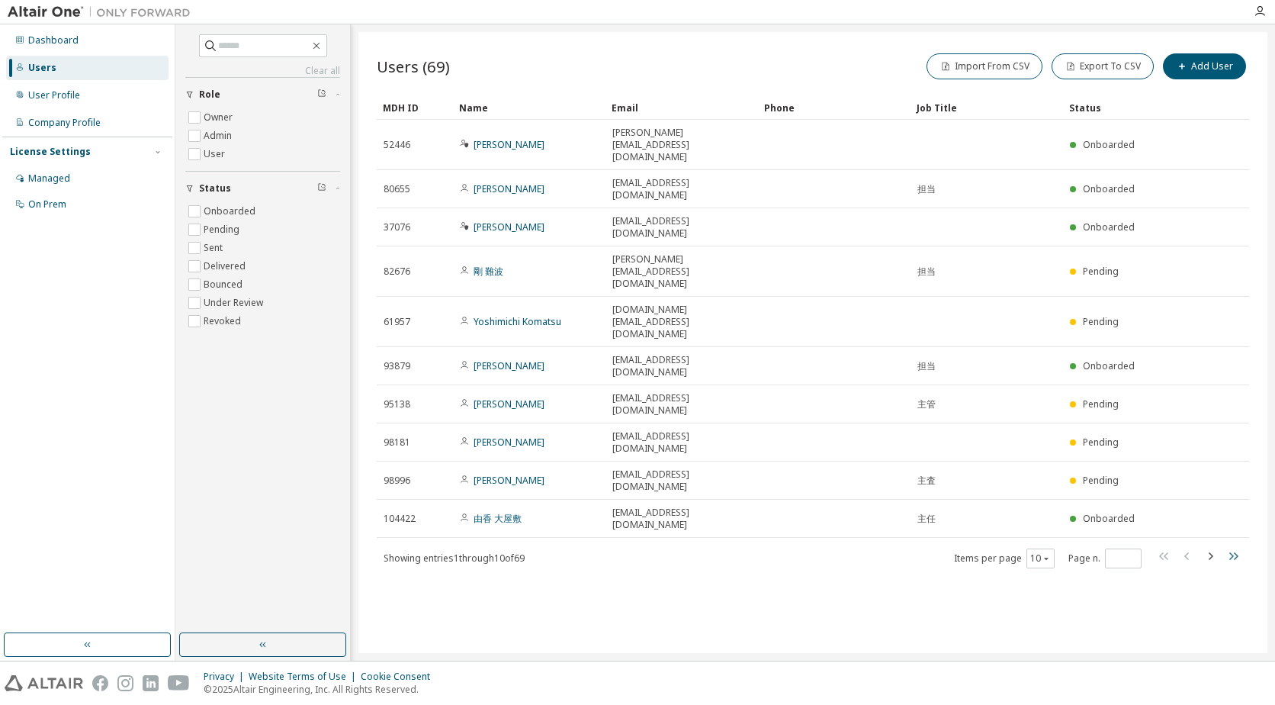
click at [1238, 552] on icon "button" at bounding box center [1233, 556] width 9 height 8
type input "*"
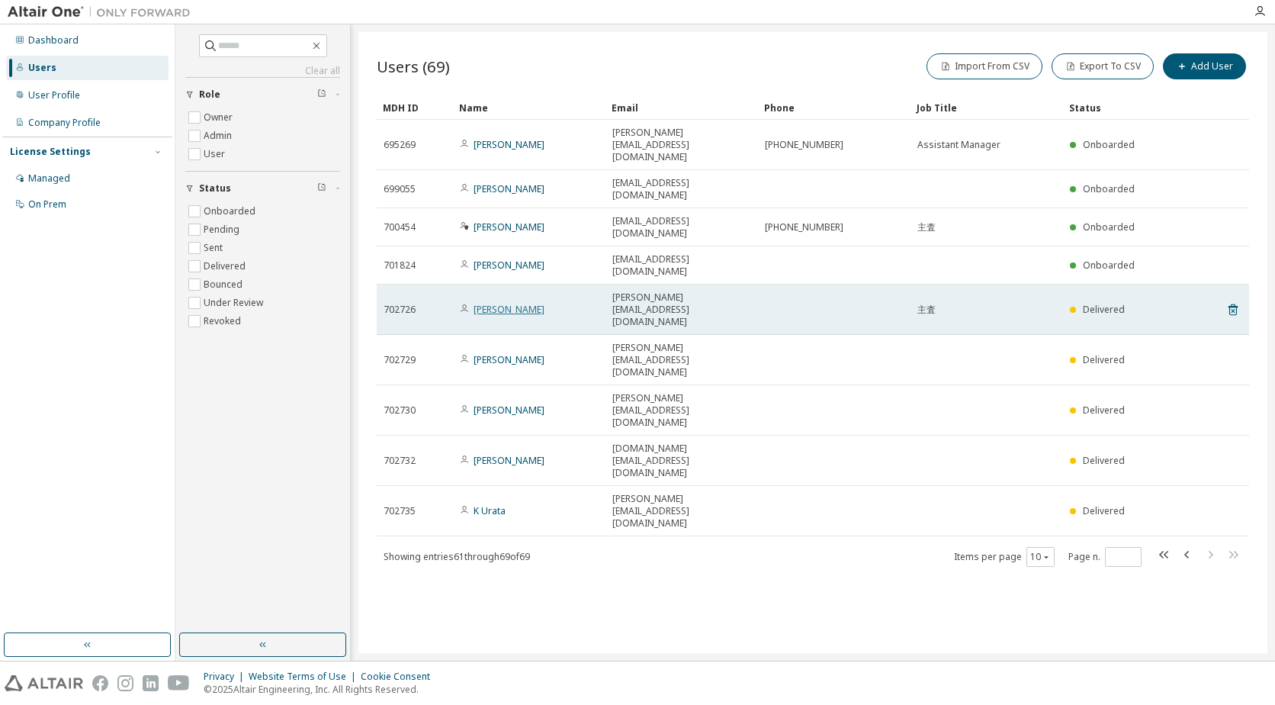
click at [512, 303] on link "Tomohiro Abe" at bounding box center [509, 309] width 71 height 13
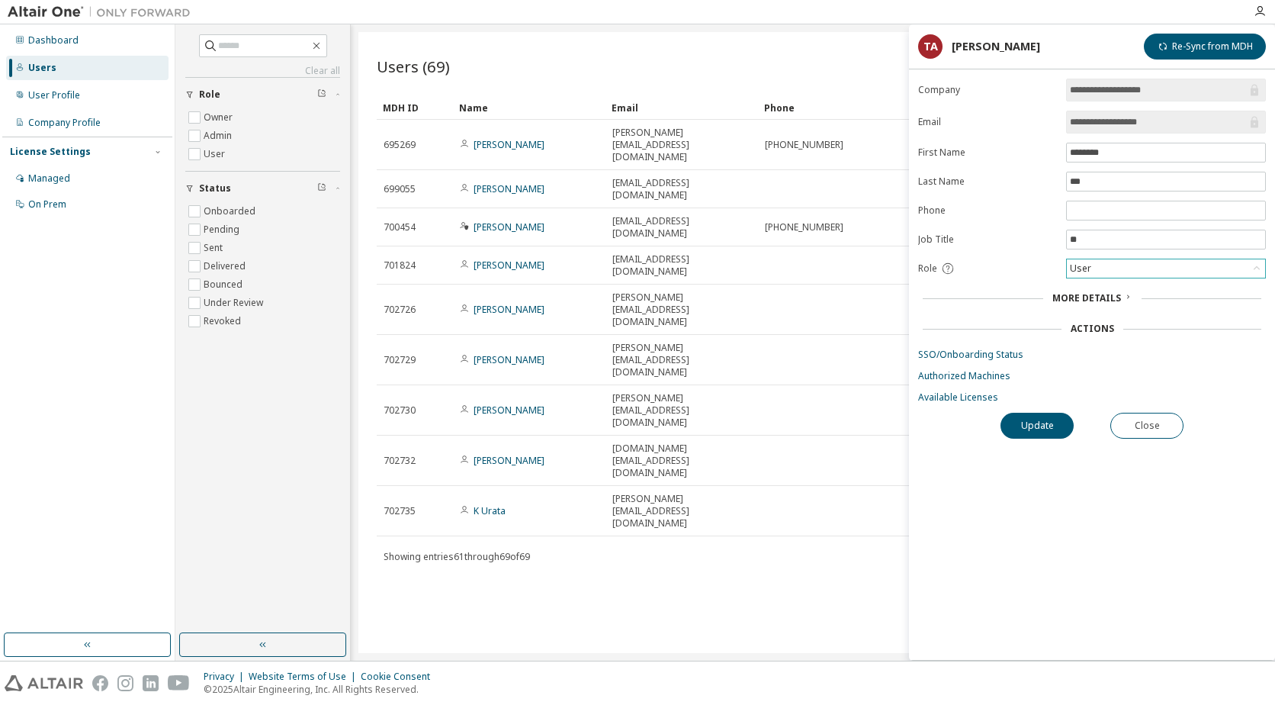
click at [1261, 264] on icon at bounding box center [1256, 268] width 15 height 15
click at [1242, 282] on li "Admin" at bounding box center [1165, 288] width 195 height 20
click at [1036, 429] on button "Update" at bounding box center [1036, 426] width 73 height 26
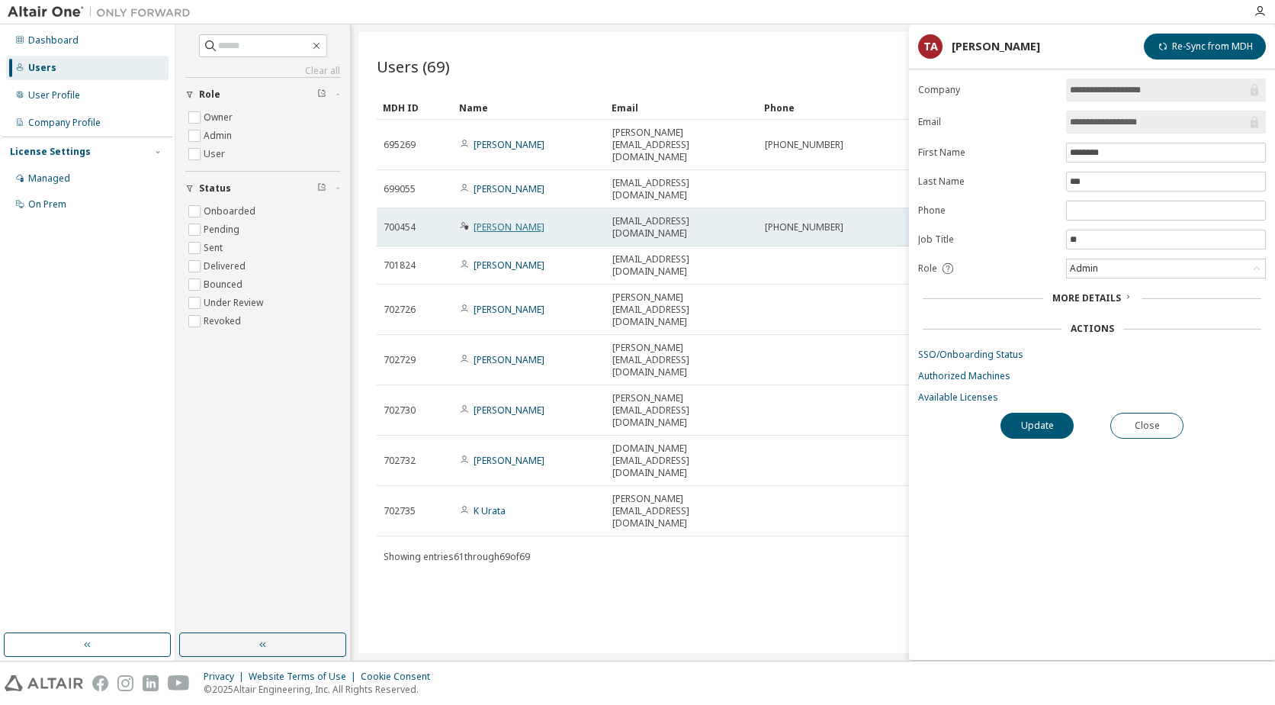
click at [496, 220] on link "Daisuke Hashimoto" at bounding box center [509, 226] width 71 height 13
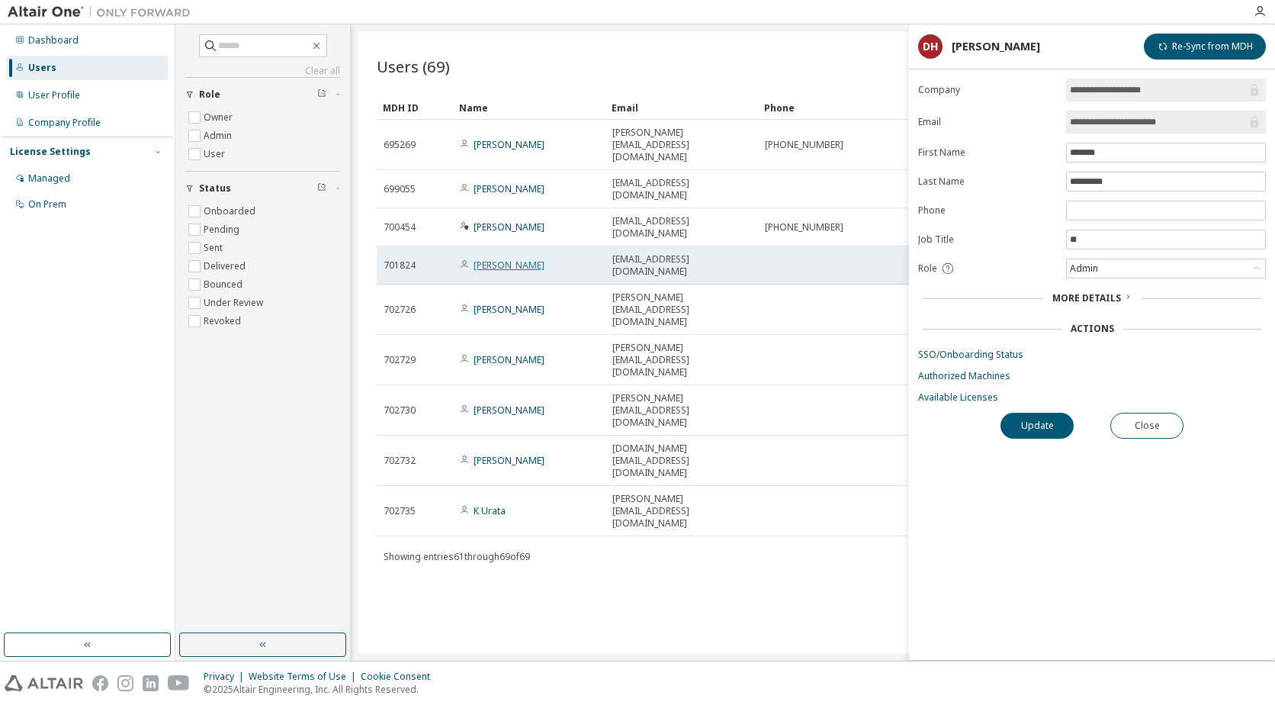
click at [502, 259] on link "Hiroaki Okada" at bounding box center [509, 265] width 71 height 13
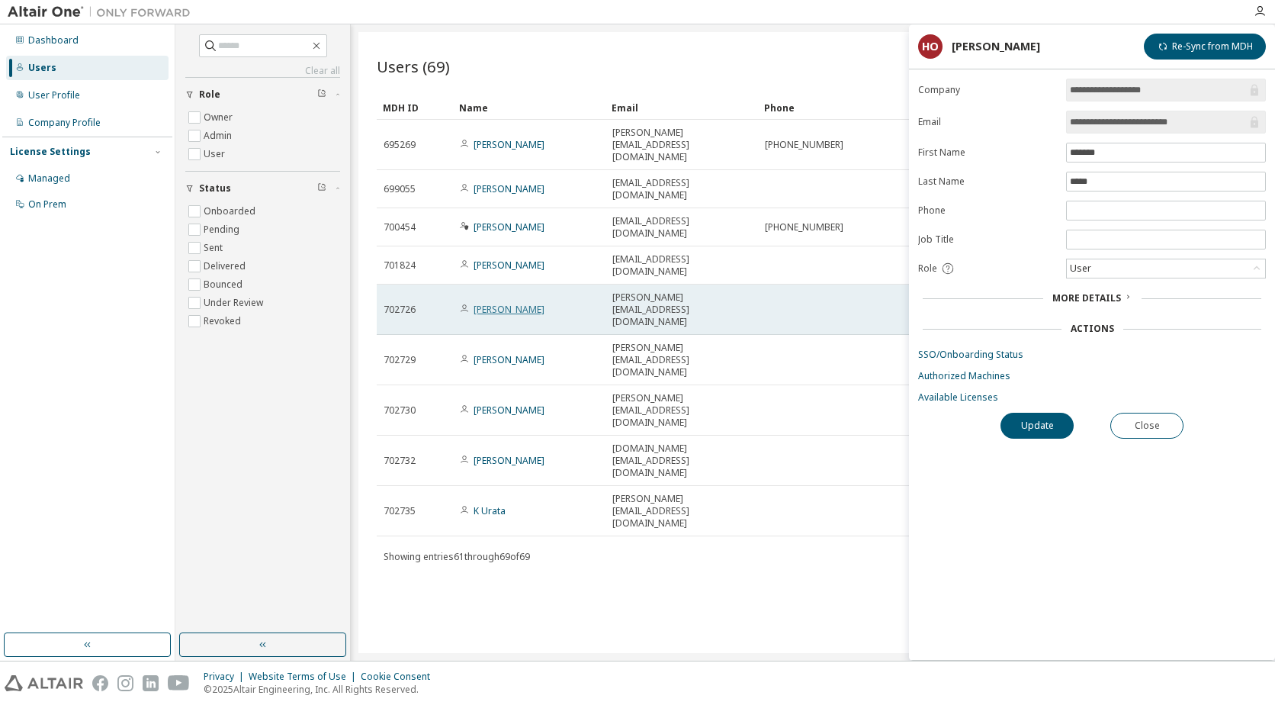
click at [498, 303] on link "Tomohiro Abe" at bounding box center [509, 309] width 71 height 13
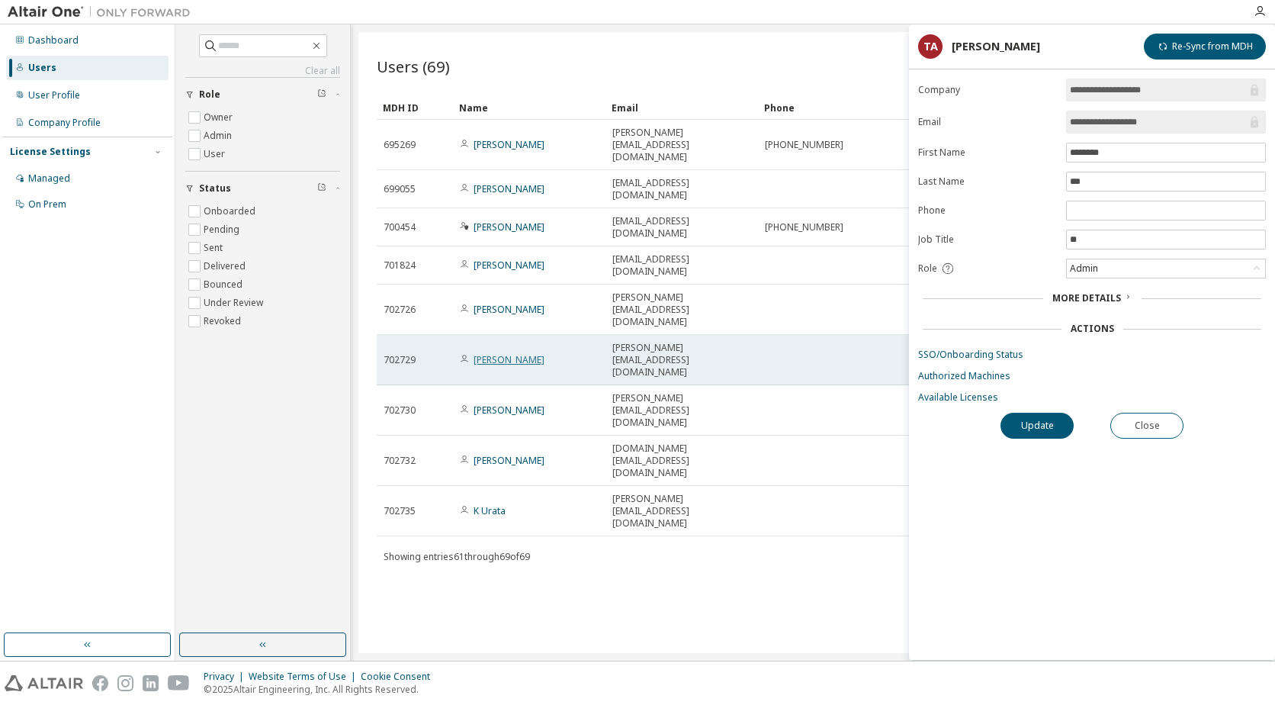
click at [503, 353] on link "Yosuke Tajiri" at bounding box center [509, 359] width 71 height 13
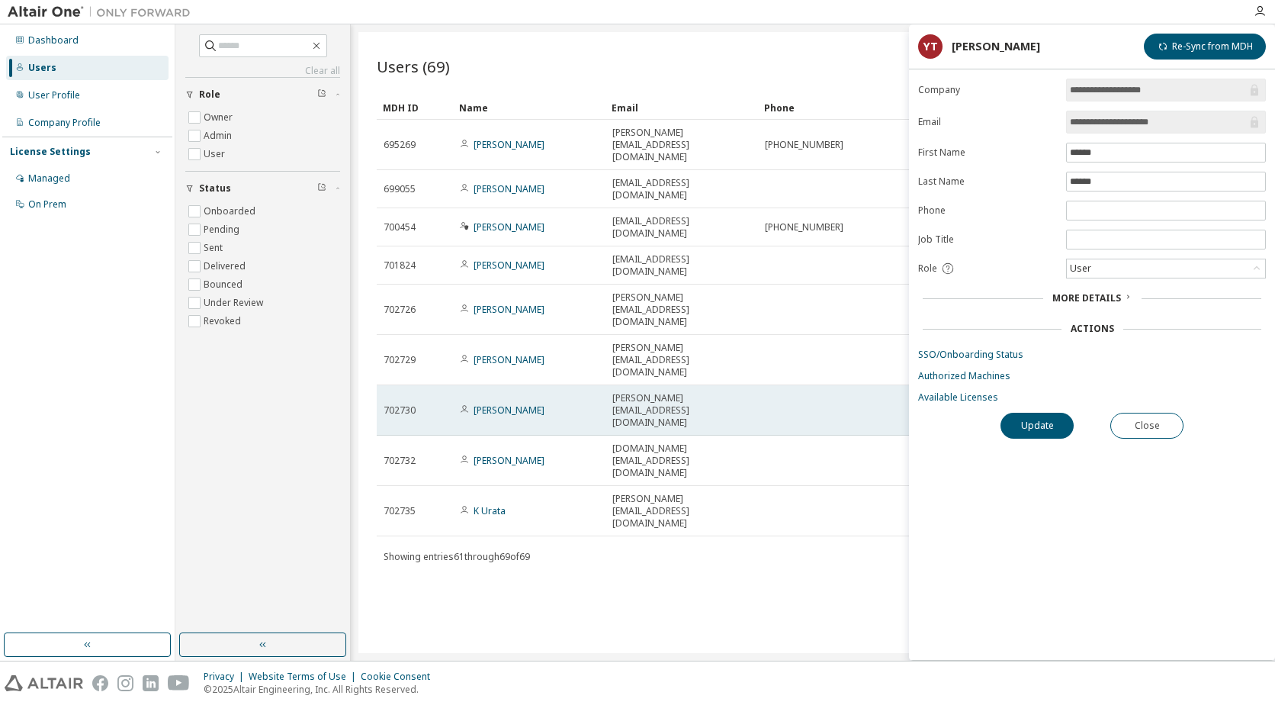
click at [503, 385] on td "Yuhei Hori" at bounding box center [529, 410] width 153 height 50
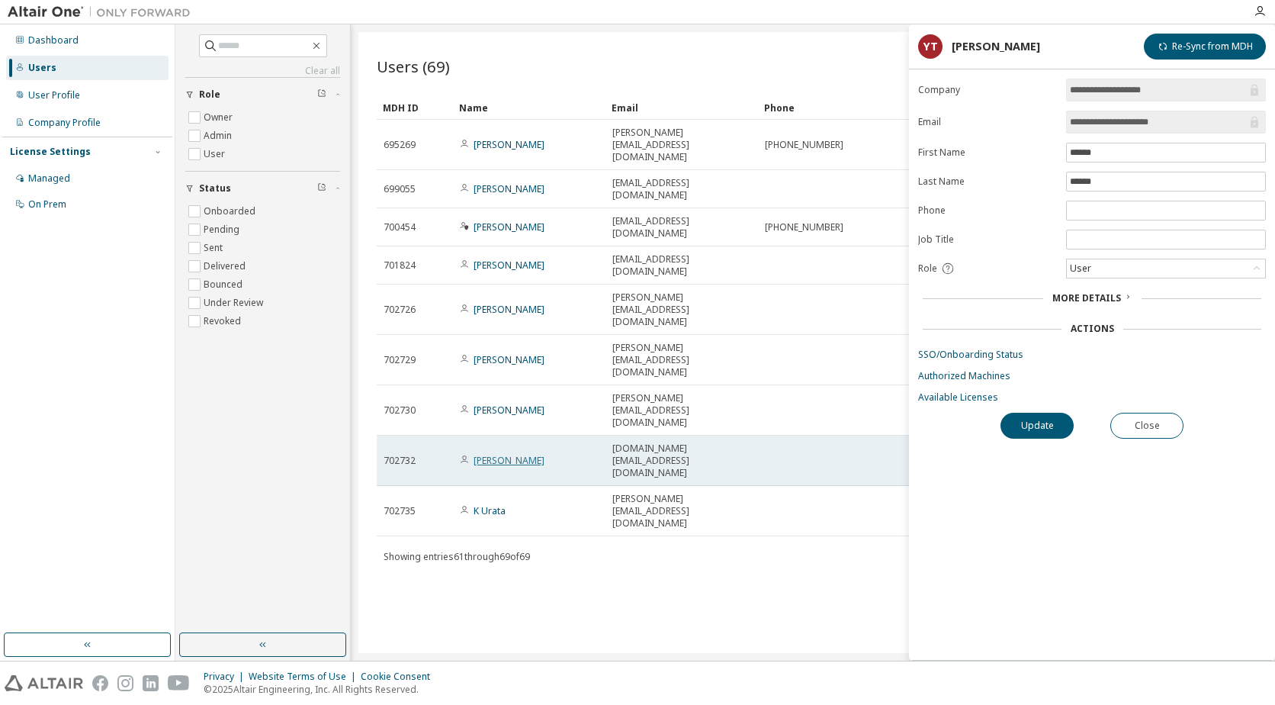
click at [490, 454] on link "Toi Suzuki" at bounding box center [509, 460] width 71 height 13
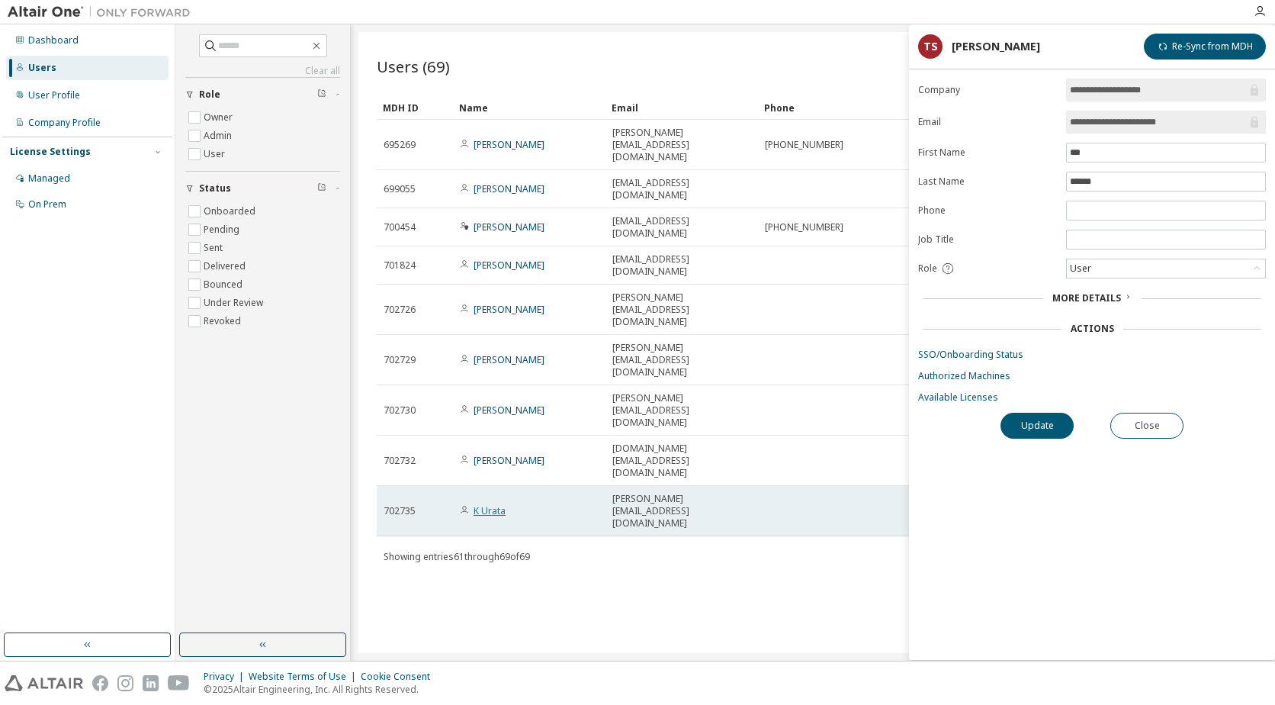
click at [500, 504] on link "K Urata" at bounding box center [490, 510] width 32 height 13
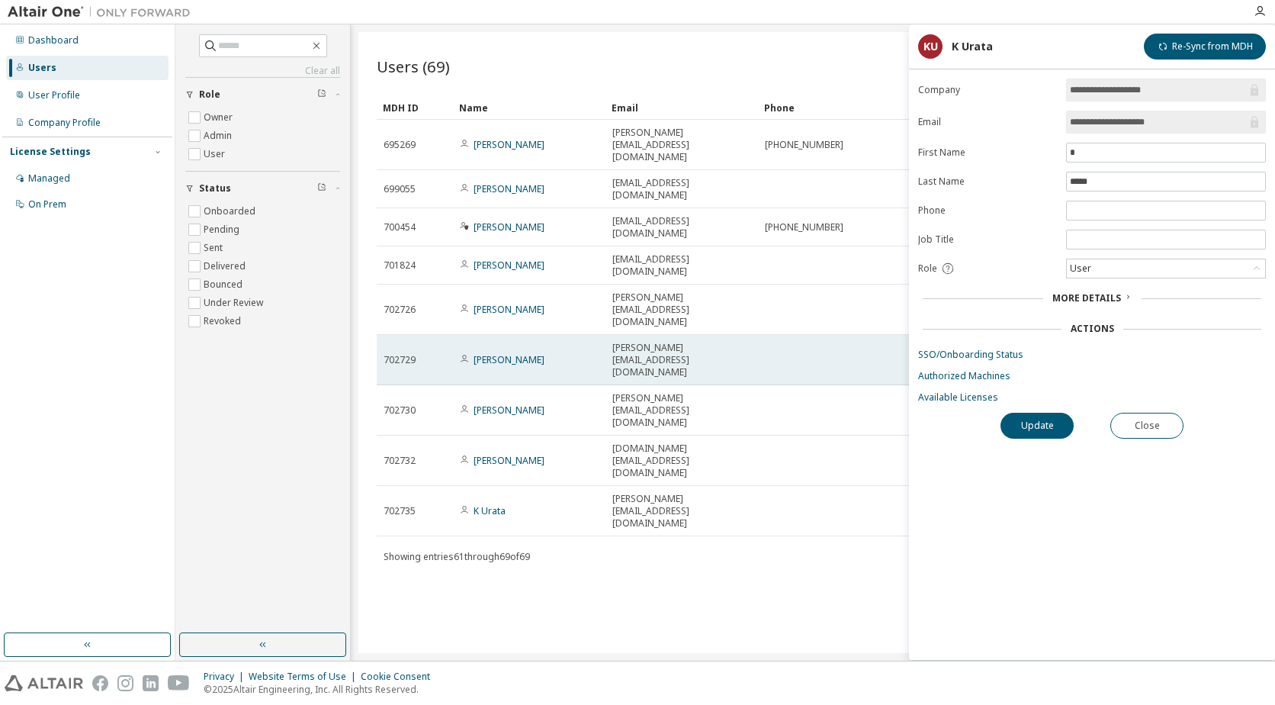
click at [529, 354] on div "Yosuke Tajiri" at bounding box center [529, 360] width 139 height 12
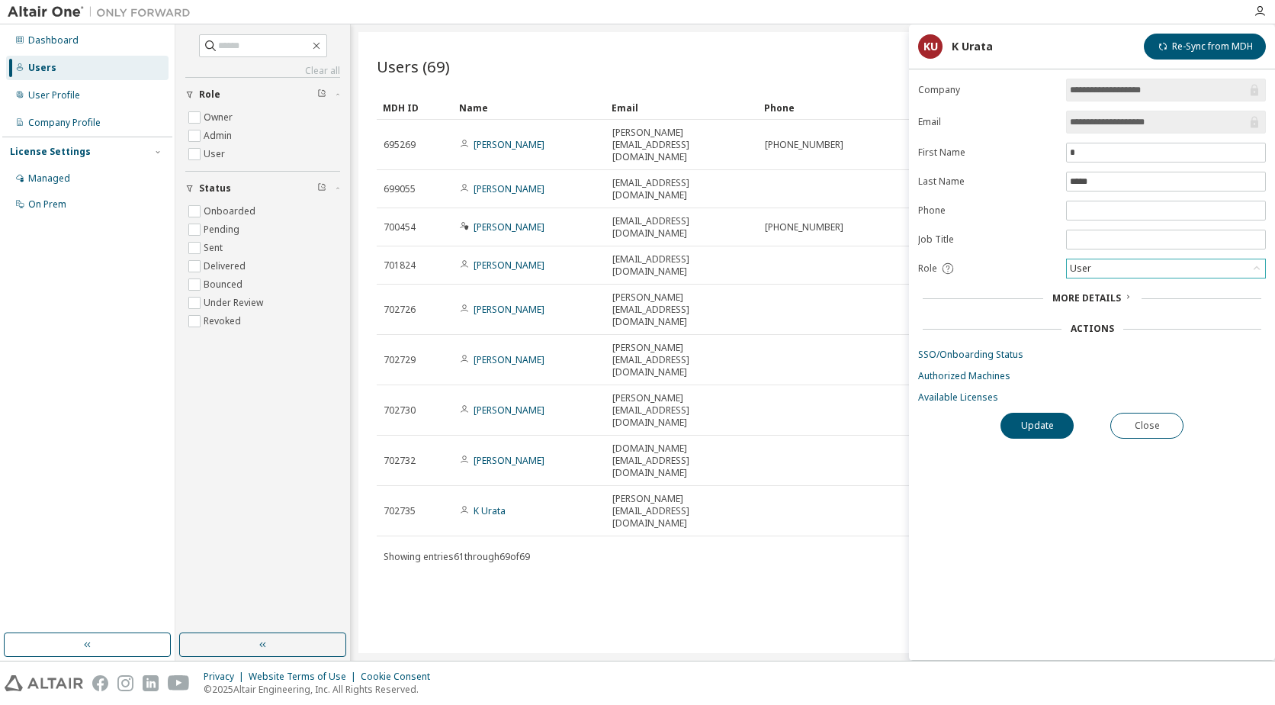
click at [1119, 269] on div "User" at bounding box center [1166, 268] width 198 height 18
click at [1107, 287] on li "Admin" at bounding box center [1165, 288] width 195 height 20
click at [1038, 429] on button "Update" at bounding box center [1036, 426] width 73 height 26
click at [1138, 265] on div "Admin" at bounding box center [1166, 268] width 198 height 18
click at [1119, 325] on li "User" at bounding box center [1165, 328] width 195 height 20
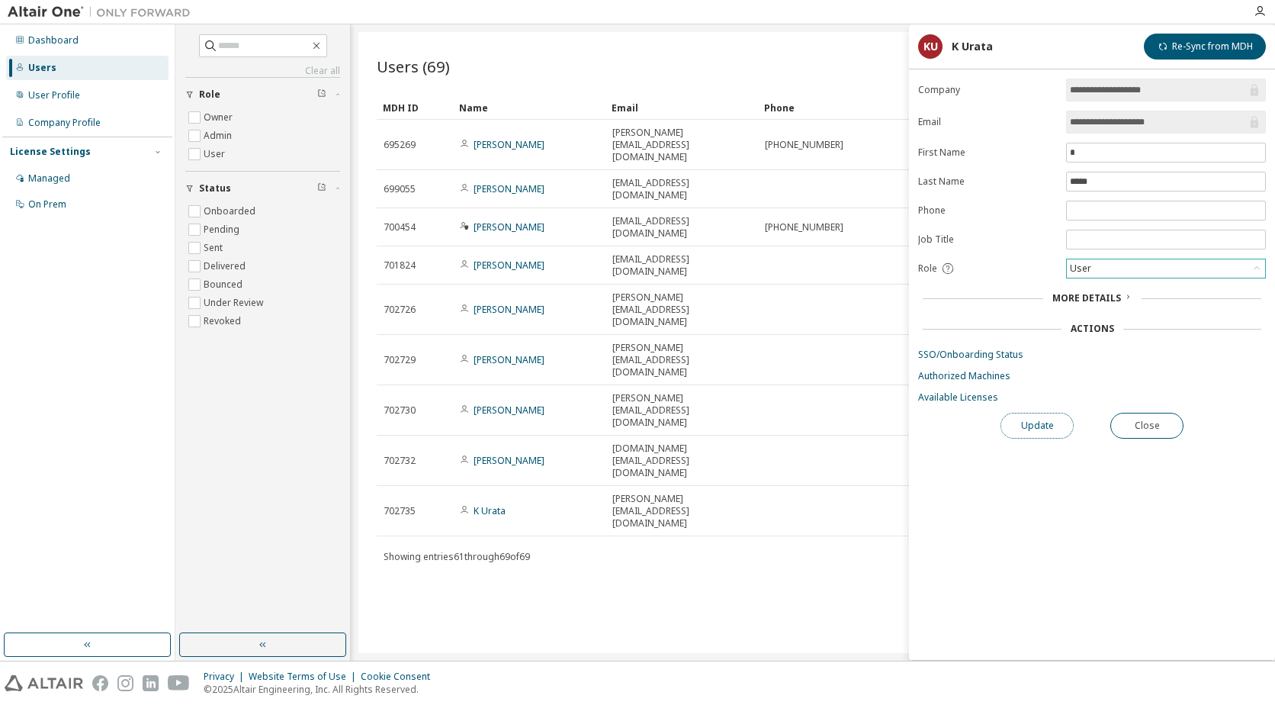
click at [1042, 422] on button "Update" at bounding box center [1036, 426] width 73 height 26
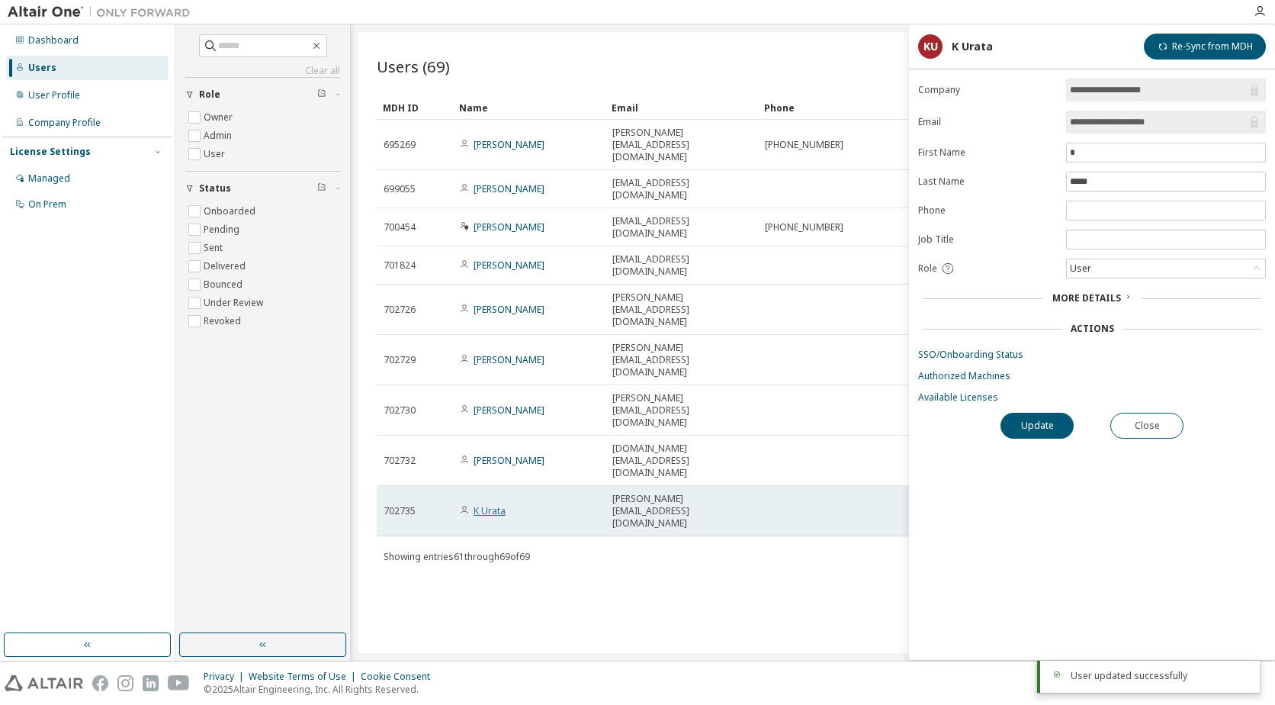
click at [487, 504] on link "K Urata" at bounding box center [490, 510] width 32 height 13
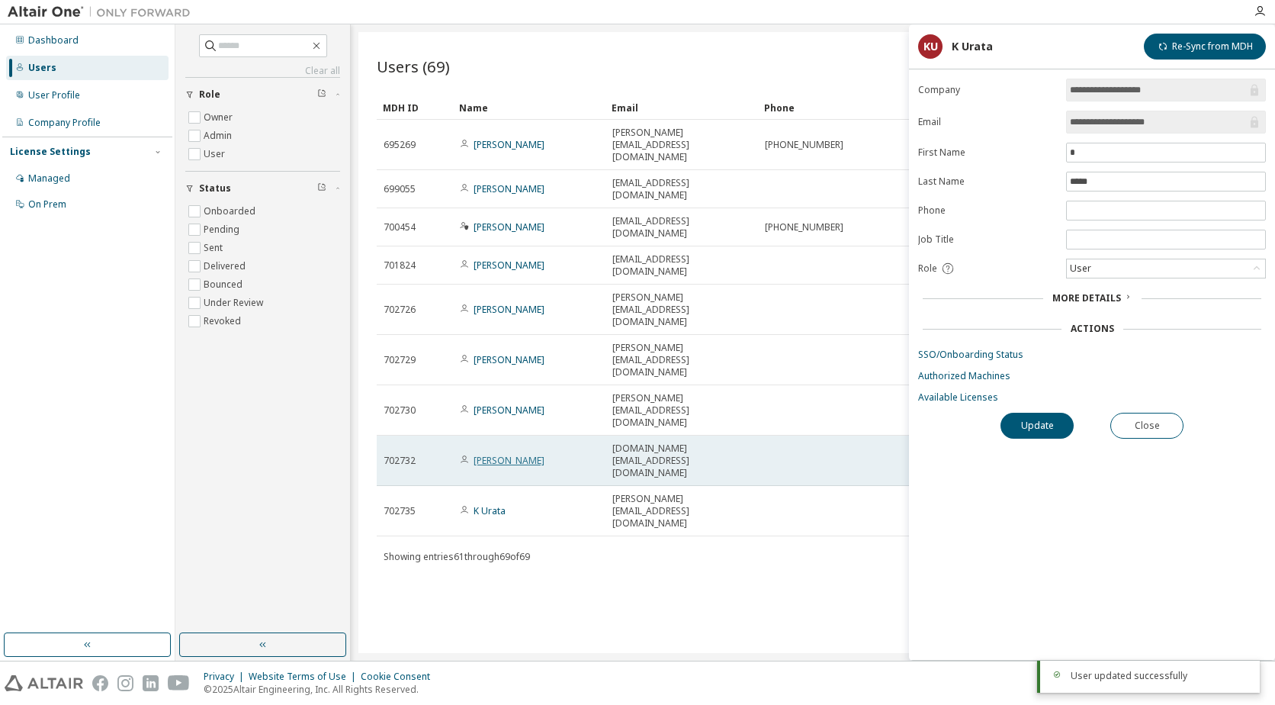
click at [493, 454] on link "Toi Suzuki" at bounding box center [509, 460] width 71 height 13
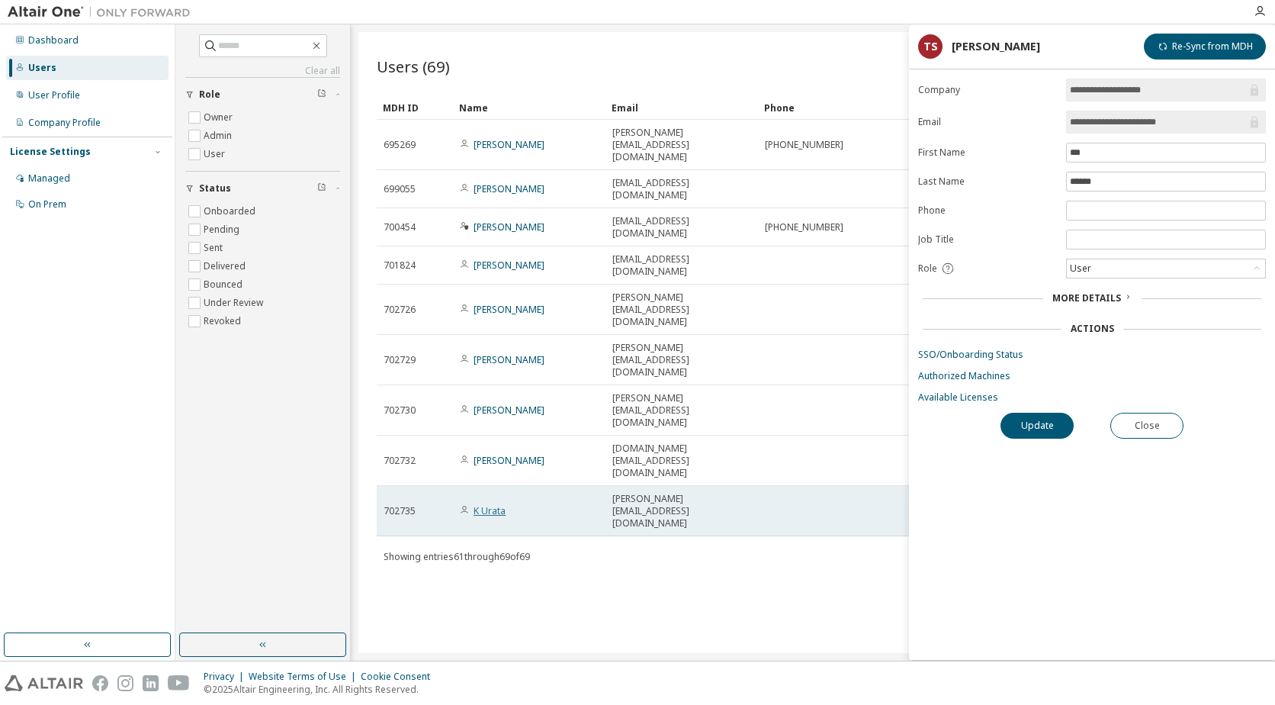
click at [485, 504] on link "K Urata" at bounding box center [490, 510] width 32 height 13
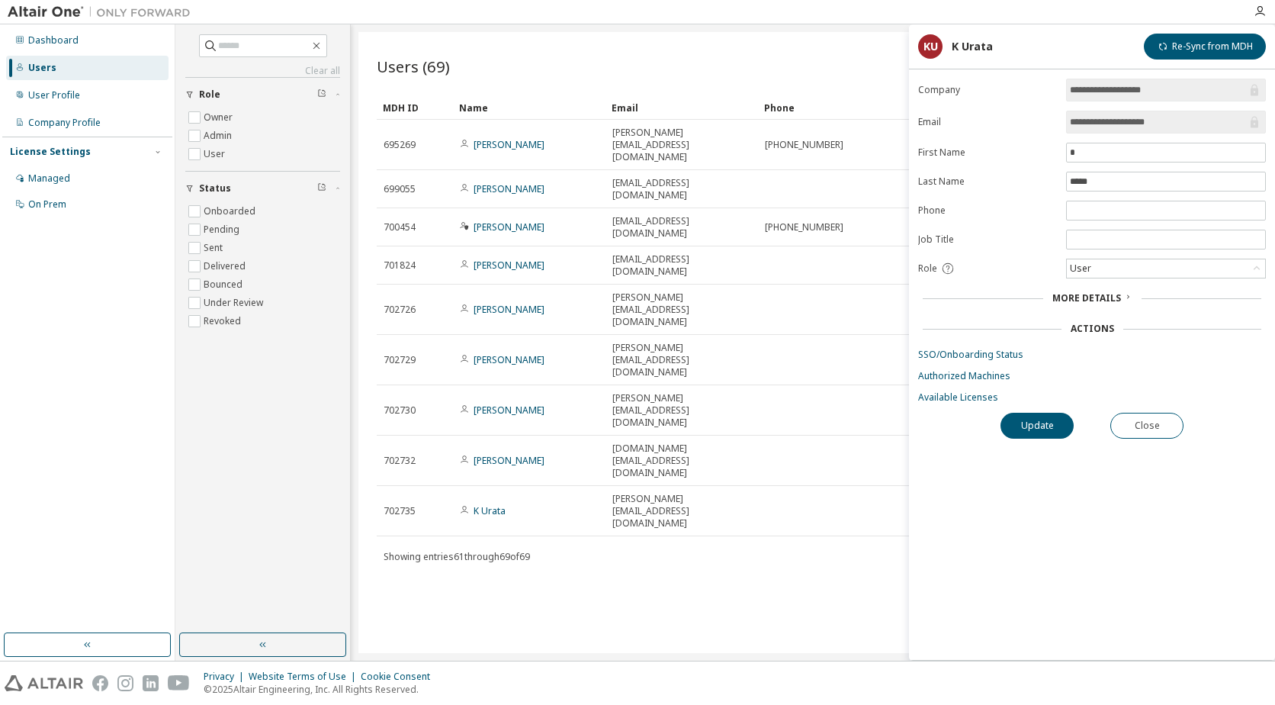
click at [497, 403] on link "Yuhei Hori" at bounding box center [509, 409] width 71 height 13
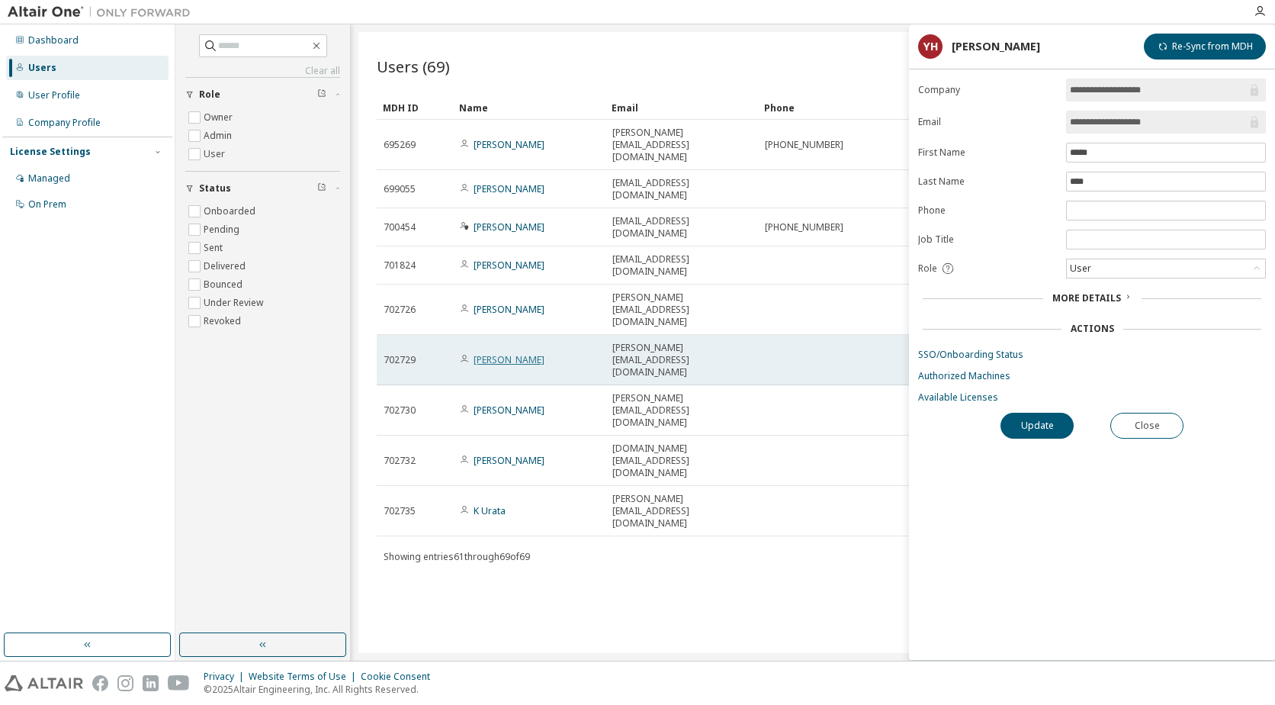
click at [503, 353] on link "Yosuke Tajiri" at bounding box center [509, 359] width 71 height 13
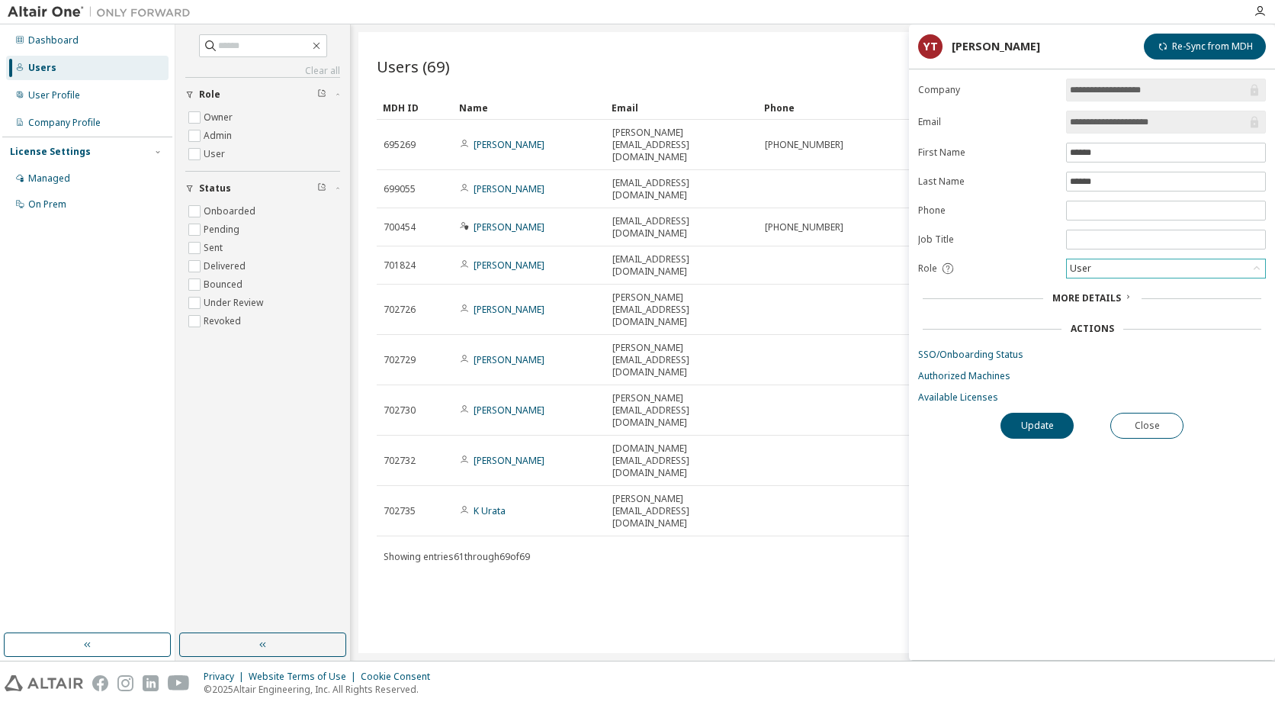
click at [1088, 267] on div "User" at bounding box center [1081, 268] width 26 height 17
click at [1086, 292] on li "Admin" at bounding box center [1165, 288] width 195 height 20
click at [1045, 426] on button "Update" at bounding box center [1036, 426] width 73 height 26
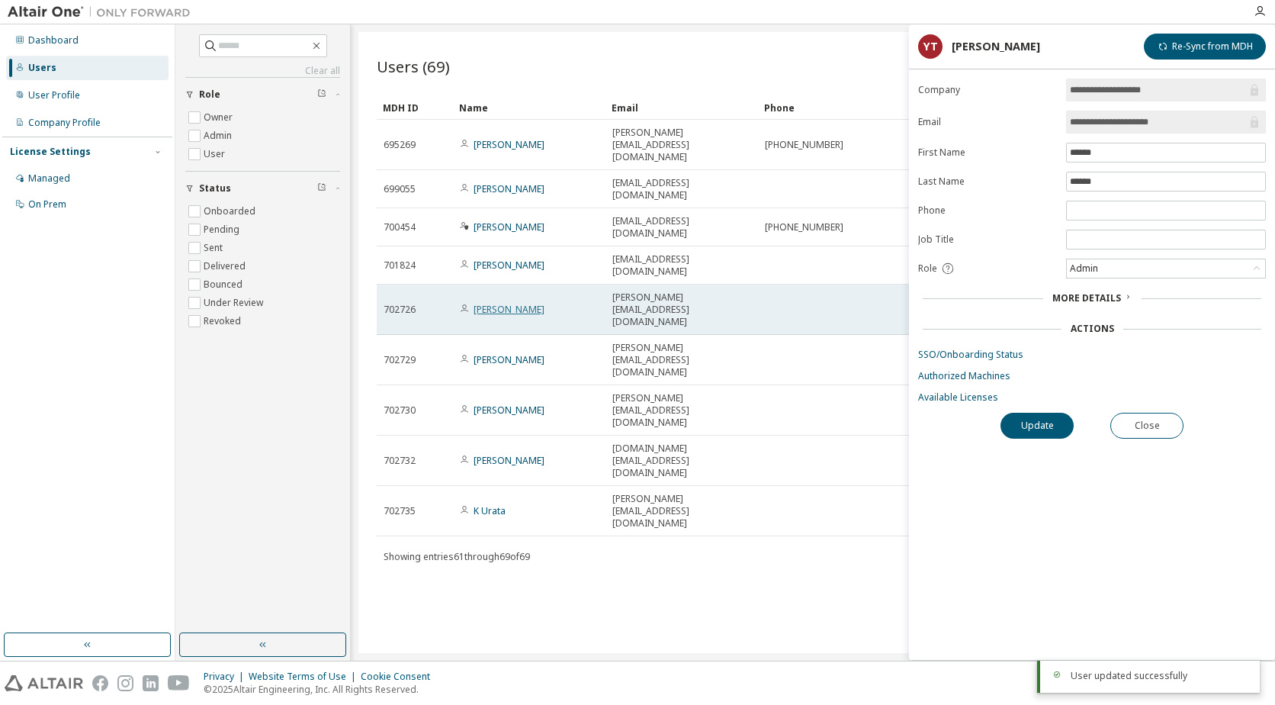
click at [519, 303] on link "Tomohiro Abe" at bounding box center [509, 309] width 71 height 13
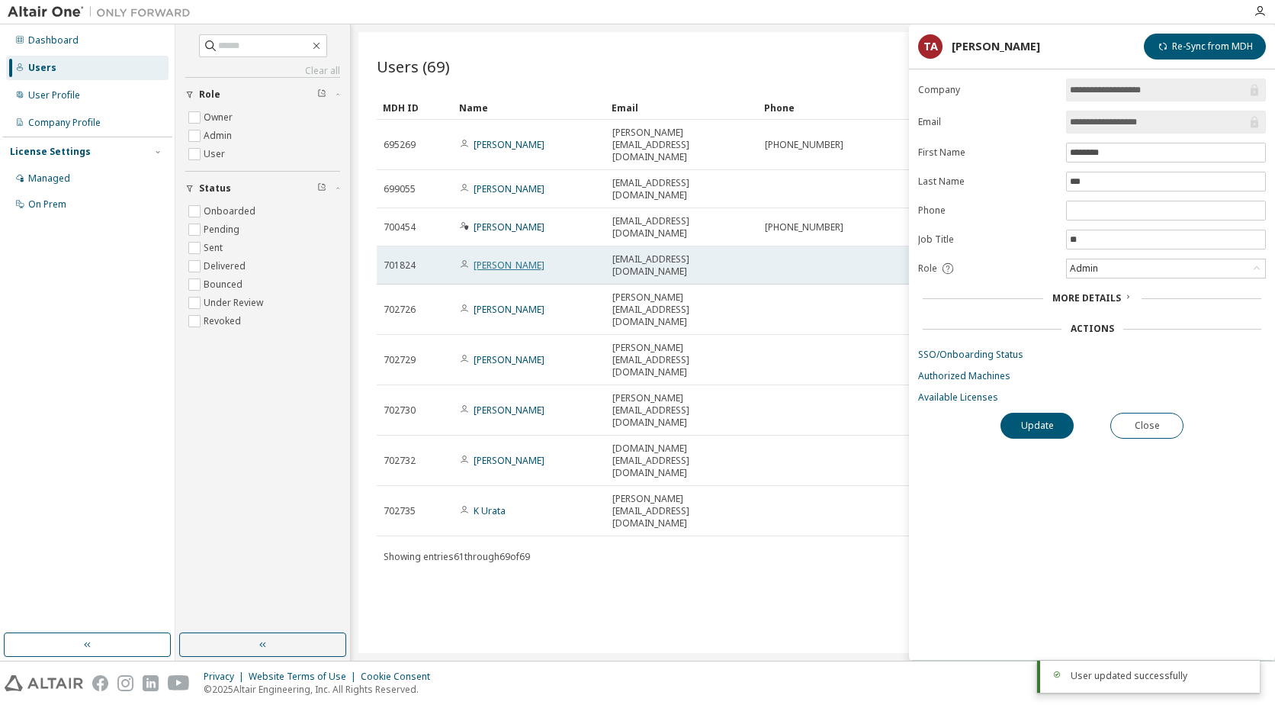
click at [516, 259] on link "Hiroaki Okada" at bounding box center [509, 265] width 71 height 13
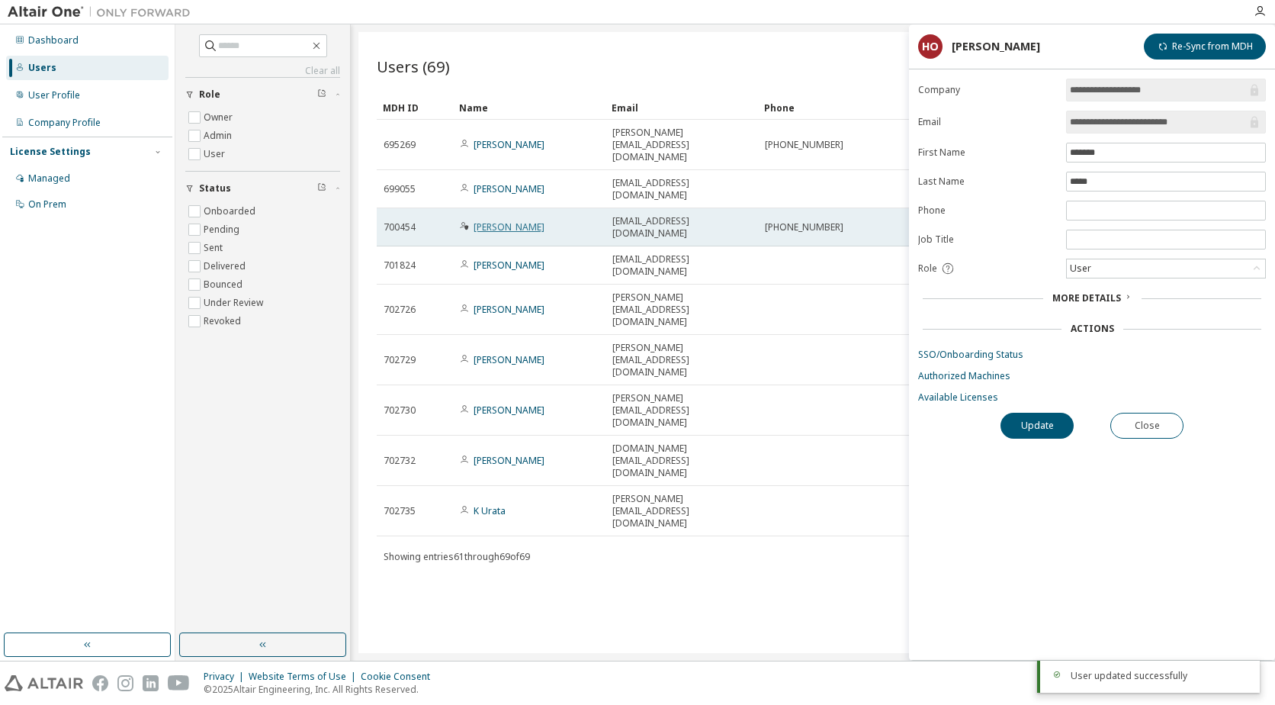
click at [512, 220] on link "Daisuke Hashimoto" at bounding box center [509, 226] width 71 height 13
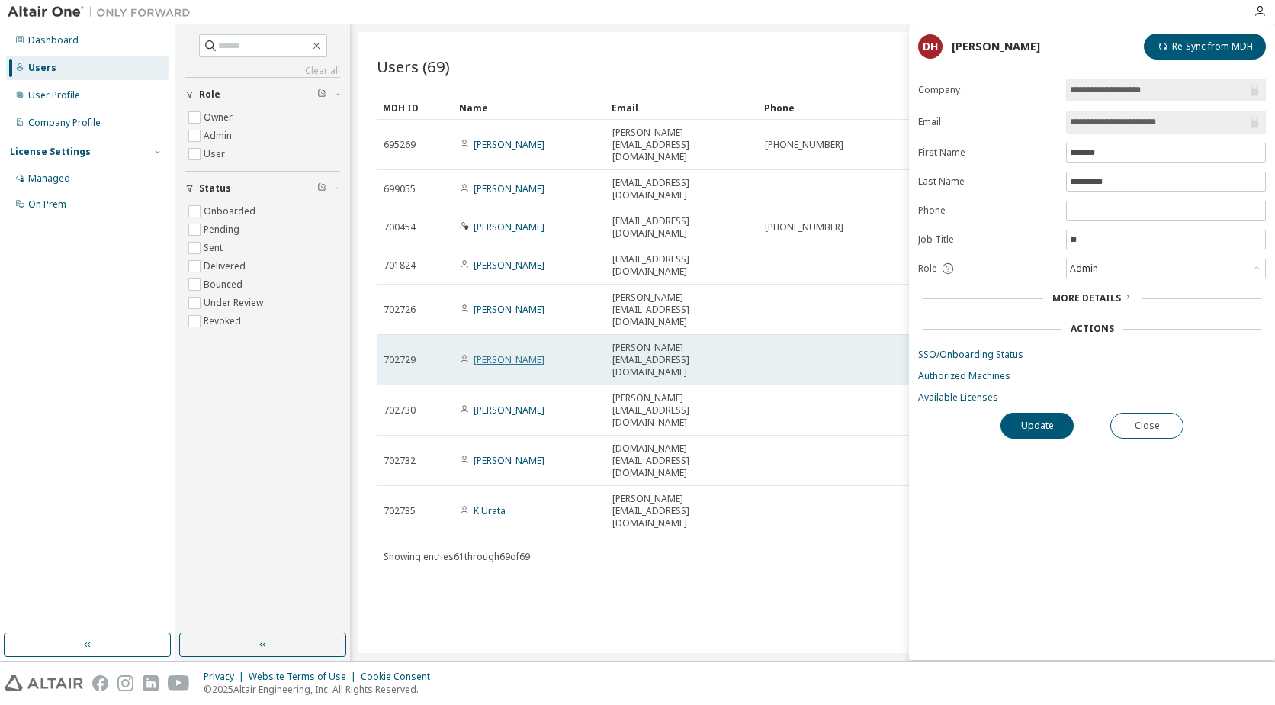
click at [499, 353] on link "Yosuke Tajiri" at bounding box center [509, 359] width 71 height 13
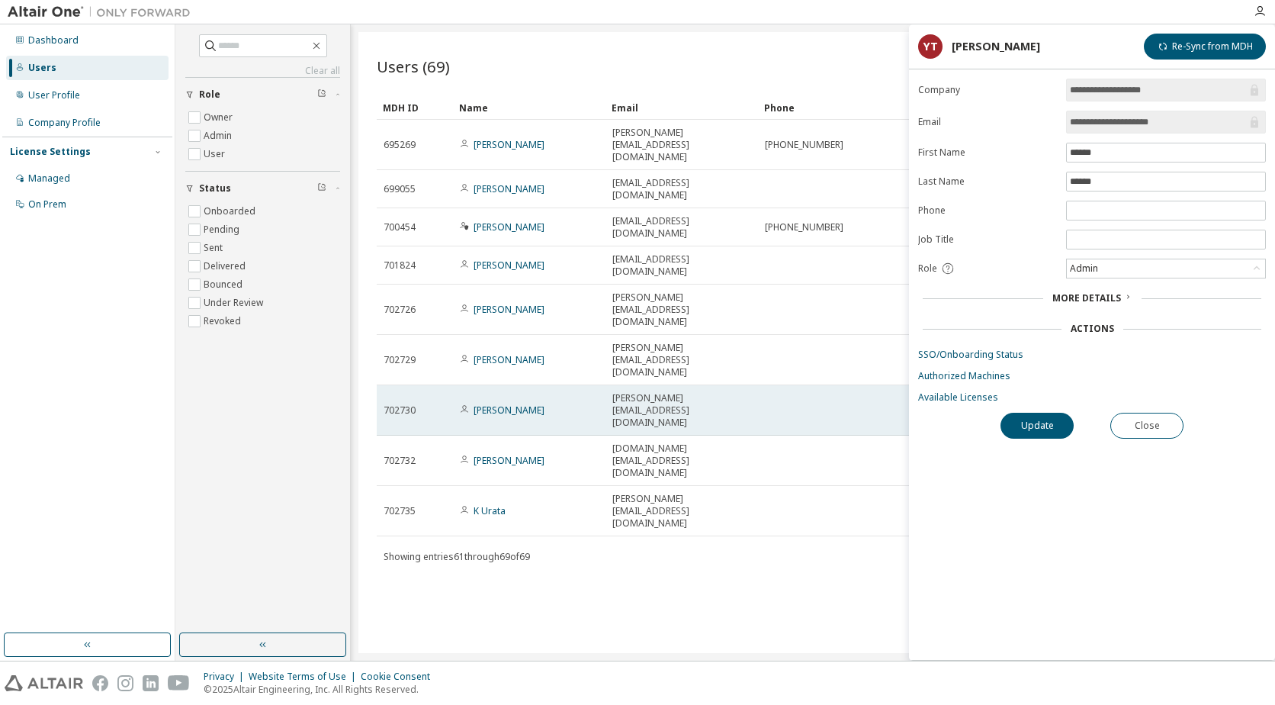
click at [499, 385] on td "Yuhei Hori" at bounding box center [529, 410] width 153 height 50
click at [499, 403] on link "Yuhei Hori" at bounding box center [509, 409] width 71 height 13
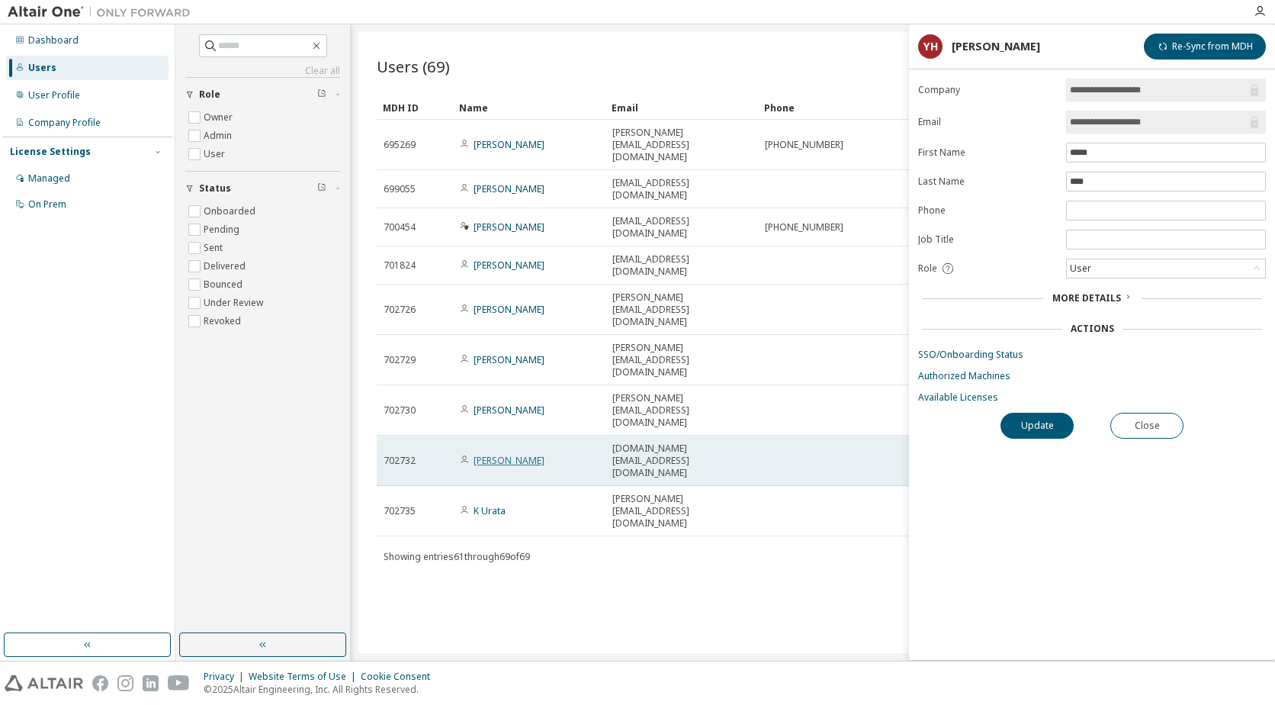
click at [493, 454] on link "Toi Suzuki" at bounding box center [509, 460] width 71 height 13
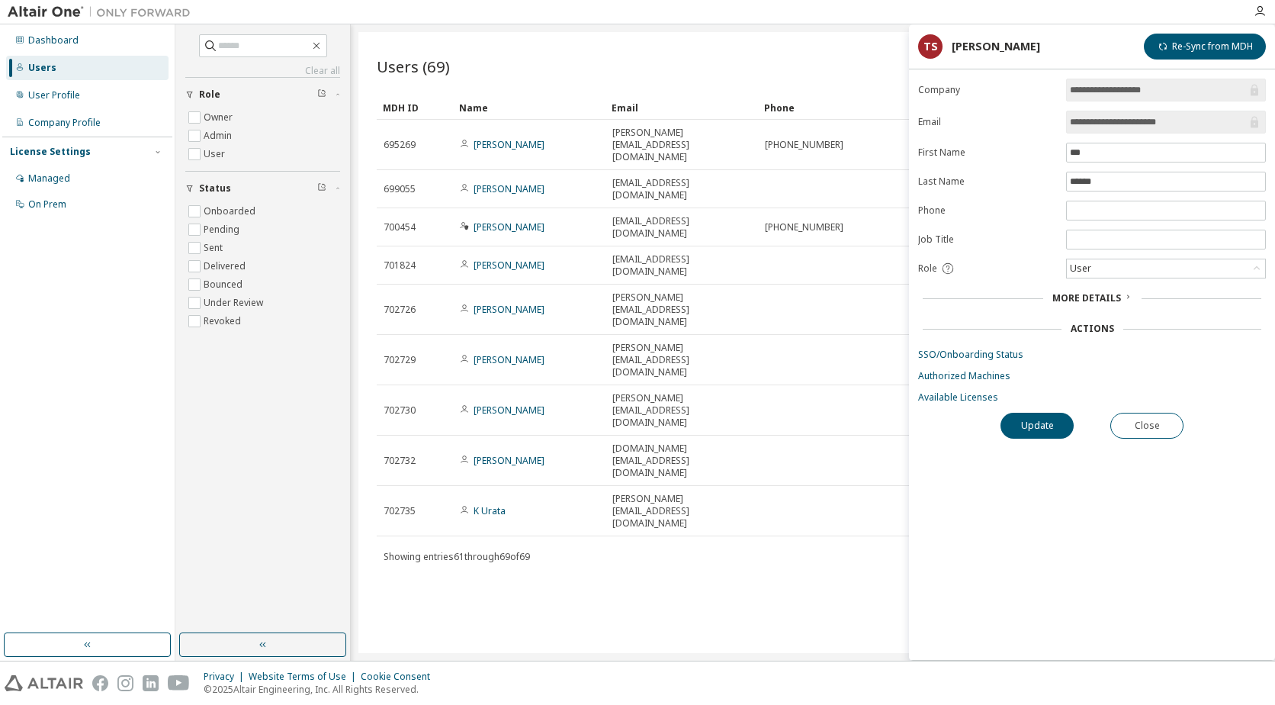
click at [486, 504] on link "K Urata" at bounding box center [490, 510] width 32 height 13
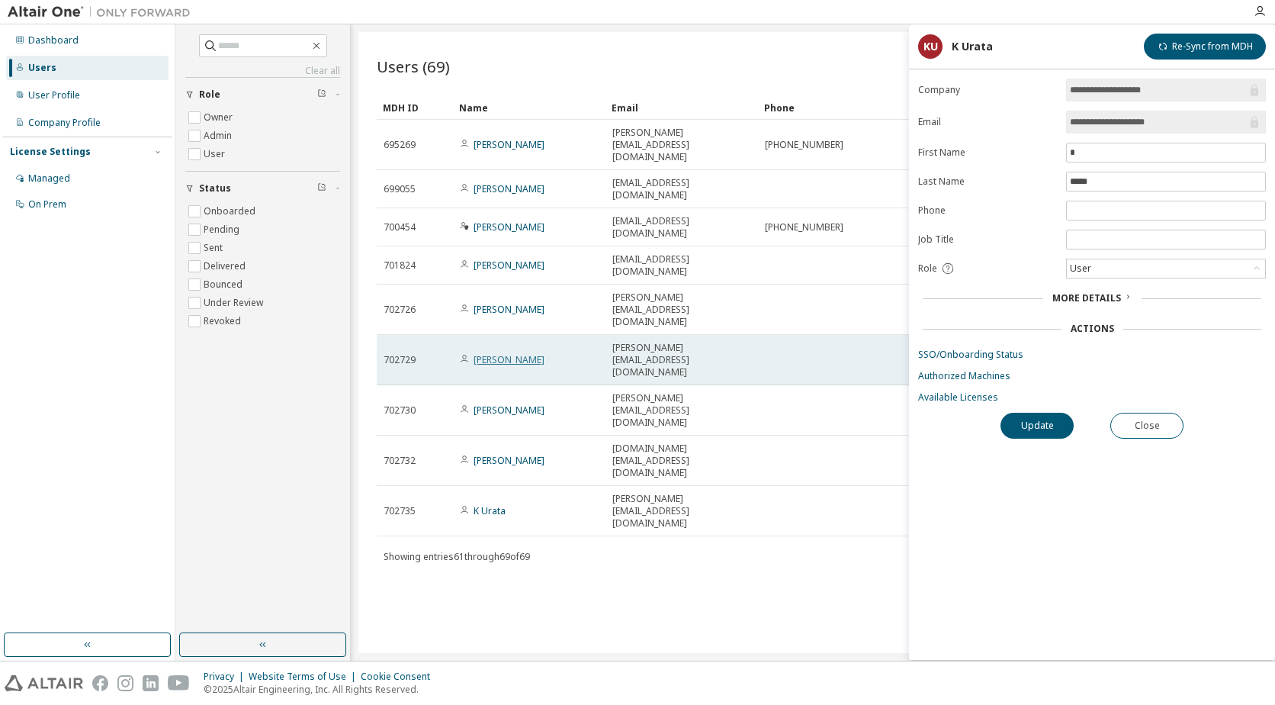
click at [498, 353] on link "Yosuke Tajiri" at bounding box center [509, 359] width 71 height 13
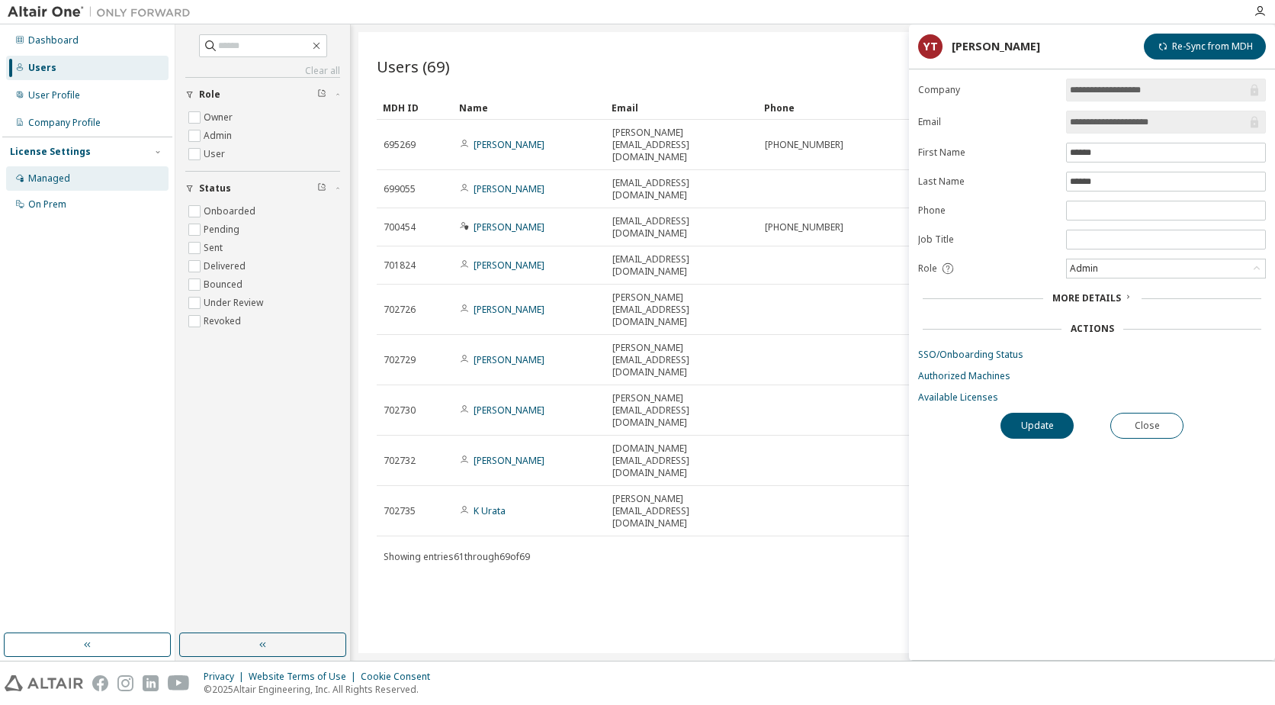
click at [47, 178] on div "Managed" at bounding box center [49, 178] width 42 height 12
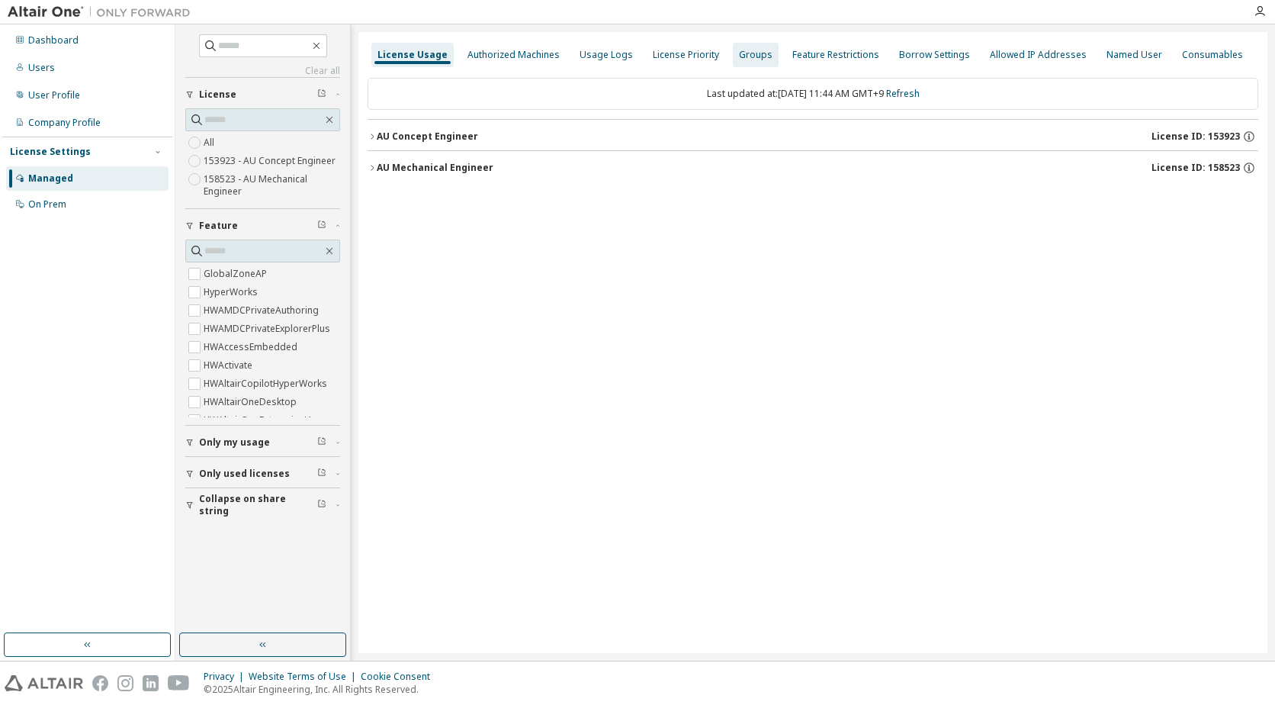
click at [743, 53] on div "Groups" at bounding box center [756, 55] width 34 height 12
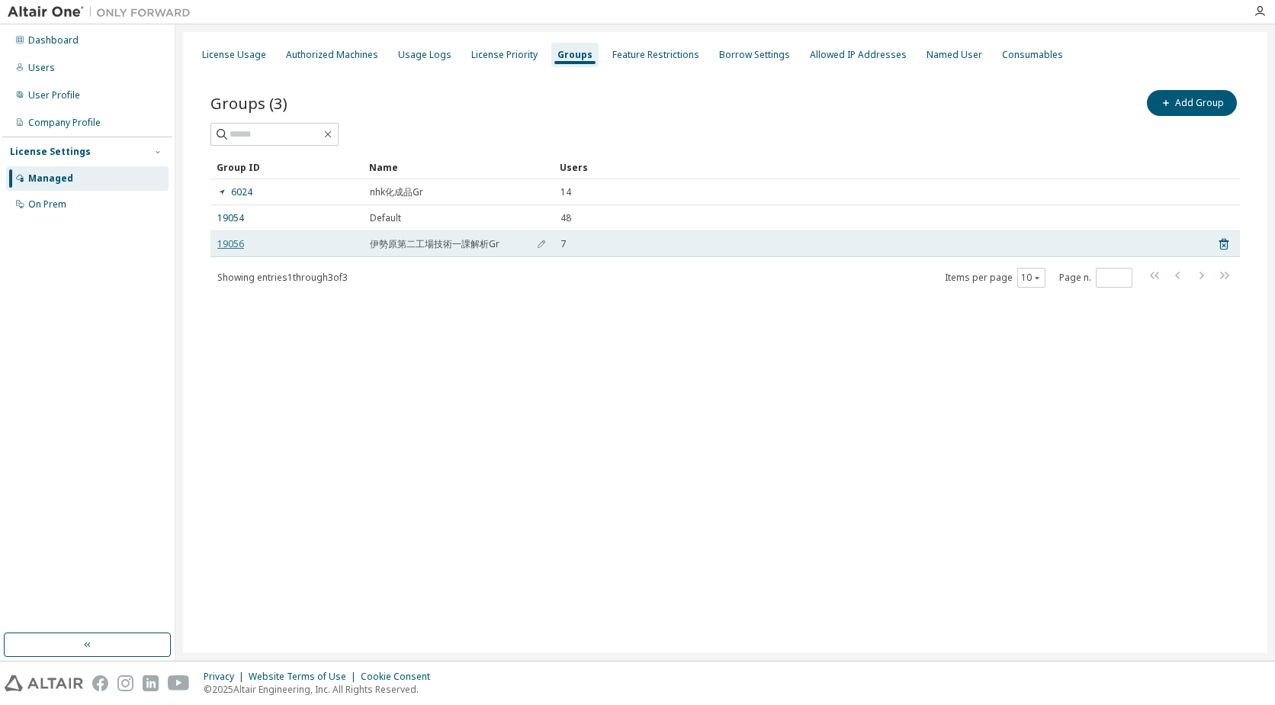
click at [227, 242] on link "19056" at bounding box center [230, 244] width 27 height 12
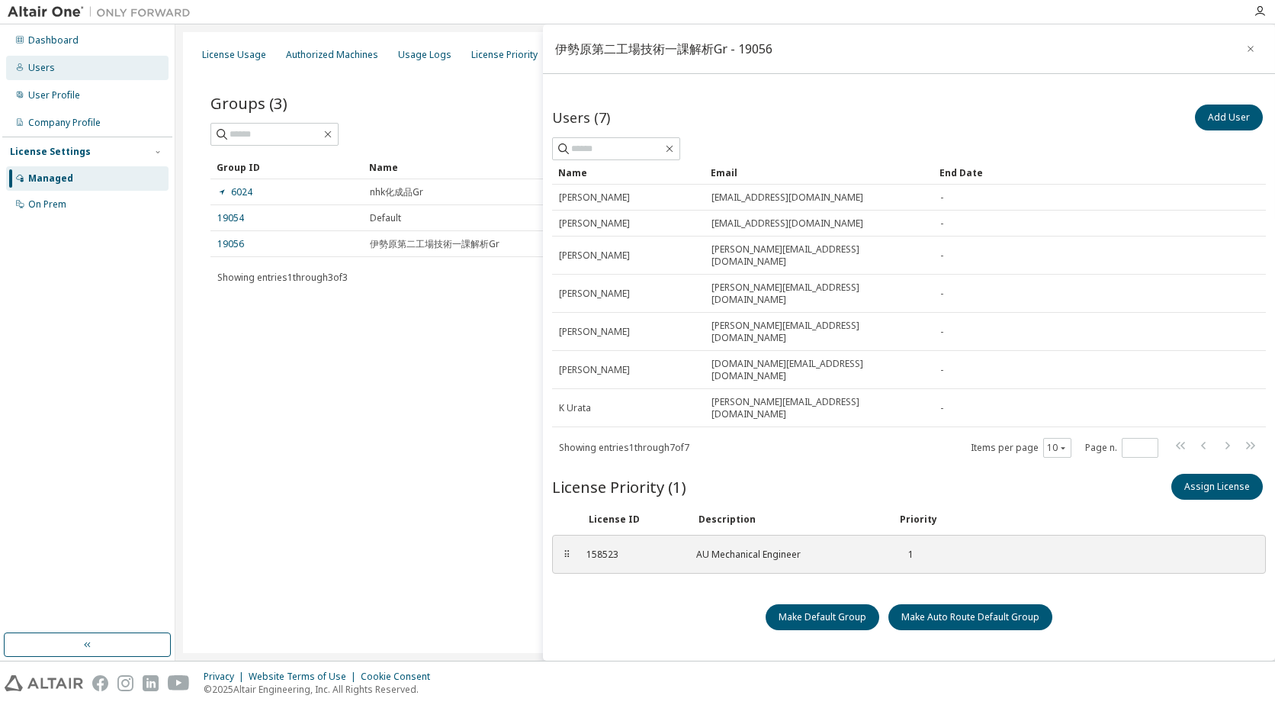
click at [47, 66] on div "Users" at bounding box center [41, 68] width 27 height 12
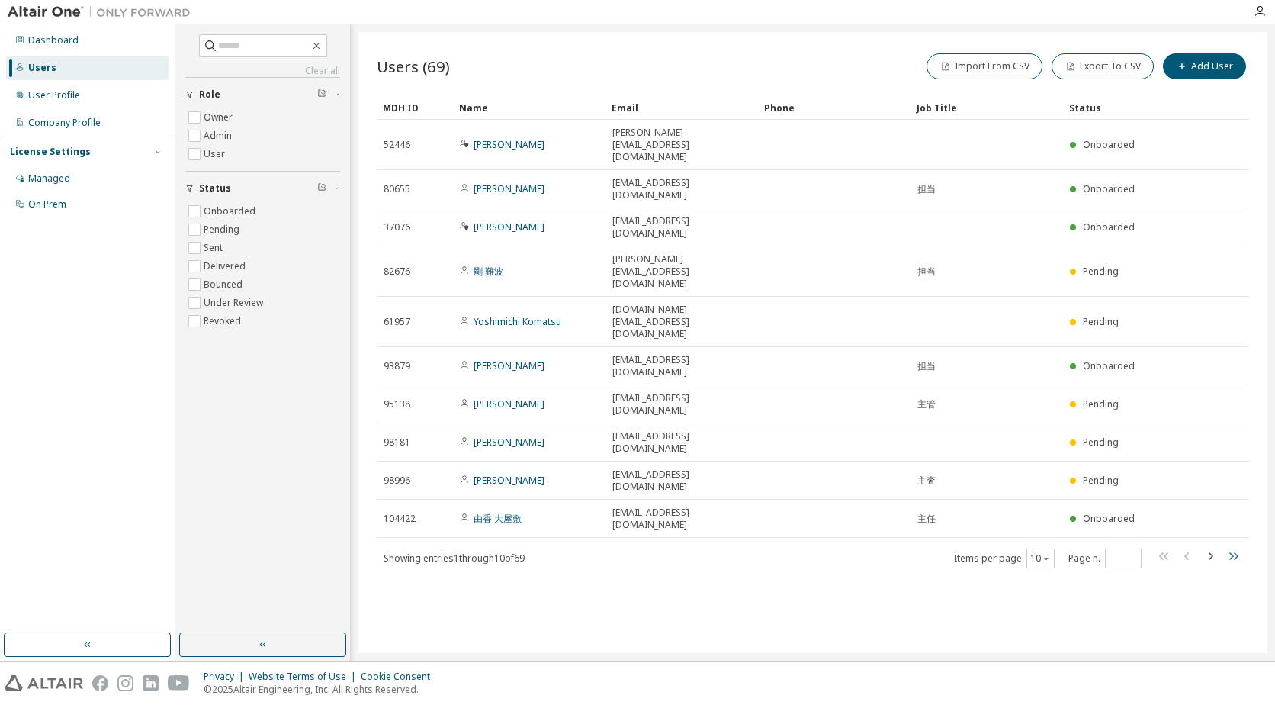
click at [1235, 547] on icon "button" at bounding box center [1233, 556] width 18 height 18
type input "*"
